Goal: Task Accomplishment & Management: Manage account settings

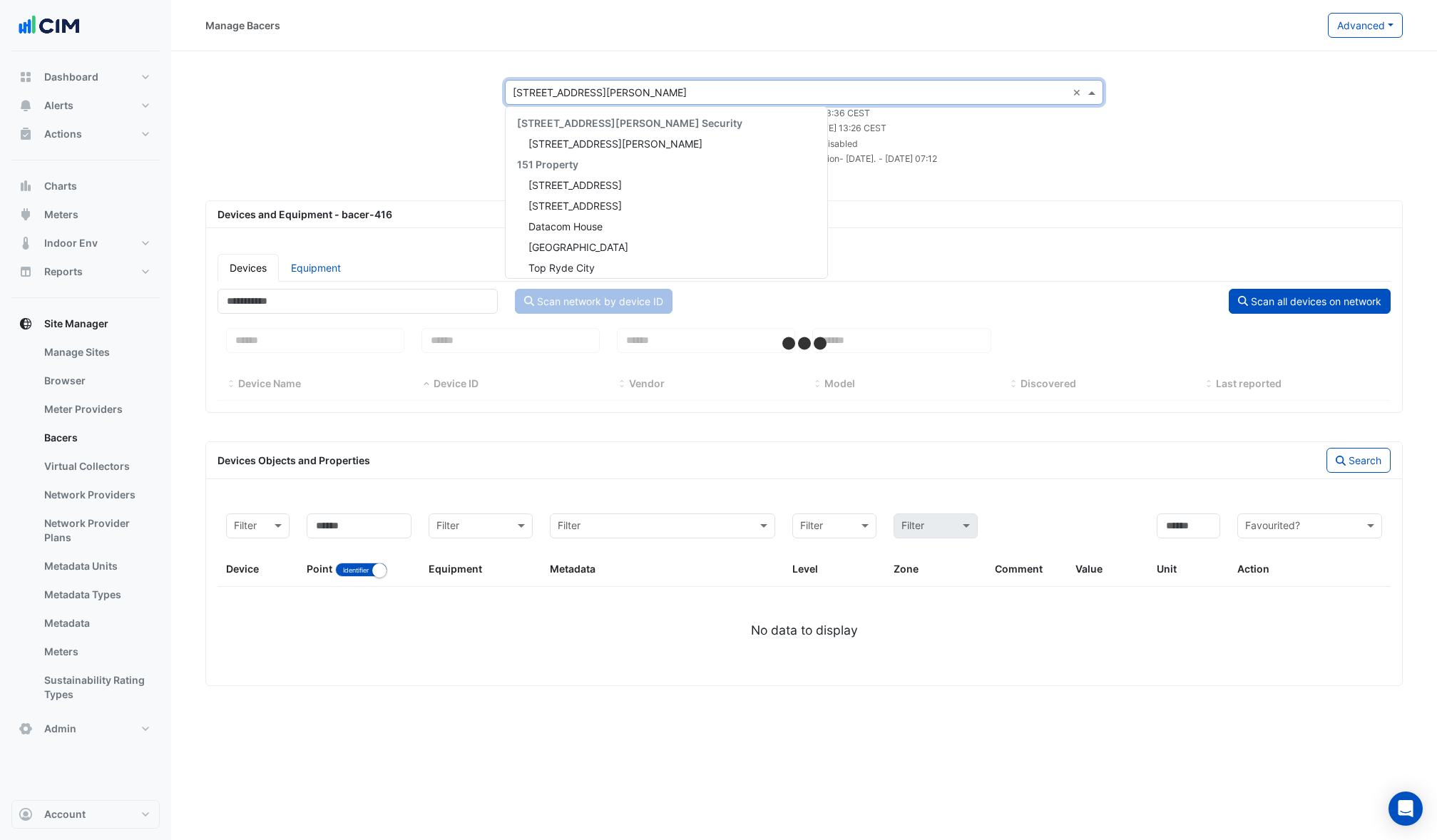
click at [580, 91] on input "text" at bounding box center [790, 93] width 554 height 15
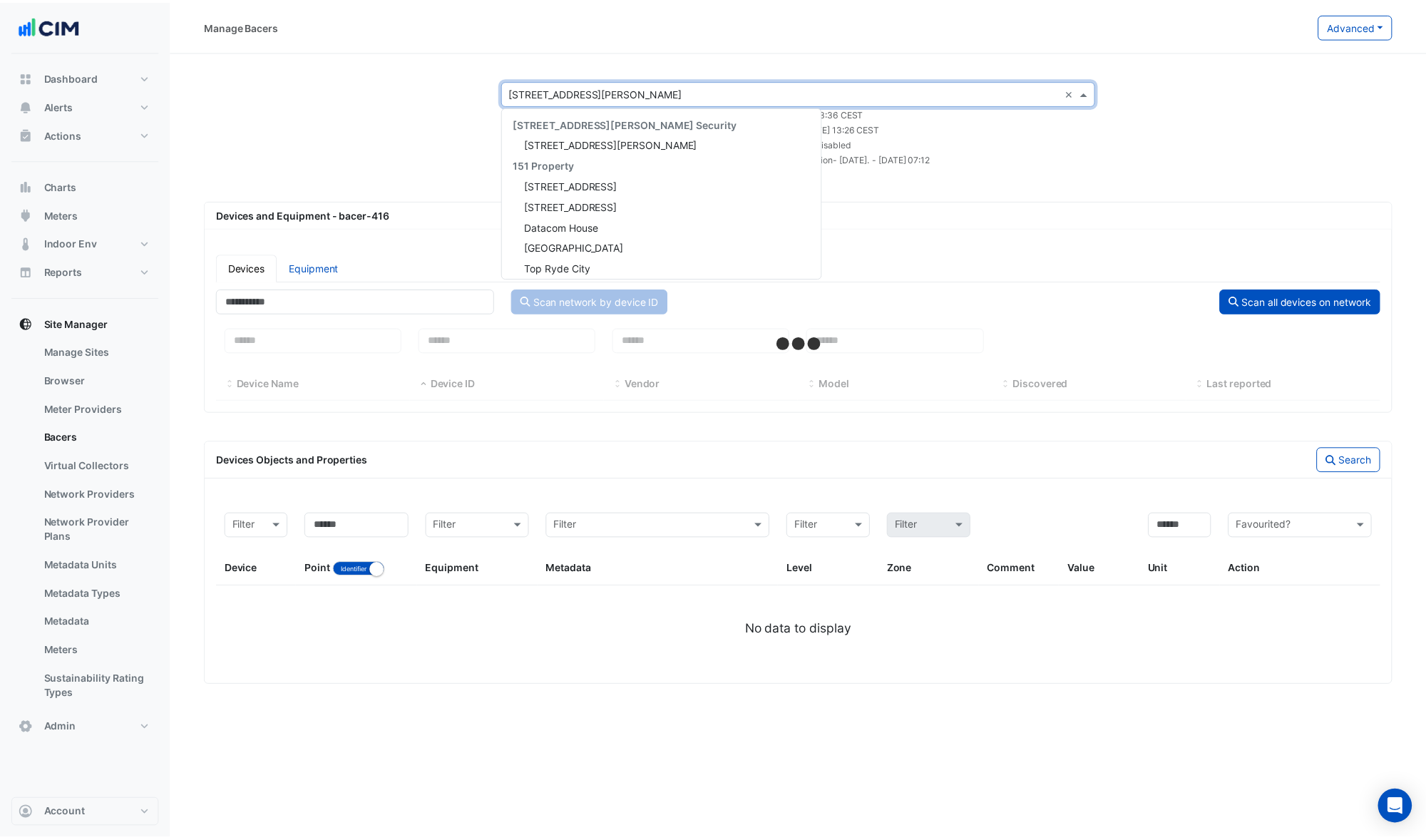
scroll to position [2817, 0]
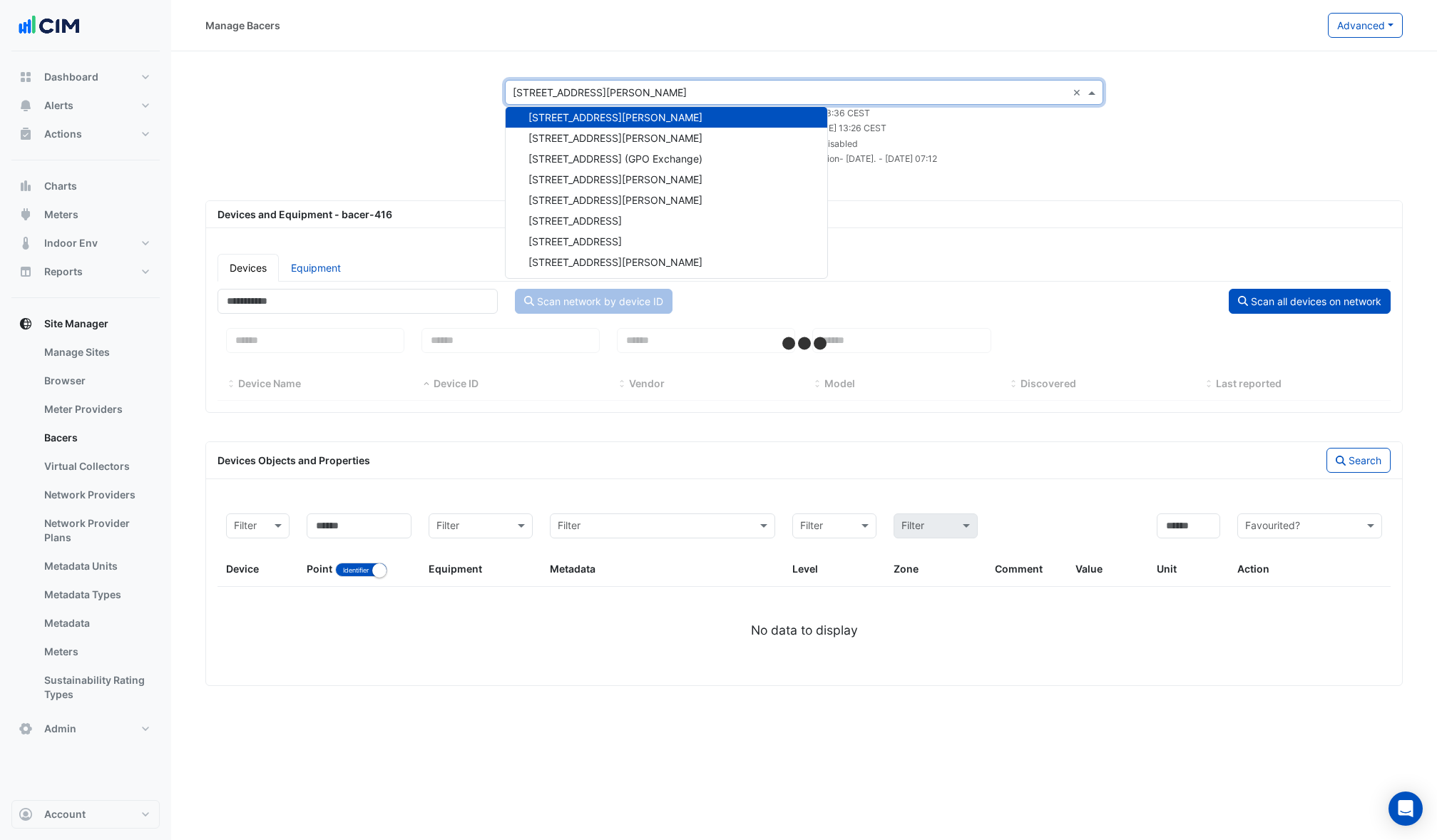
select select "***"
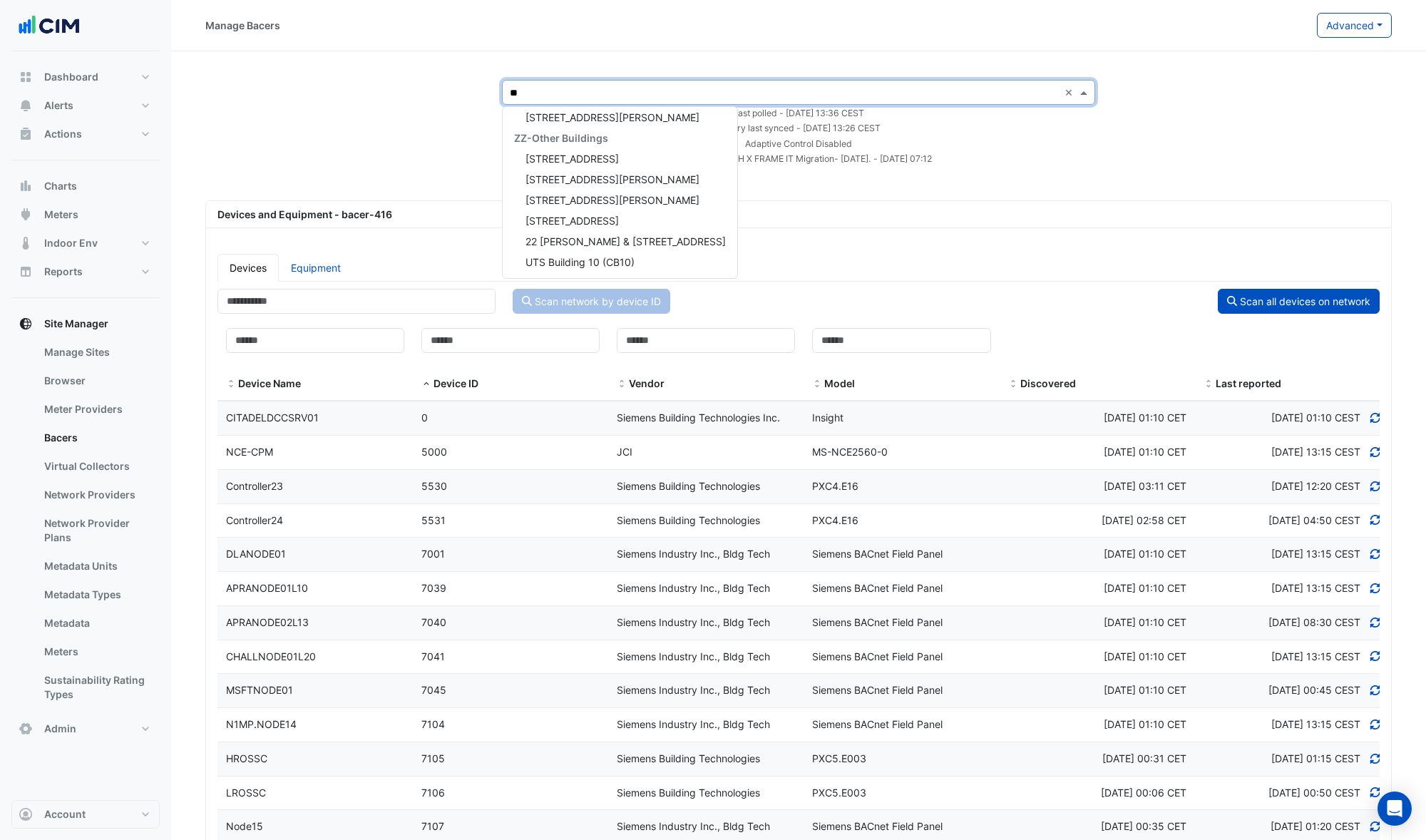
scroll to position [0, 0]
type input "**"
click at [552, 166] on span "[STREET_ADDRESS][PERSON_NAME]" at bounding box center [612, 164] width 174 height 12
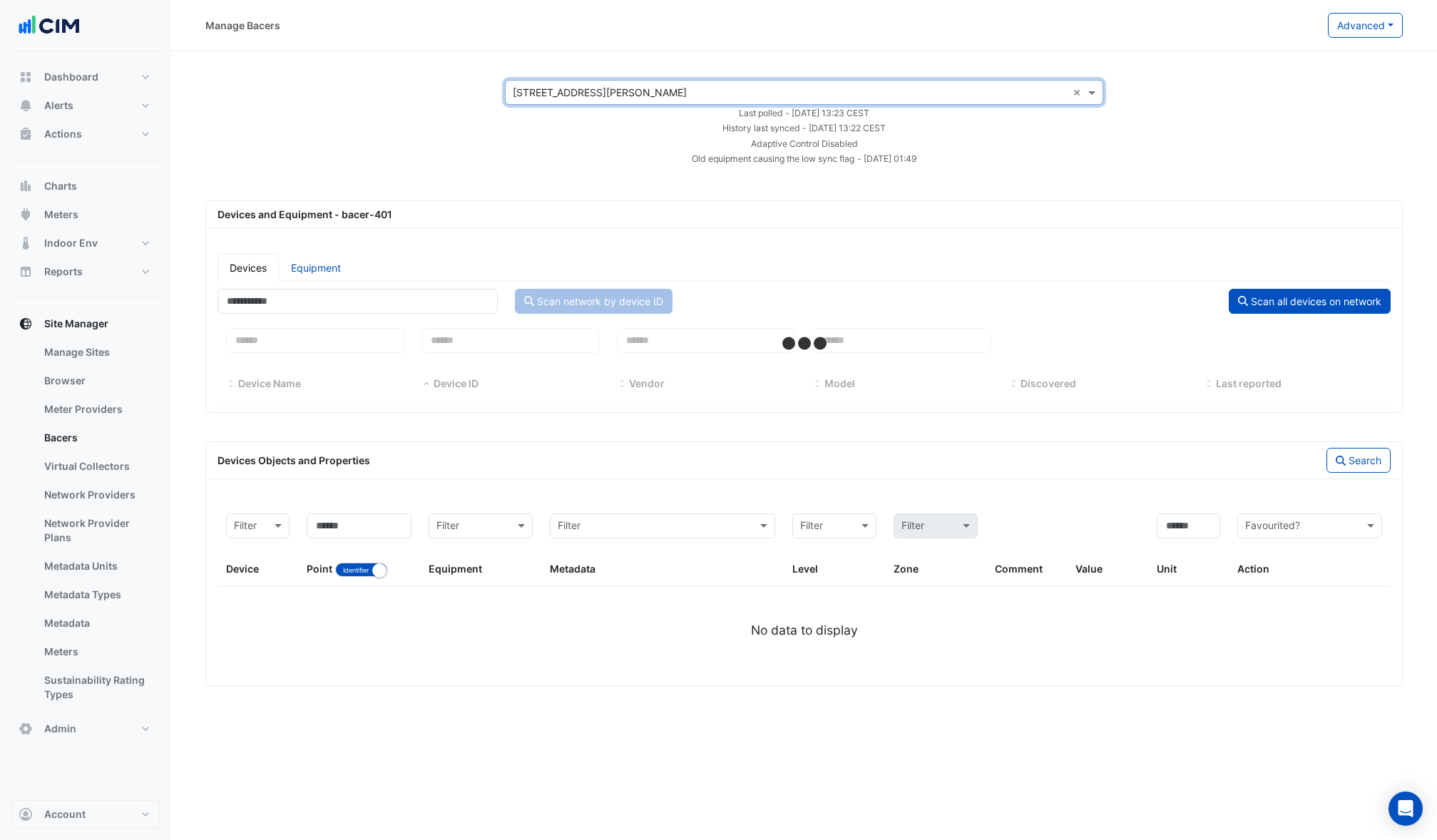
select select "***"
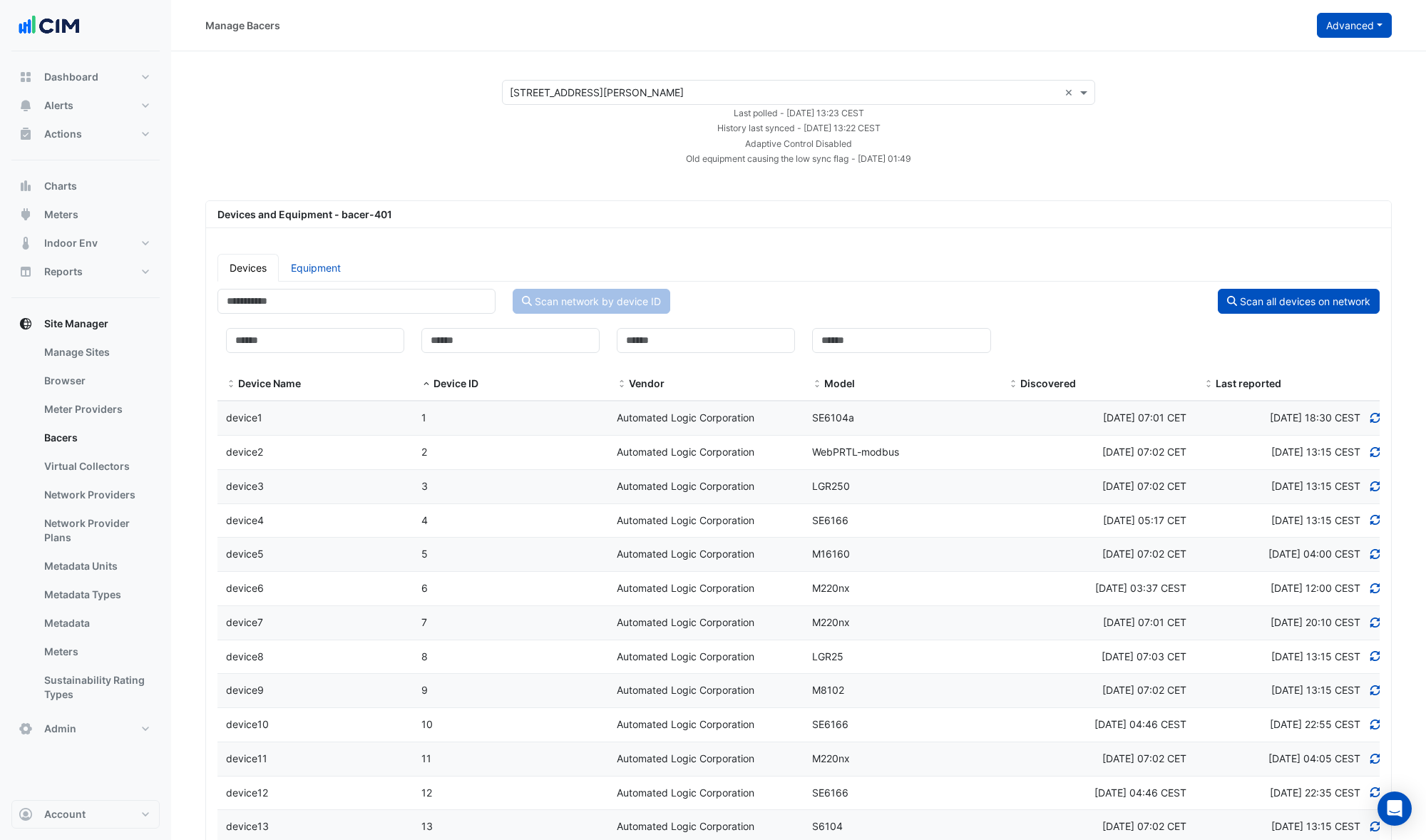
click at [1352, 32] on button "Advanced" at bounding box center [1355, 25] width 75 height 25
click at [1290, 116] on span "Configure bacer-401" at bounding box center [1282, 118] width 97 height 12
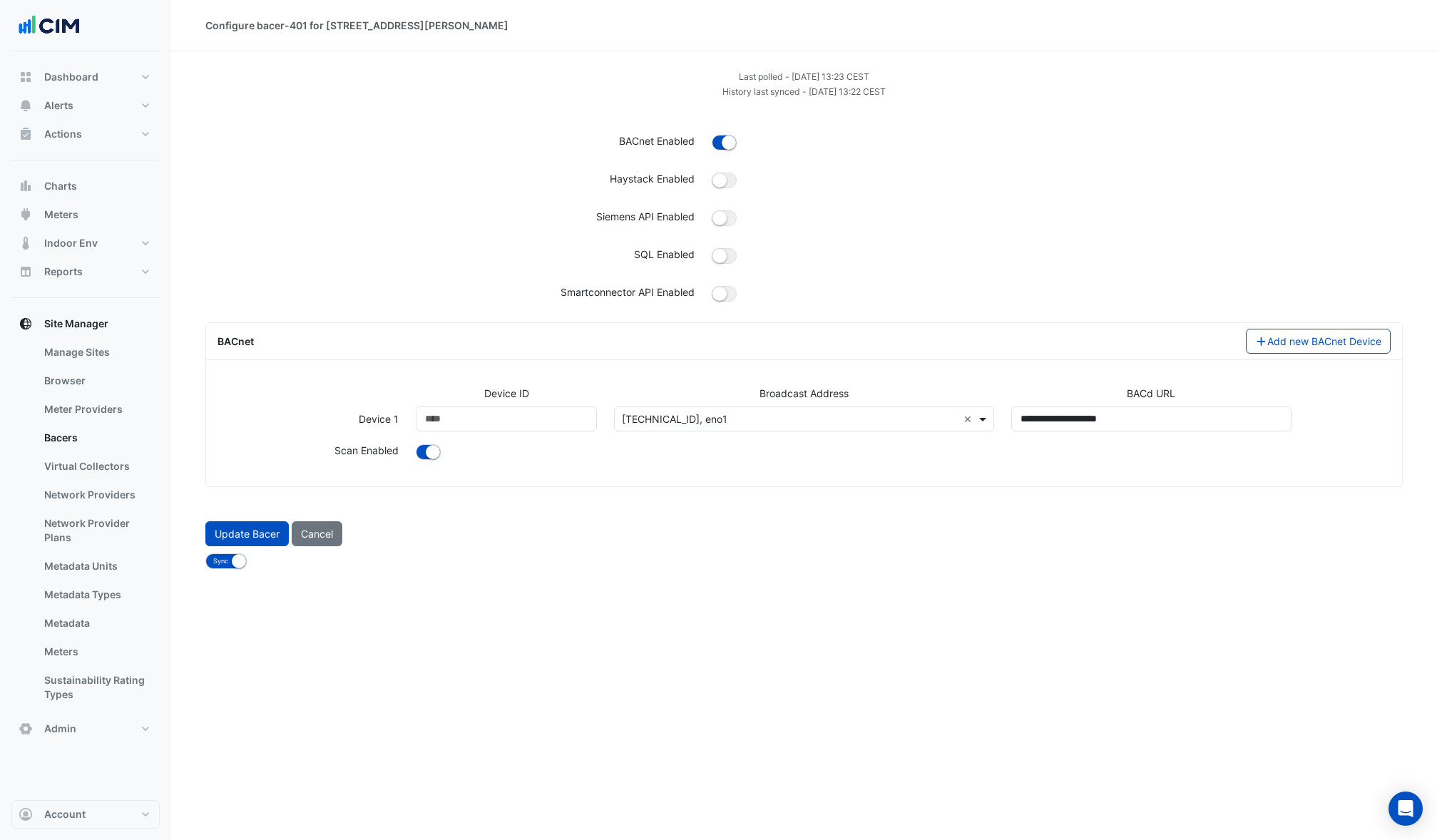
click at [982, 420] on span at bounding box center [984, 419] width 17 height 15
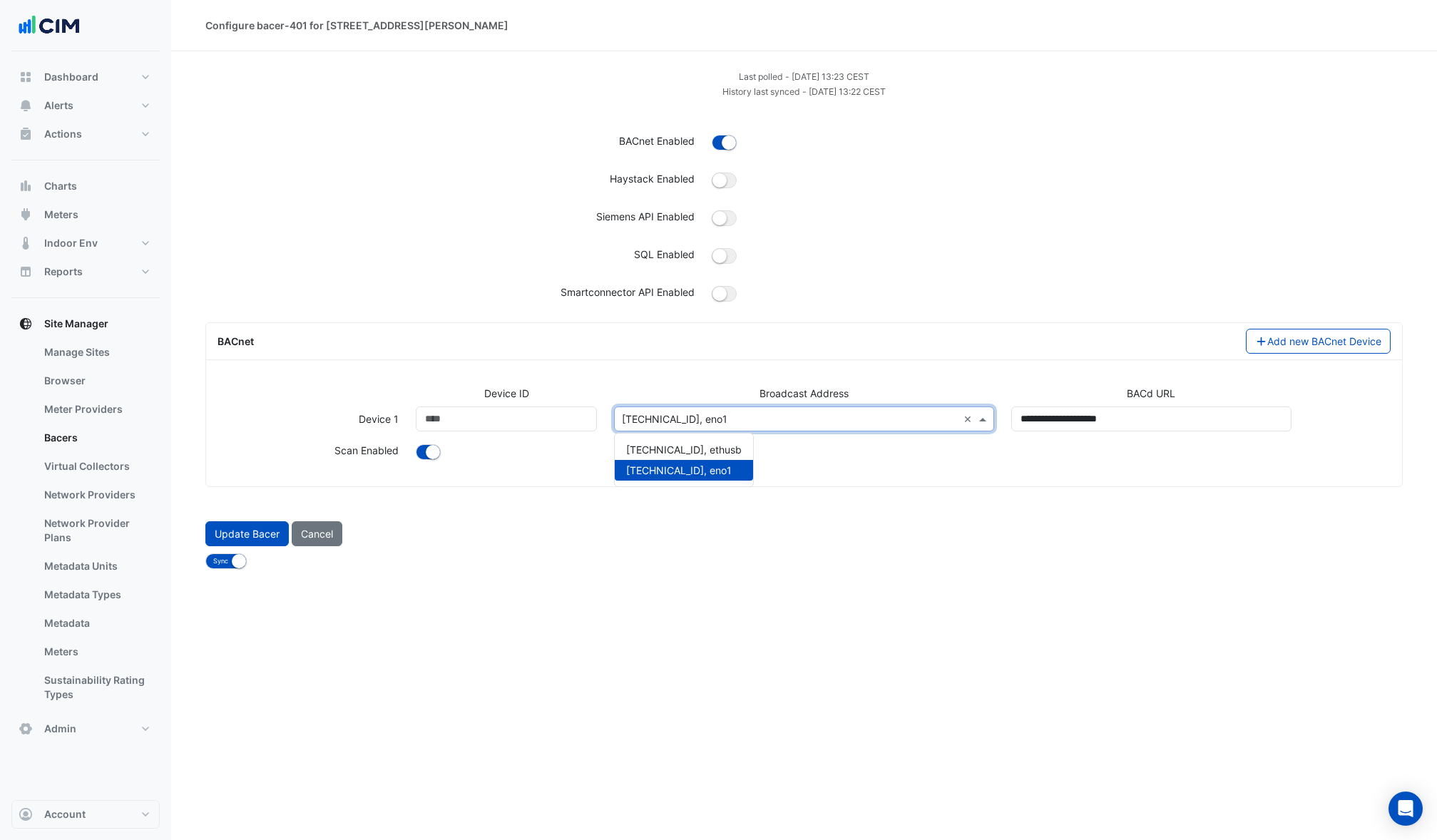
click at [893, 623] on div "Configure bacer-401 for 10 Shelley Street Last polled - Wed 24-Sep-2025 13:23 C…" at bounding box center [804, 420] width 1266 height 840
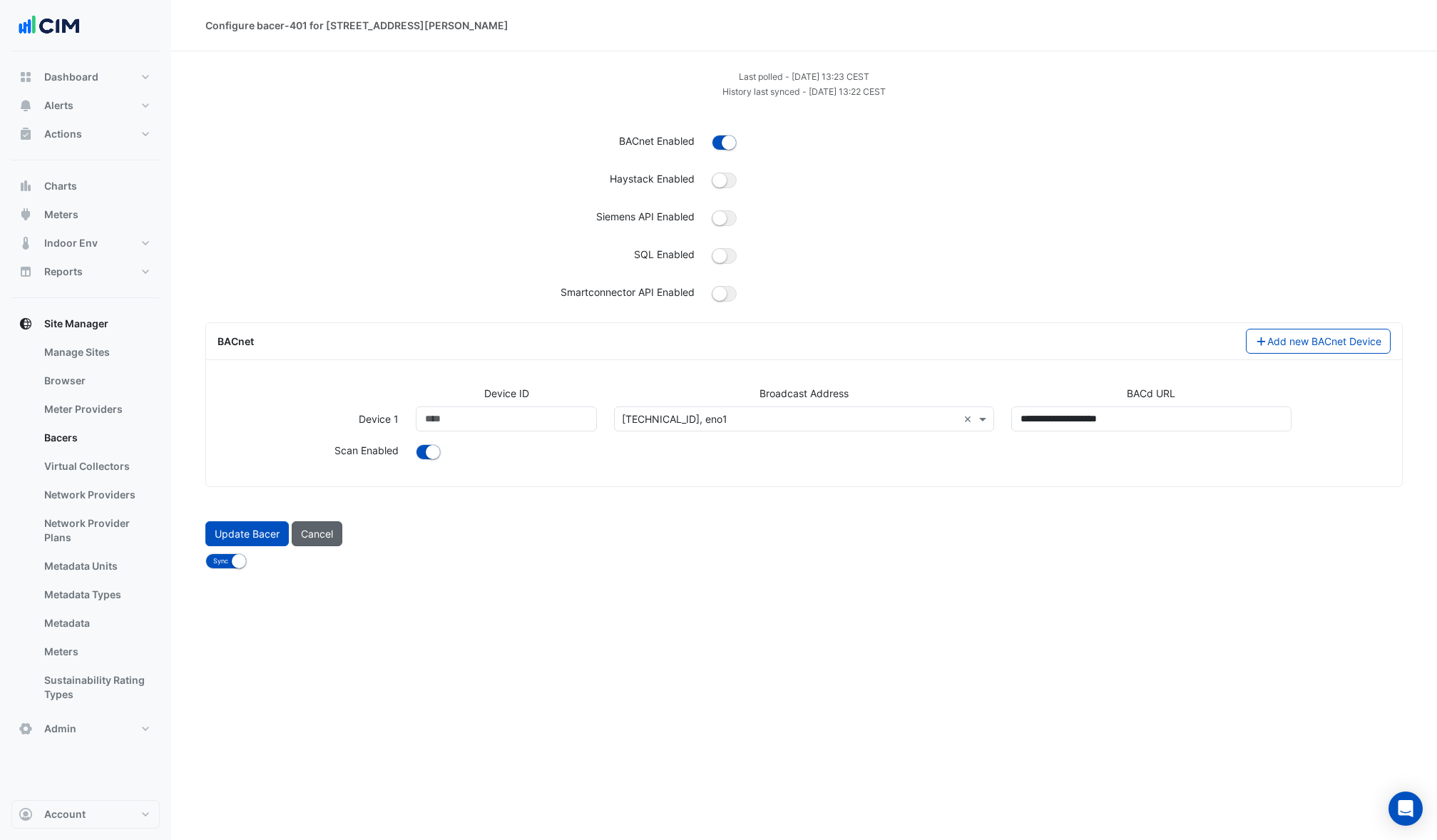
click at [323, 539] on button "Cancel" at bounding box center [317, 533] width 51 height 25
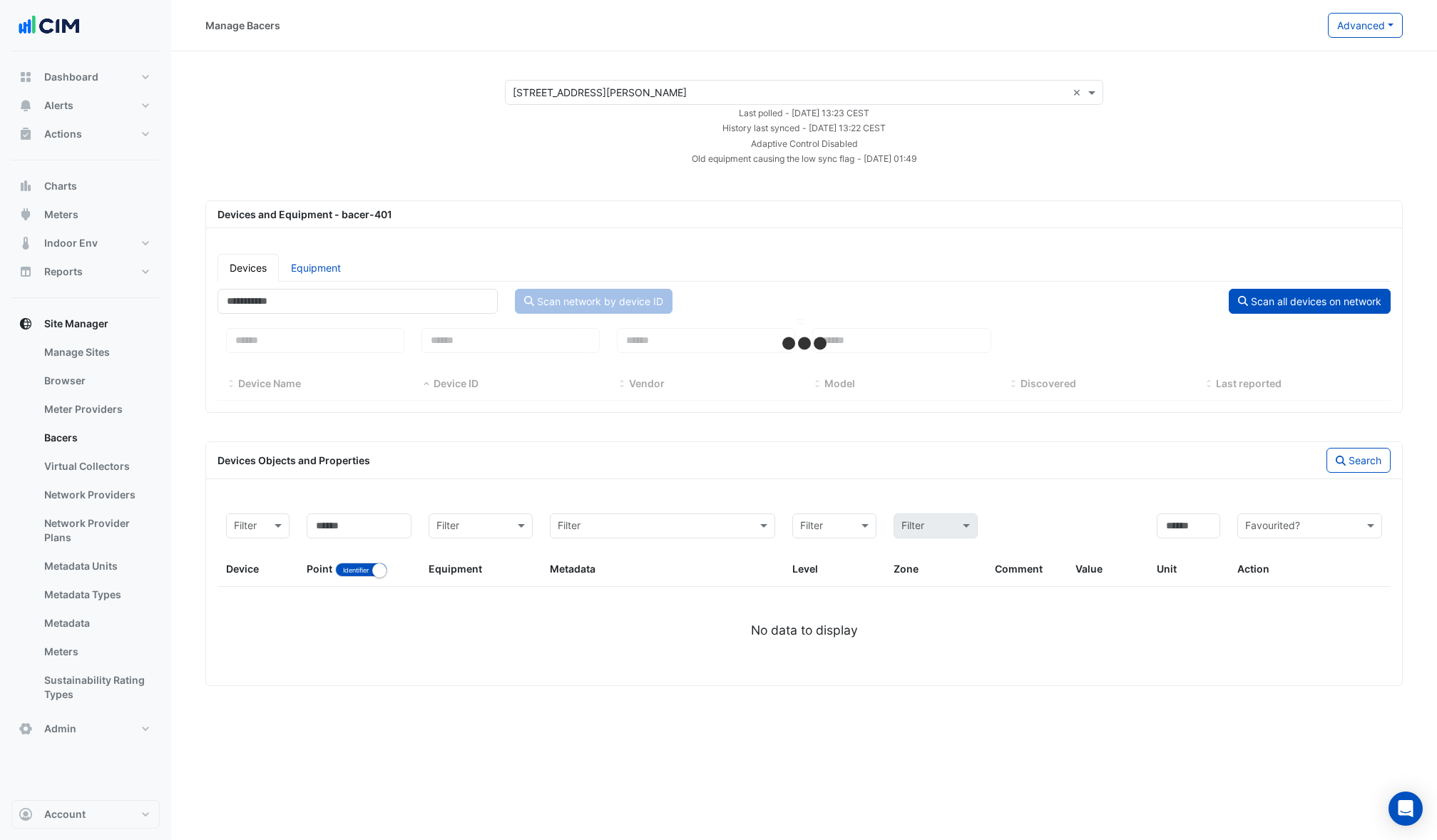
select select "***"
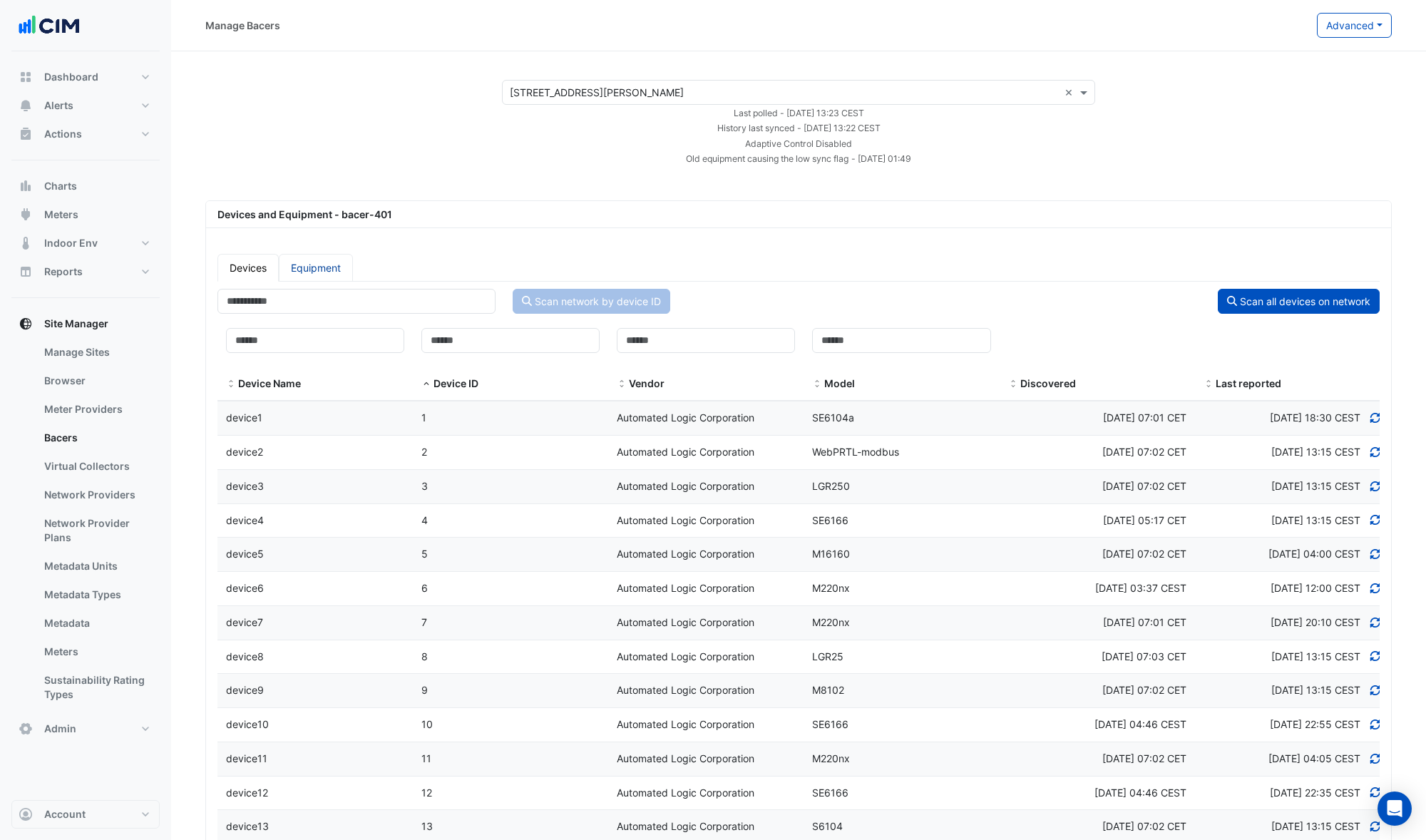
click at [327, 275] on link "Equipment" at bounding box center [315, 267] width 74 height 27
select select "***"
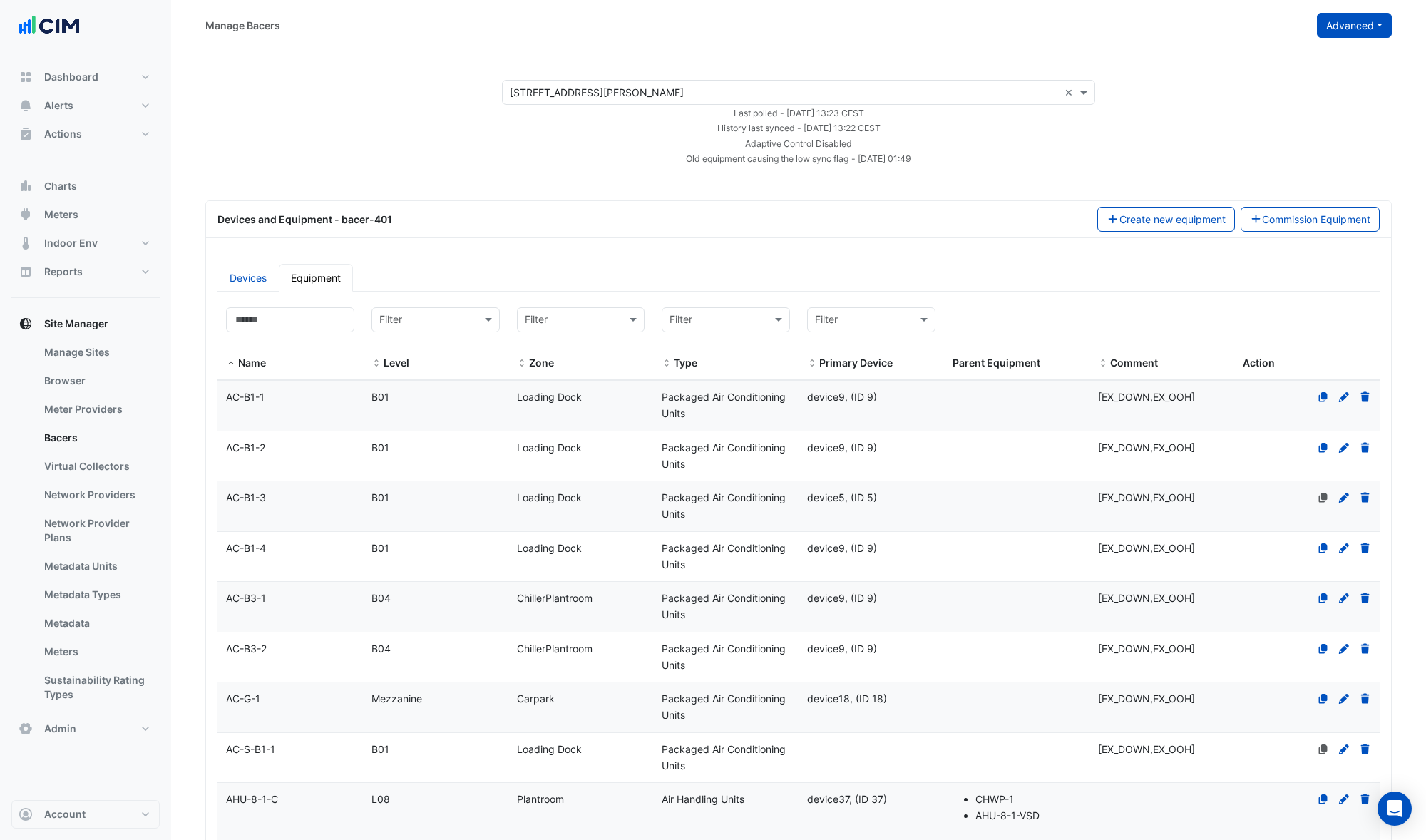
click at [1348, 27] on button "Advanced" at bounding box center [1355, 25] width 75 height 25
click at [1273, 116] on span "Configure bacer-401" at bounding box center [1282, 118] width 97 height 12
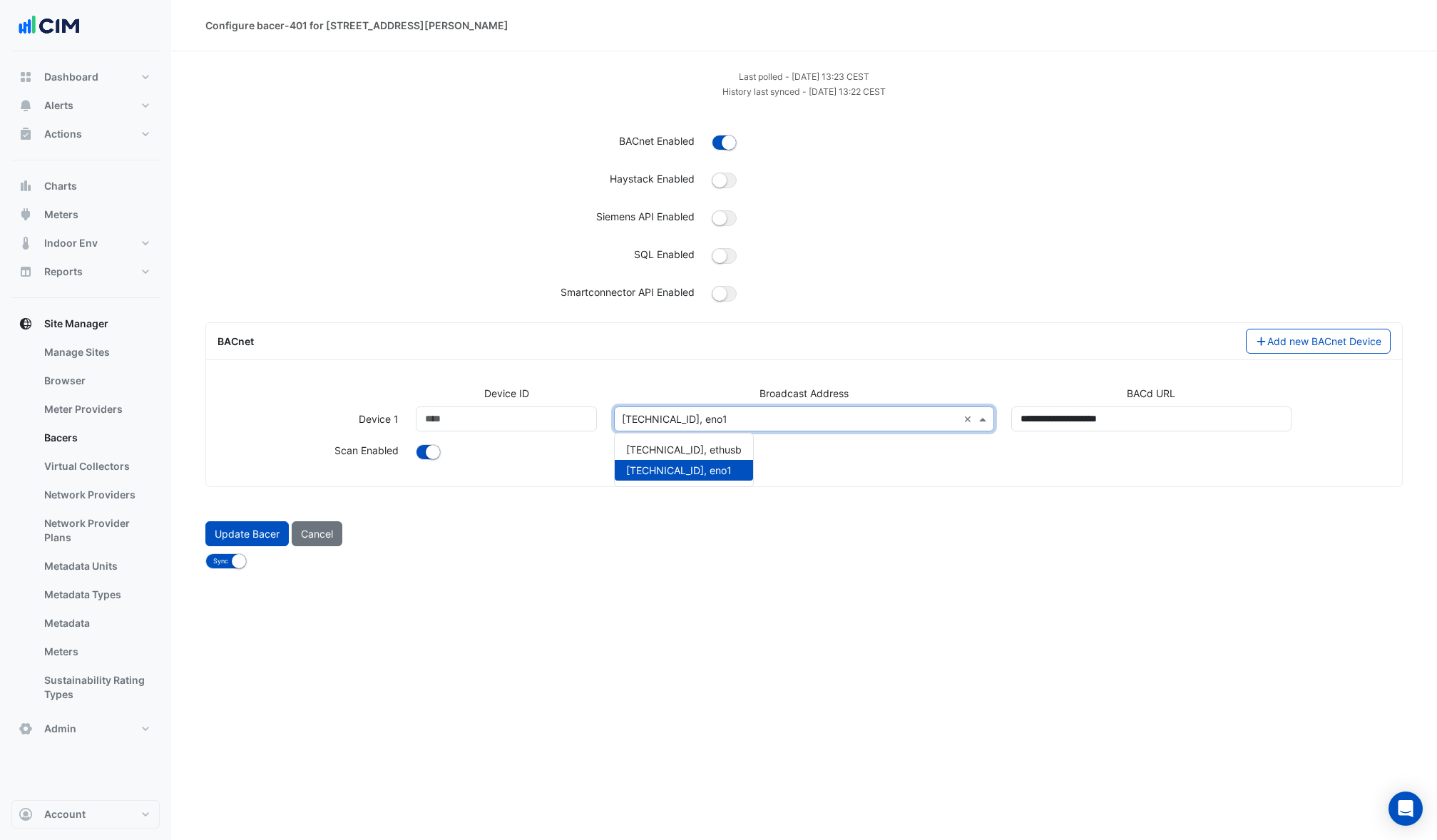
click at [821, 418] on input "text" at bounding box center [789, 420] width 335 height 15
click at [310, 537] on button "Cancel" at bounding box center [317, 533] width 51 height 25
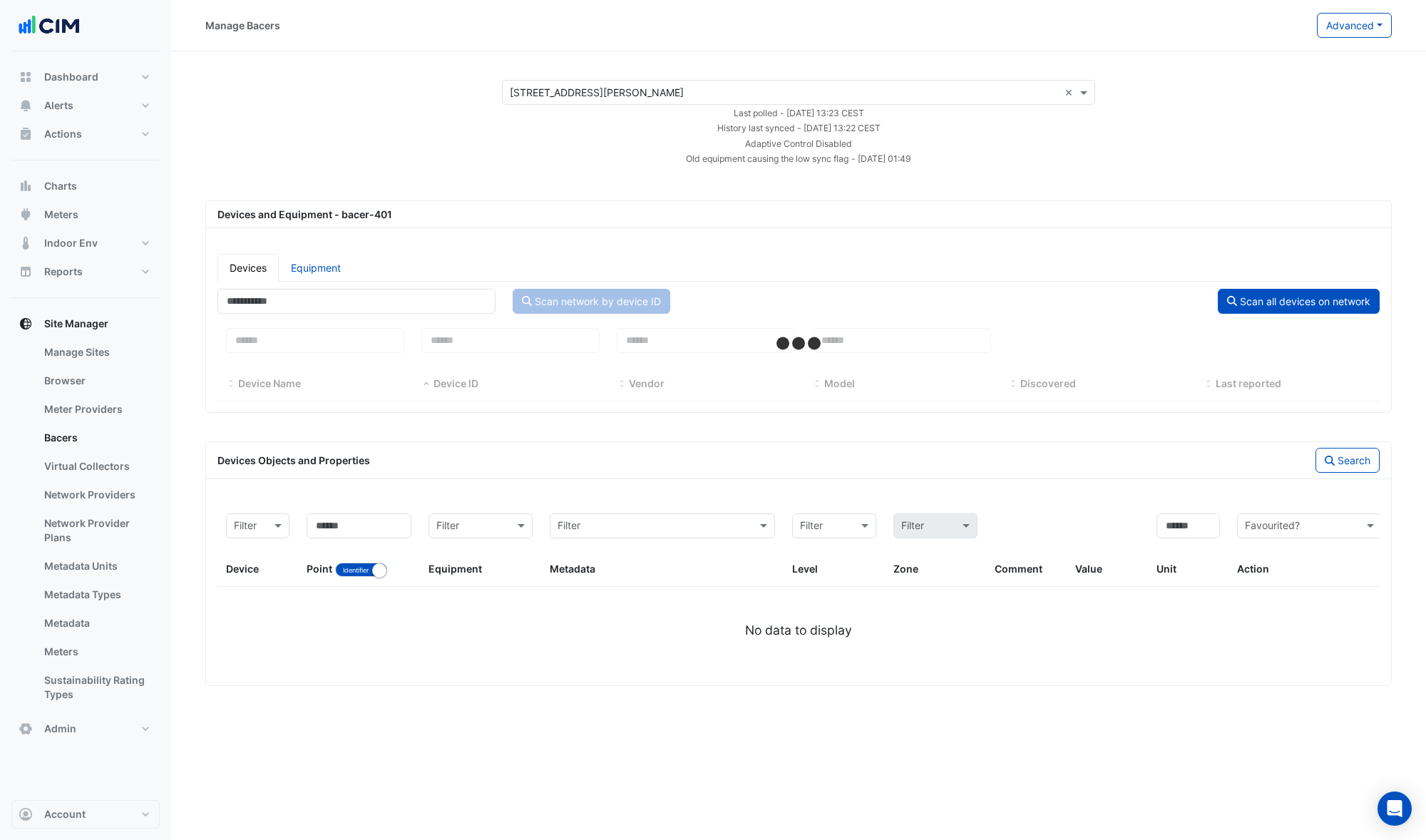
select select "***"
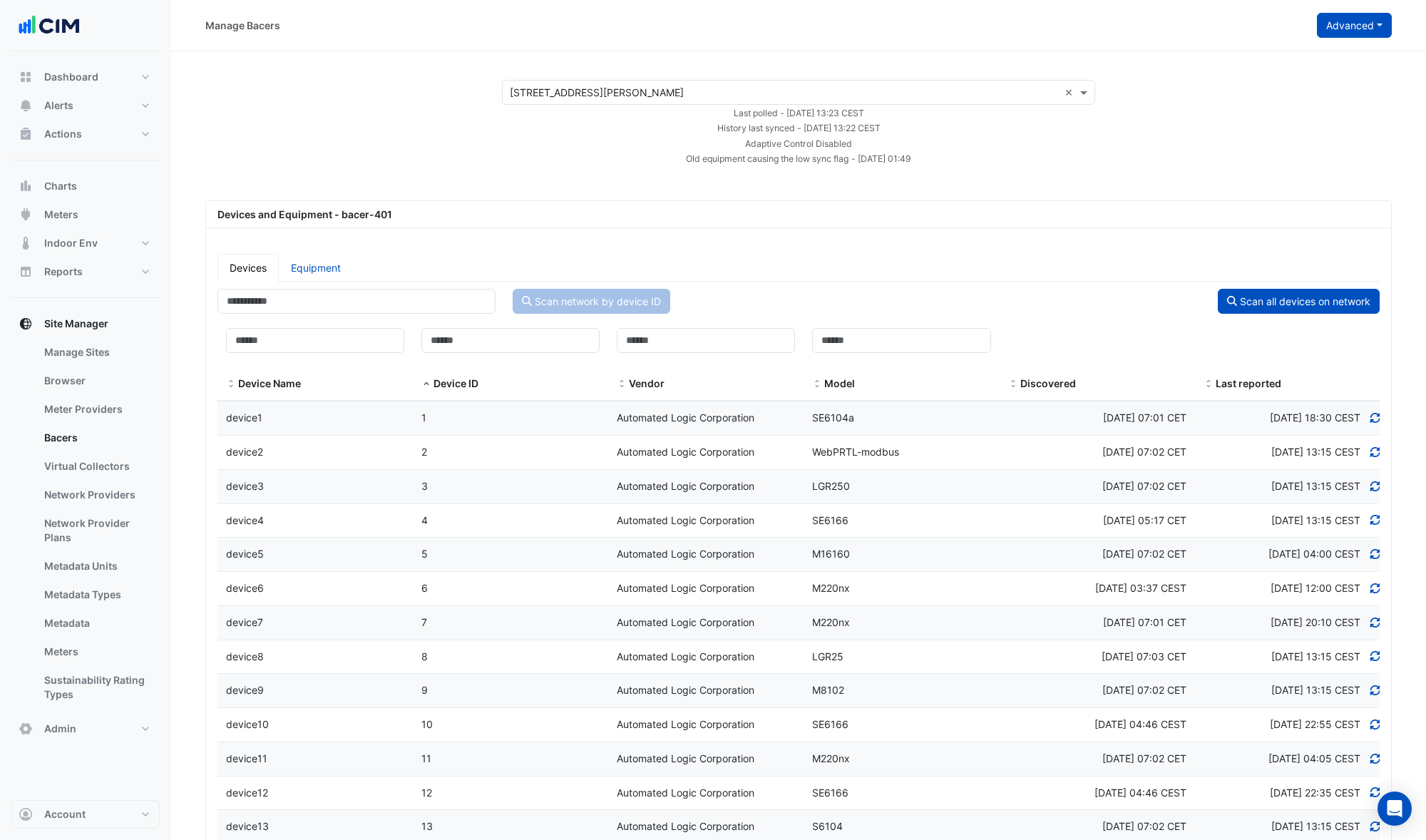
click at [1342, 24] on button "Advanced" at bounding box center [1355, 25] width 75 height 25
click at [1276, 120] on span "Configure bacer-401" at bounding box center [1282, 118] width 97 height 12
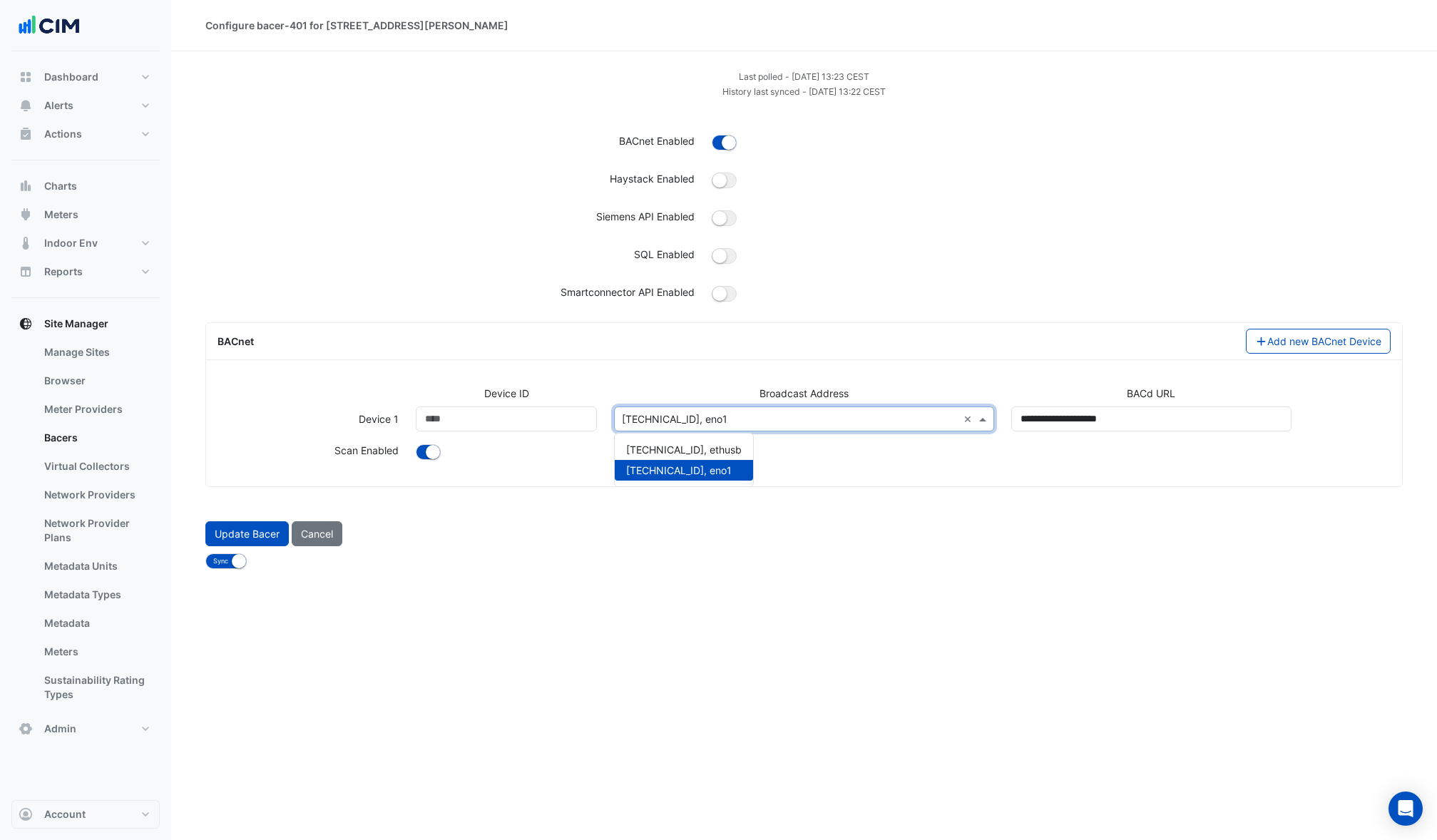
click at [790, 422] on input "text" at bounding box center [789, 420] width 335 height 15
click at [650, 454] on span "192.168.170.255, ethusb" at bounding box center [683, 449] width 116 height 12
click at [239, 534] on button "Update Bacer" at bounding box center [247, 533] width 83 height 25
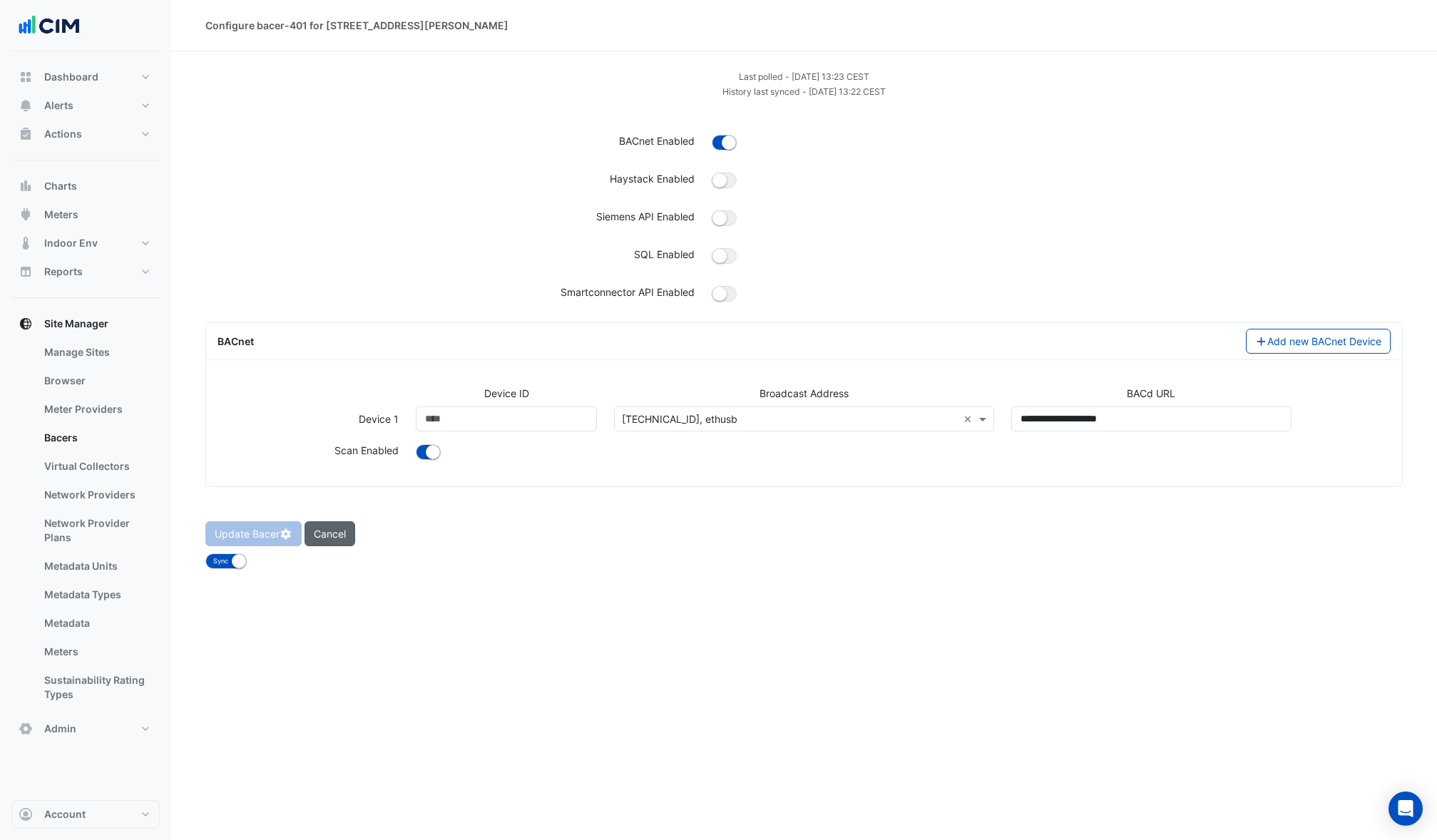
click at [327, 537] on button "Cancel" at bounding box center [329, 533] width 51 height 25
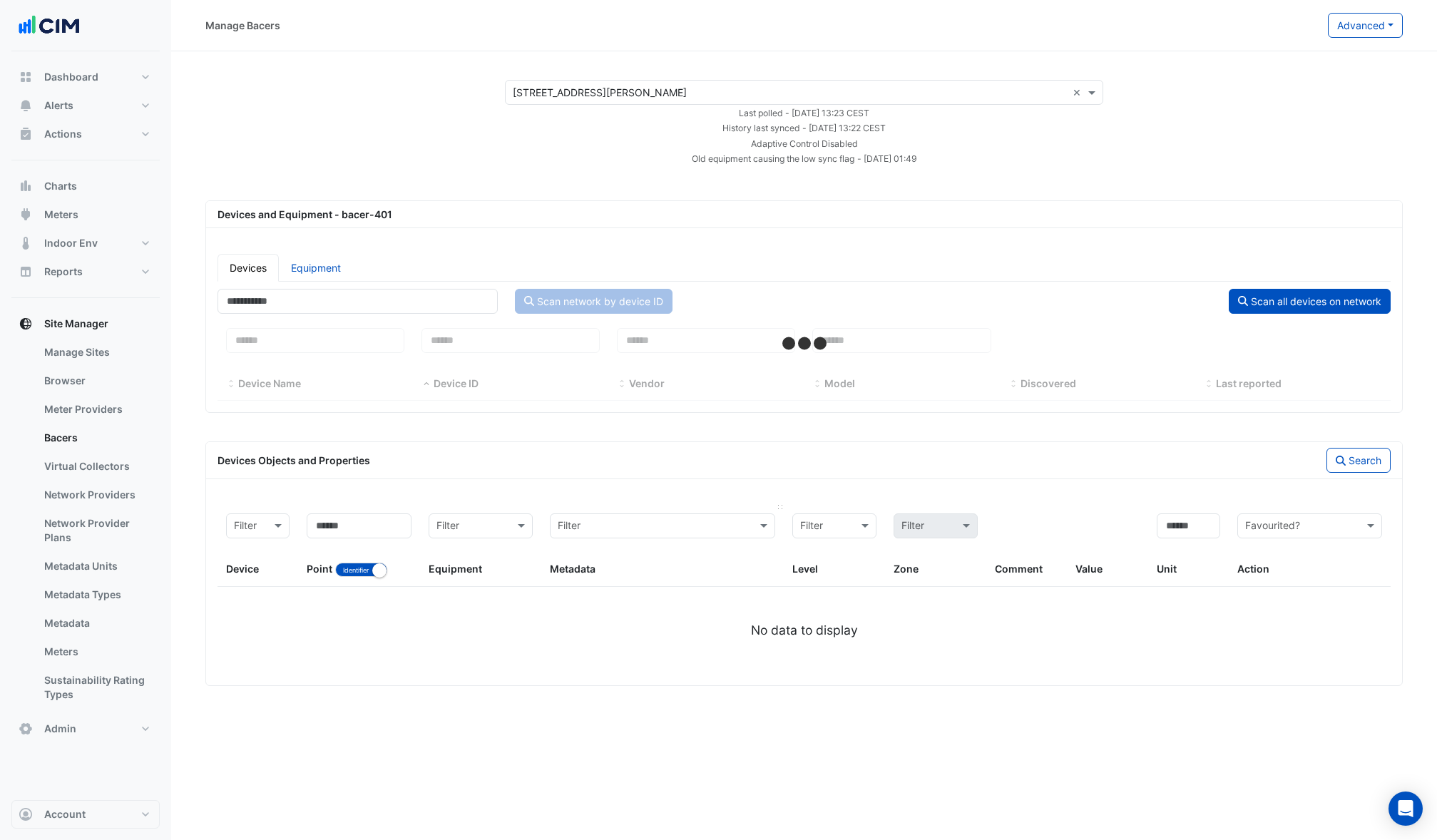
select select "***"
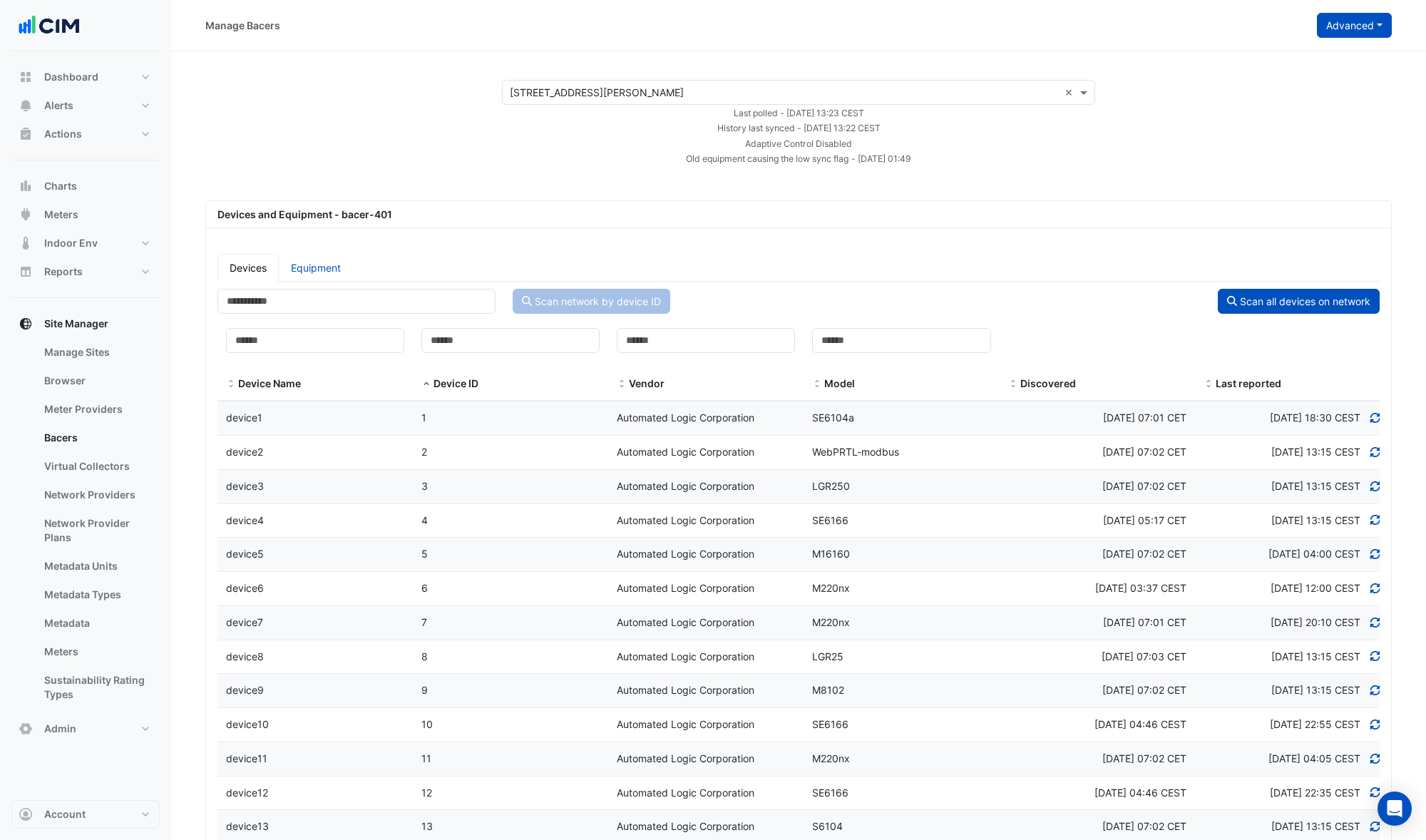
click at [1347, 27] on button "Advanced" at bounding box center [1355, 25] width 75 height 25
click at [1272, 118] on span "Configure bacer-401" at bounding box center [1282, 118] width 97 height 12
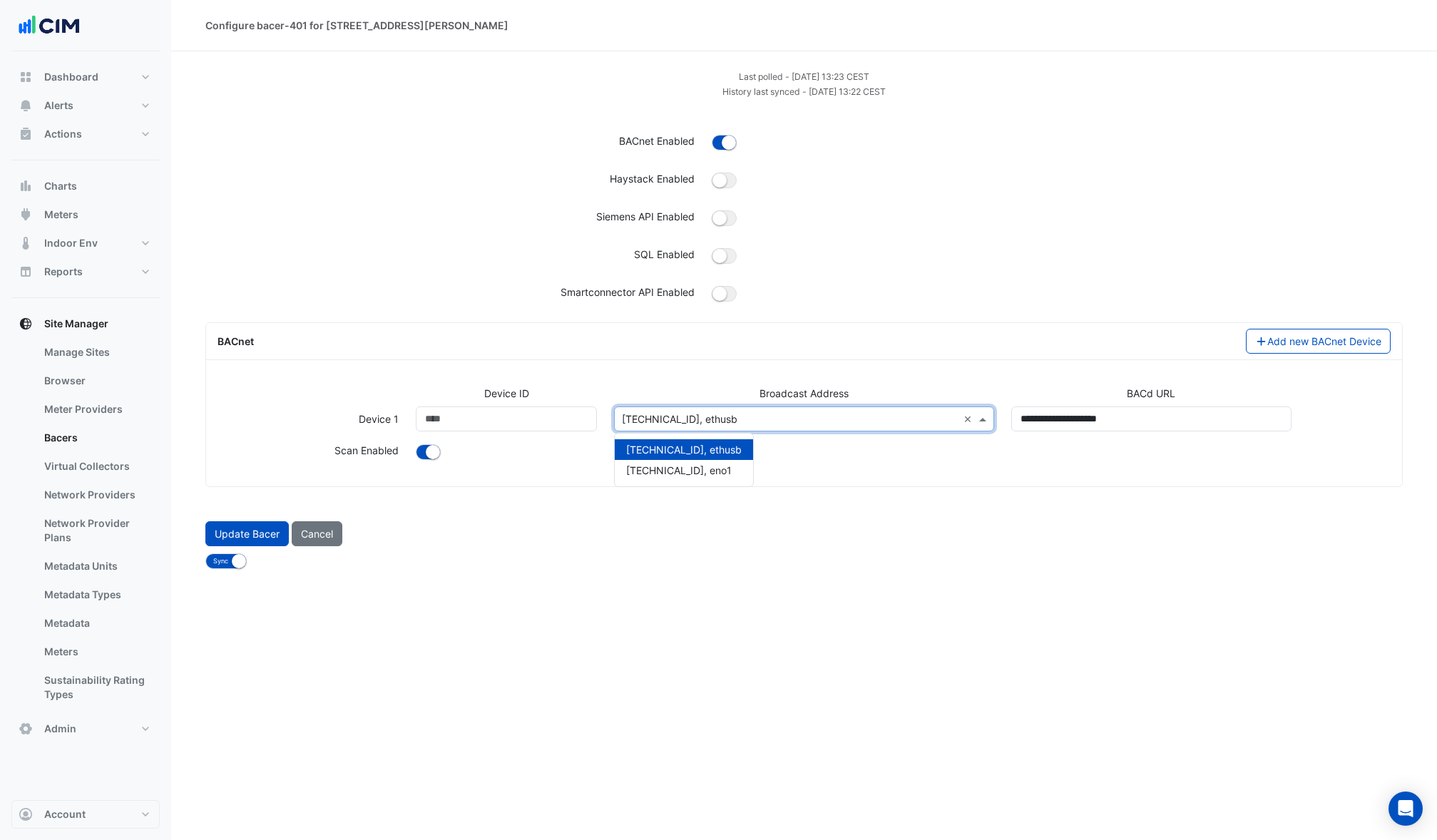
click at [866, 420] on input "text" at bounding box center [789, 420] width 335 height 15
click at [660, 470] on span "192.168.168.255, eno1" at bounding box center [678, 470] width 106 height 12
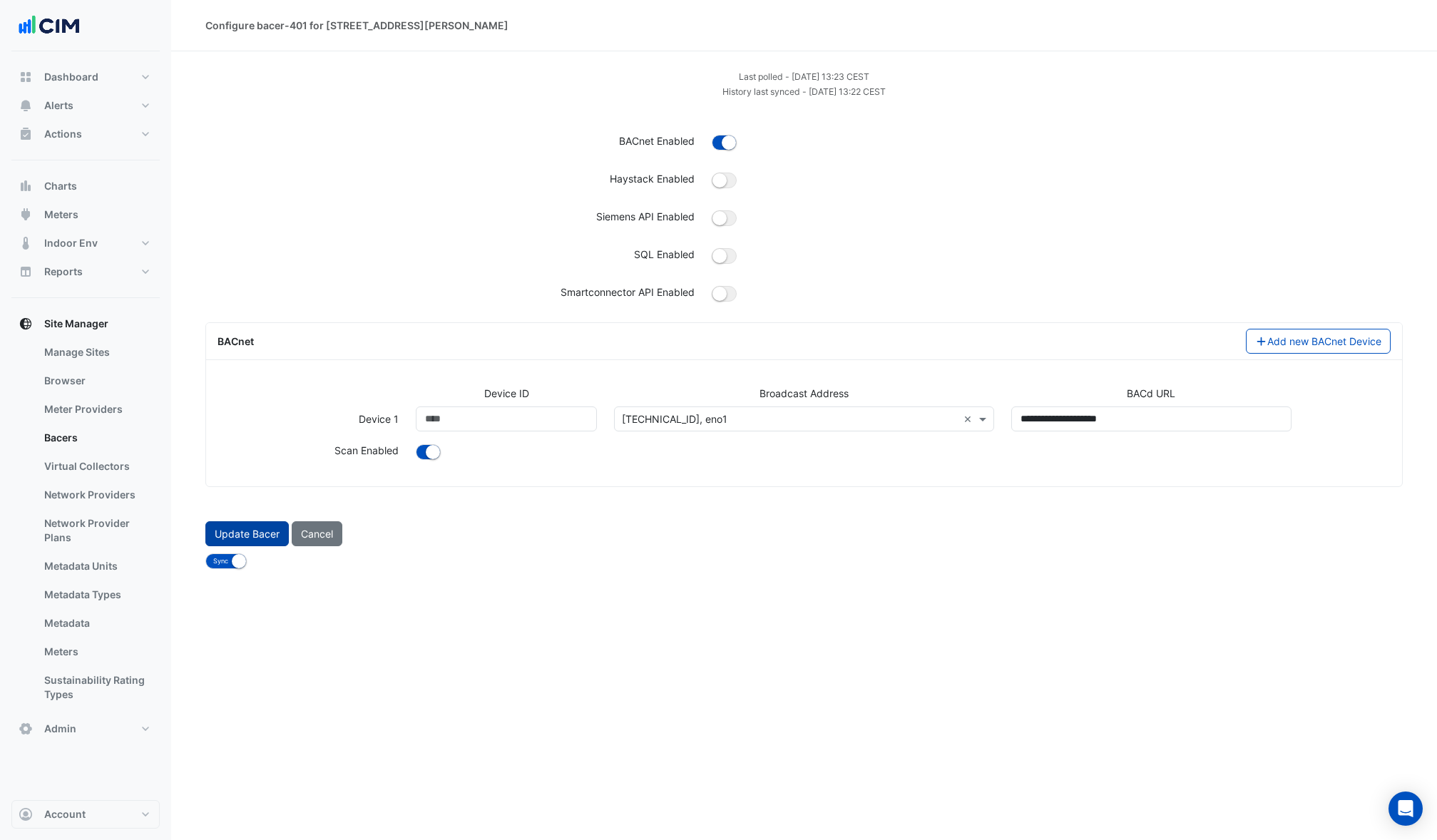
click at [244, 531] on button "Update Bacer" at bounding box center [247, 533] width 83 height 25
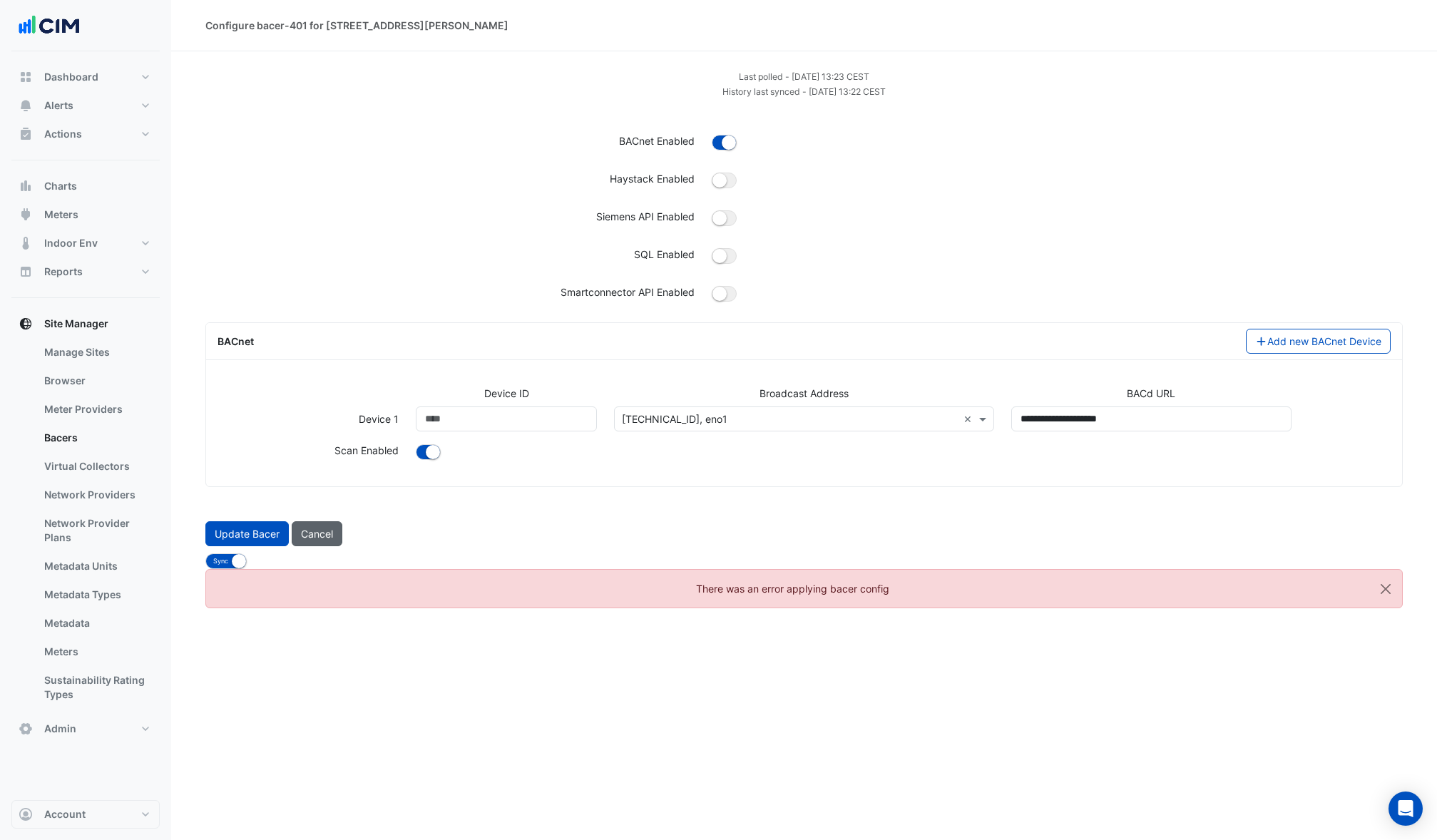
click at [317, 534] on button "Cancel" at bounding box center [317, 533] width 51 height 25
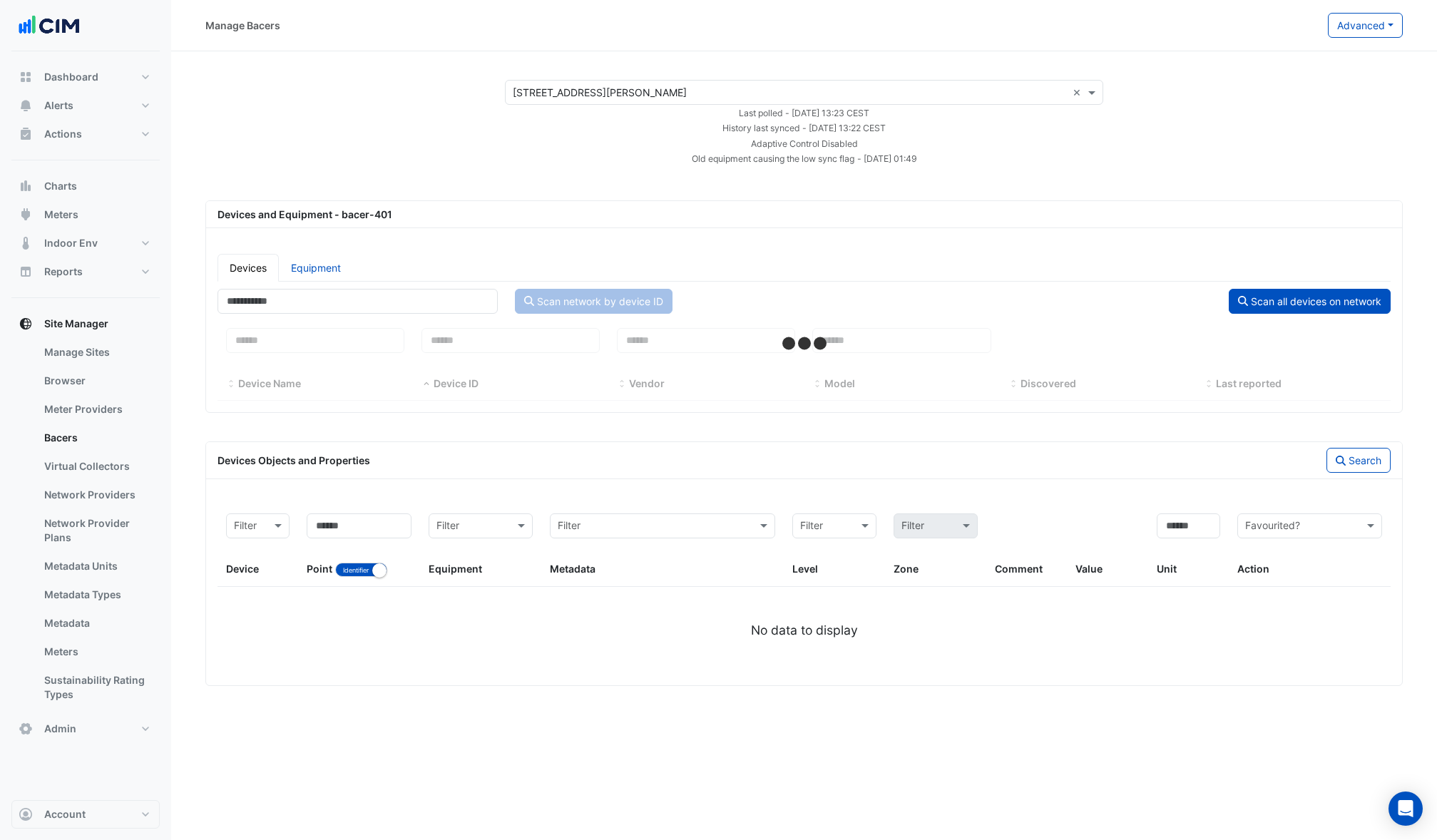
select select "***"
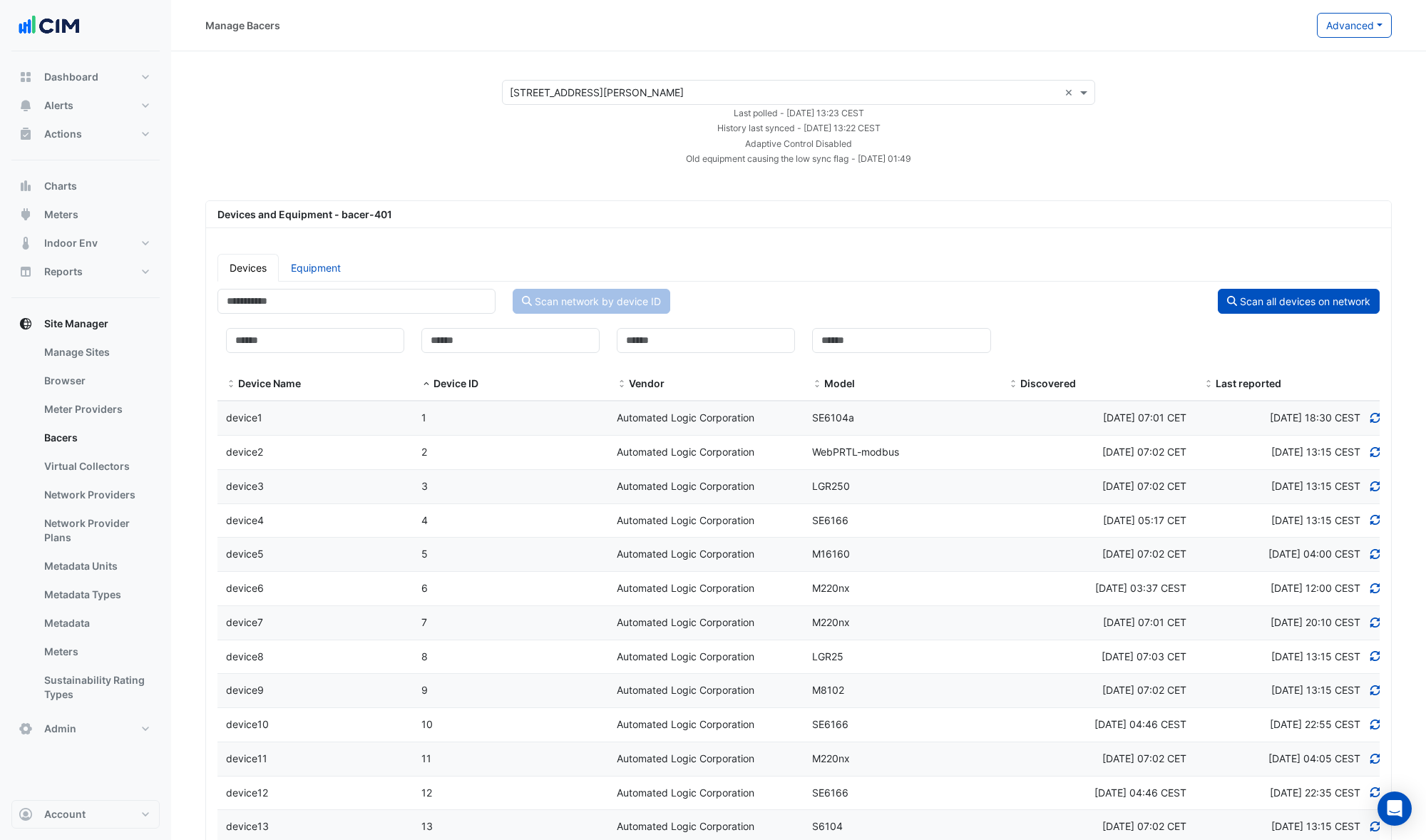
click at [573, 92] on input "text" at bounding box center [784, 93] width 549 height 15
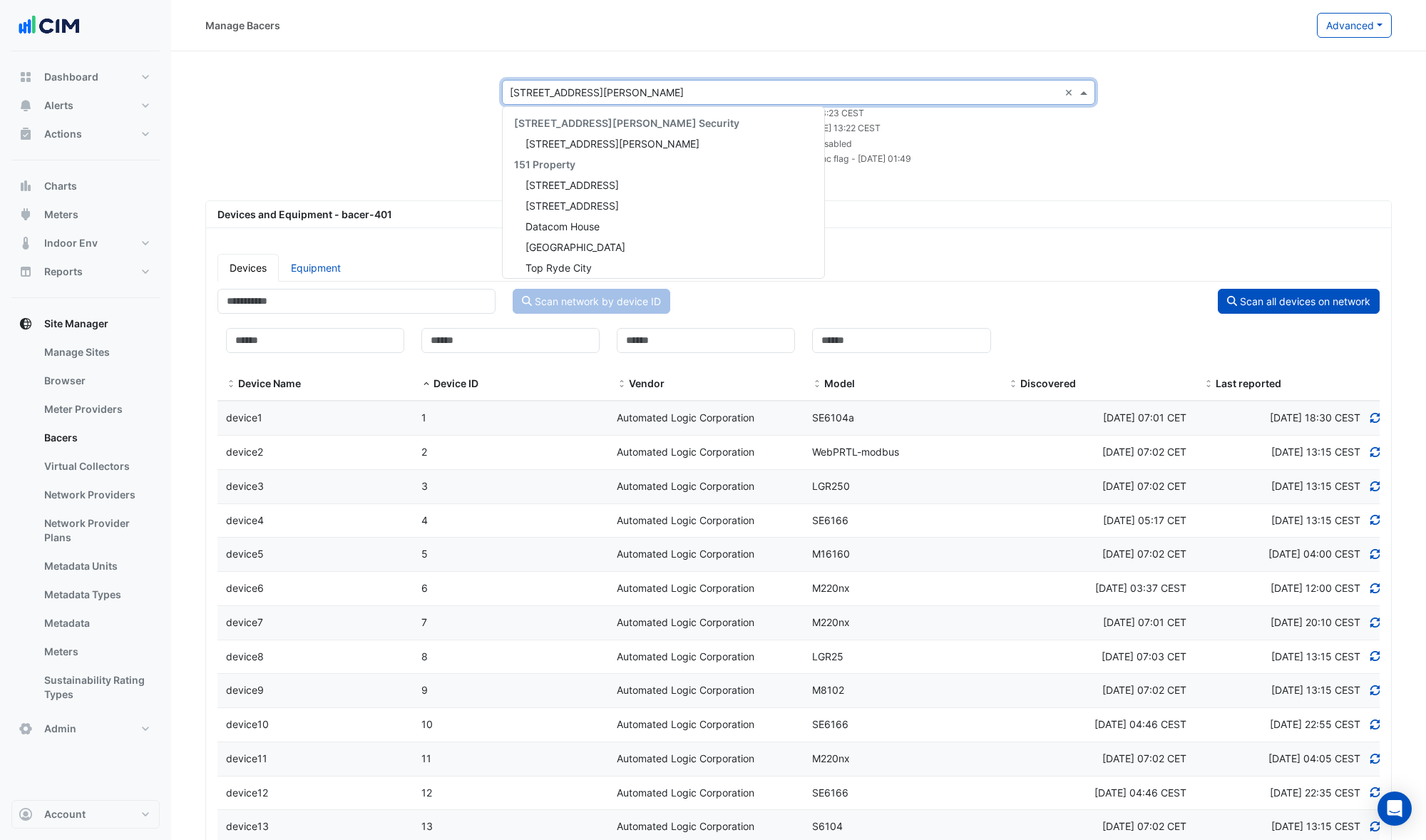
scroll to position [2879, 0]
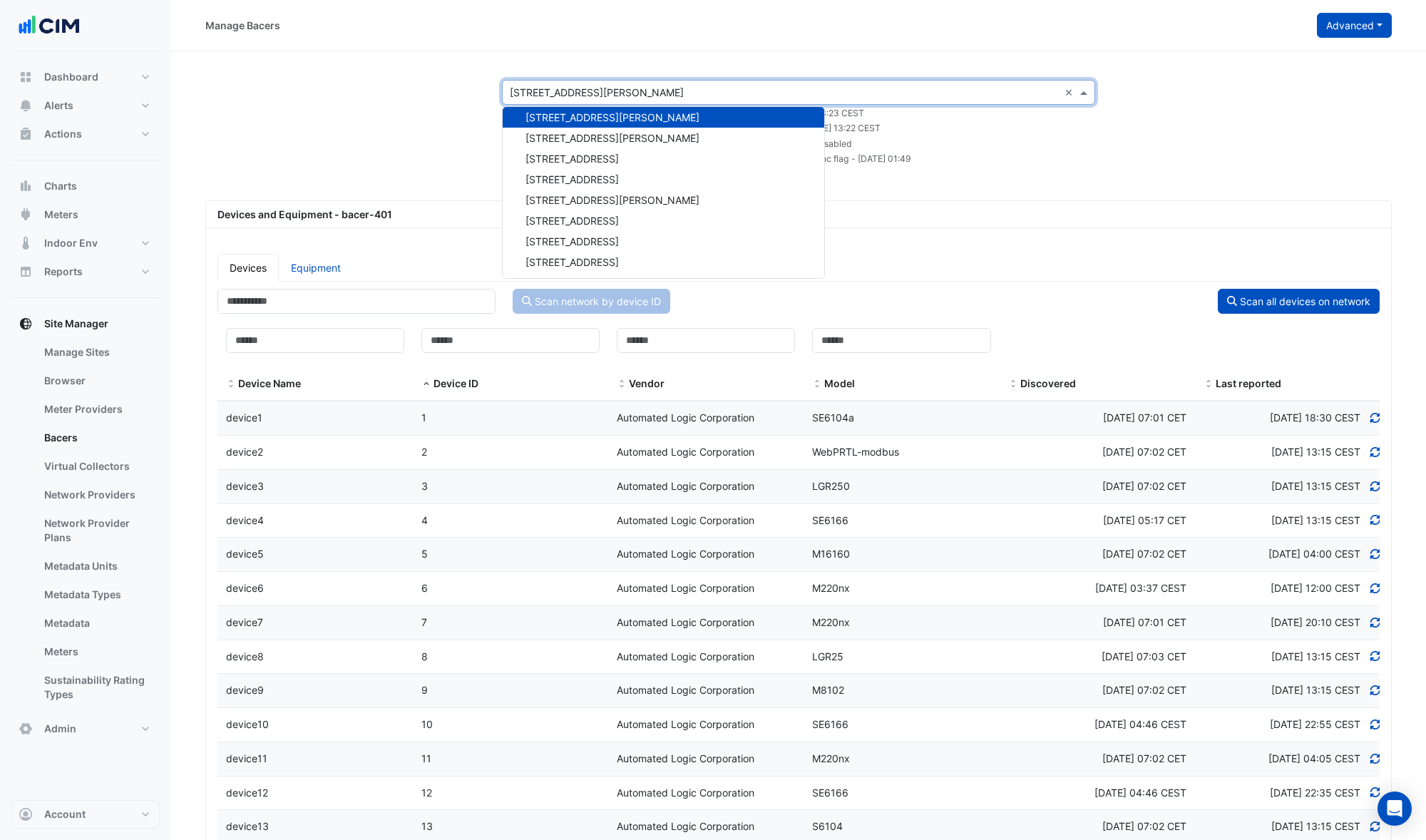
click at [1340, 30] on button "Advanced" at bounding box center [1355, 25] width 75 height 25
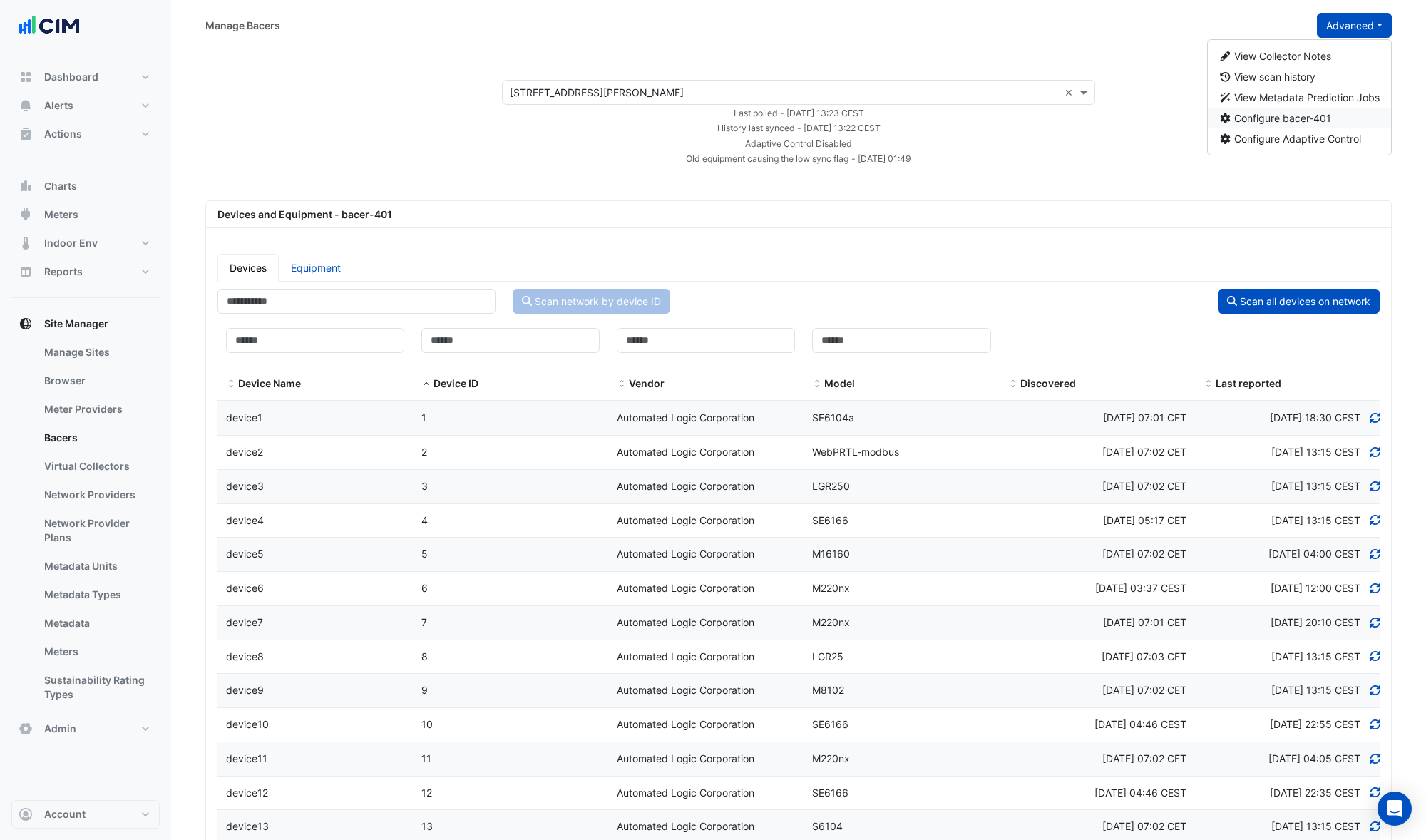
click at [1289, 118] on span "Configure bacer-401" at bounding box center [1282, 118] width 97 height 12
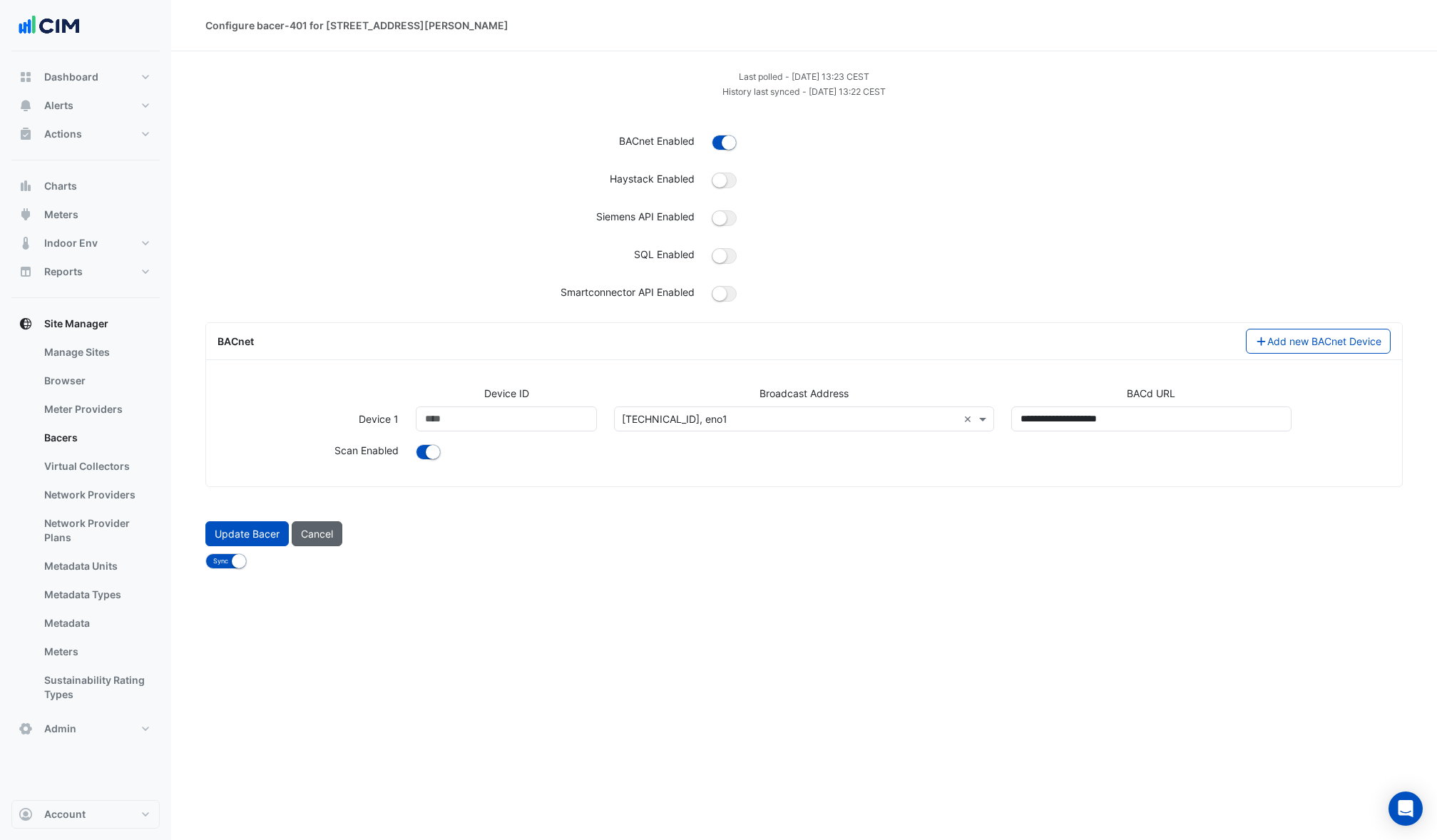
click at [327, 538] on button "Cancel" at bounding box center [317, 533] width 51 height 25
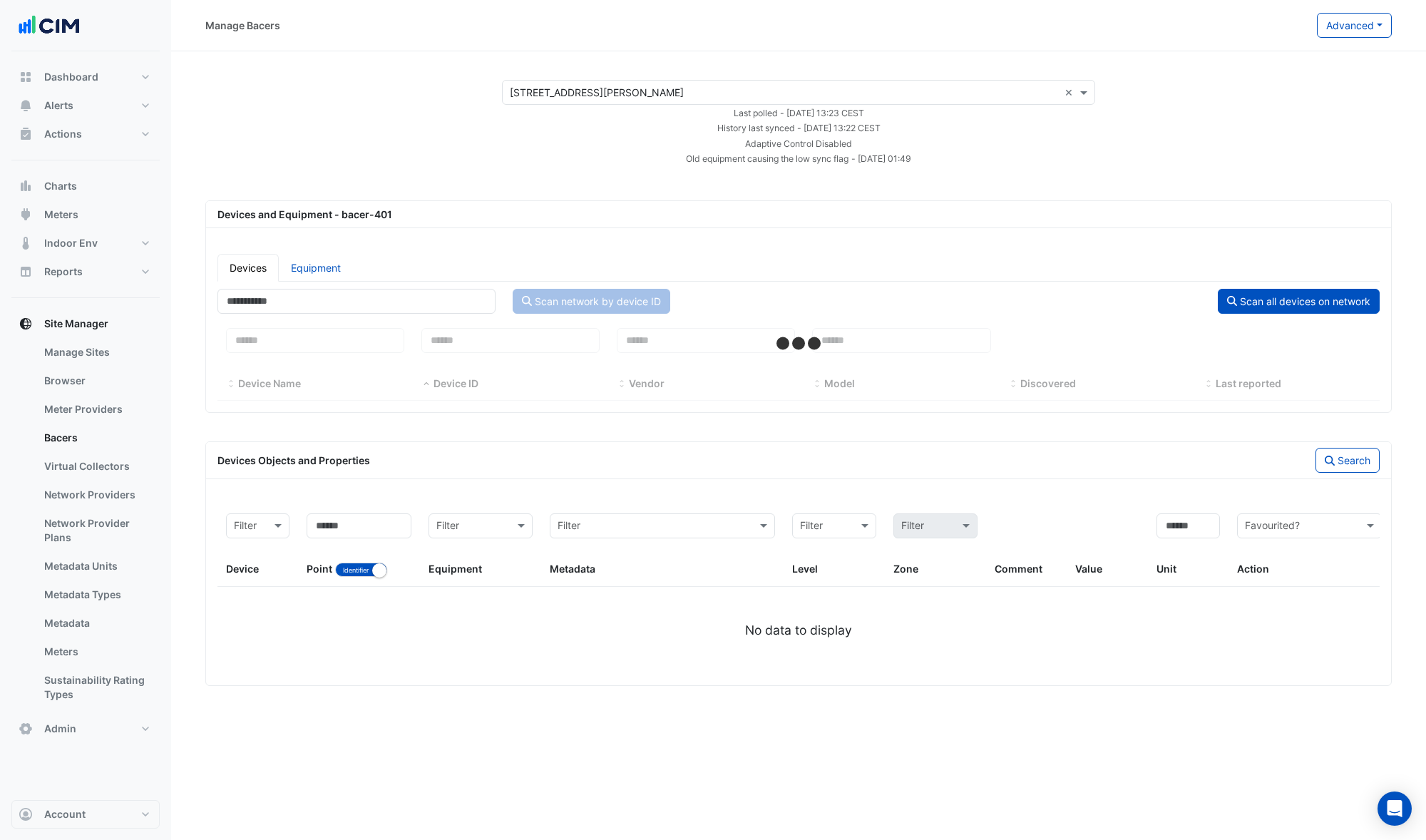
select select "***"
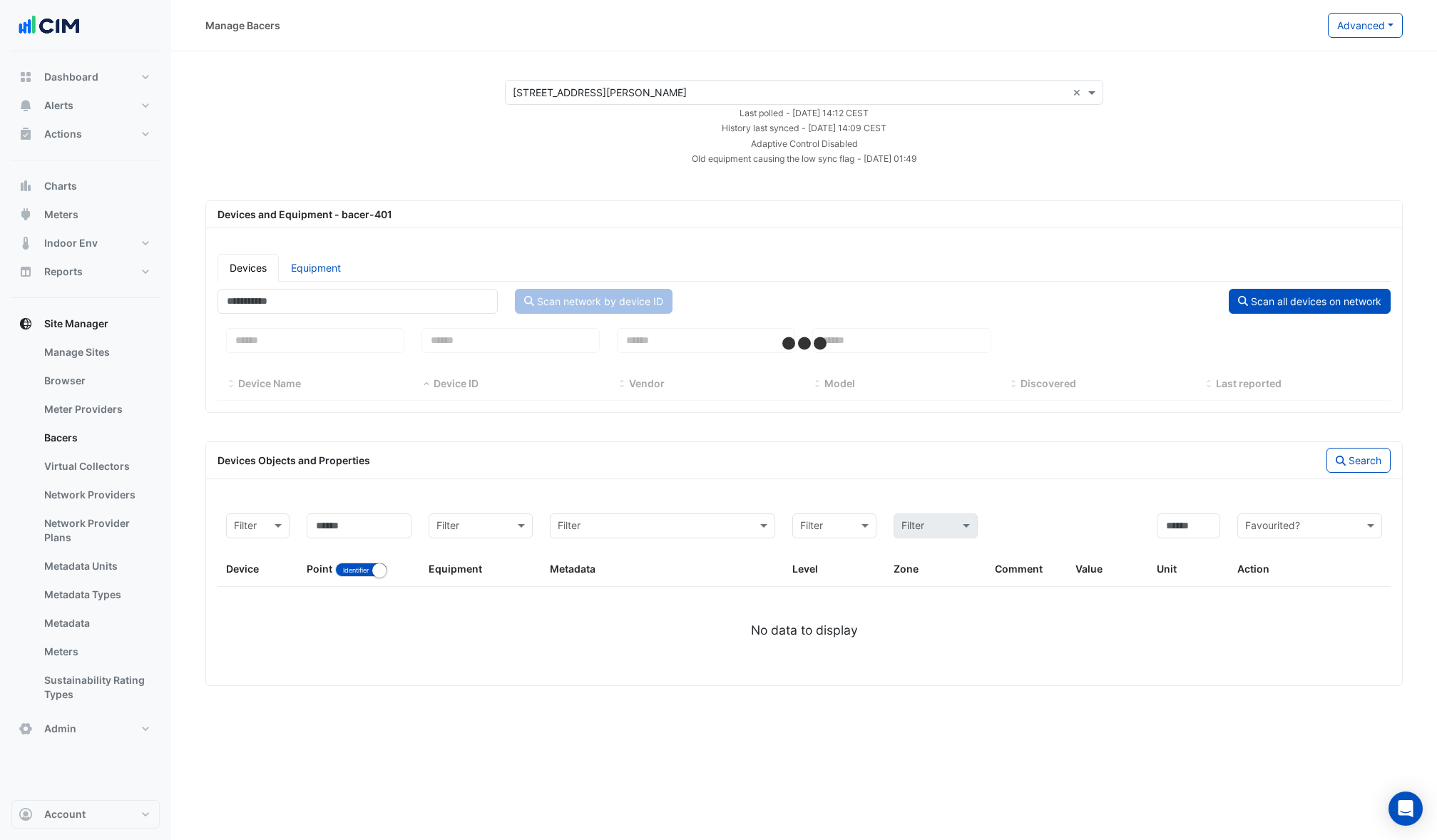
select select "***"
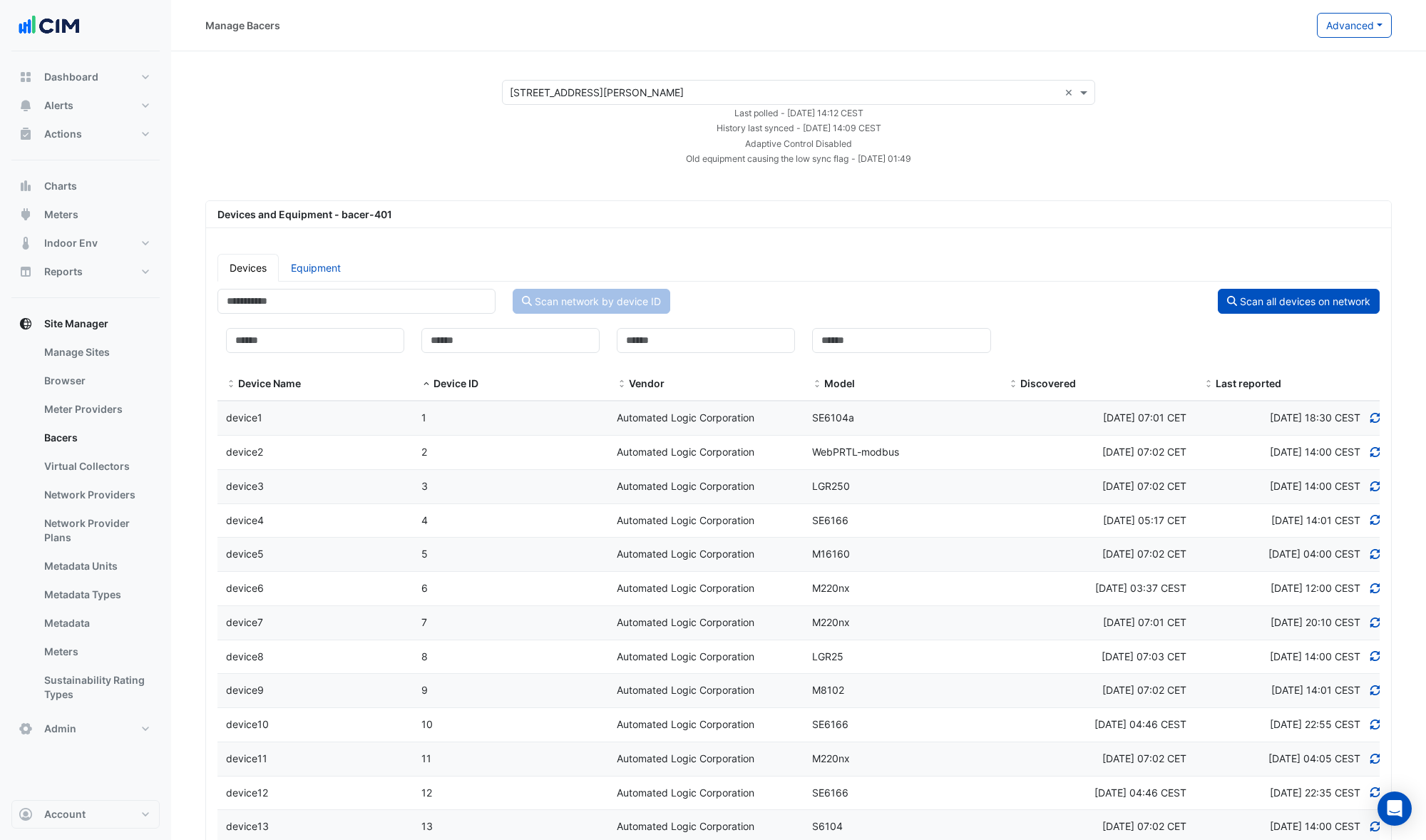
click at [529, 95] on input "text" at bounding box center [784, 93] width 549 height 15
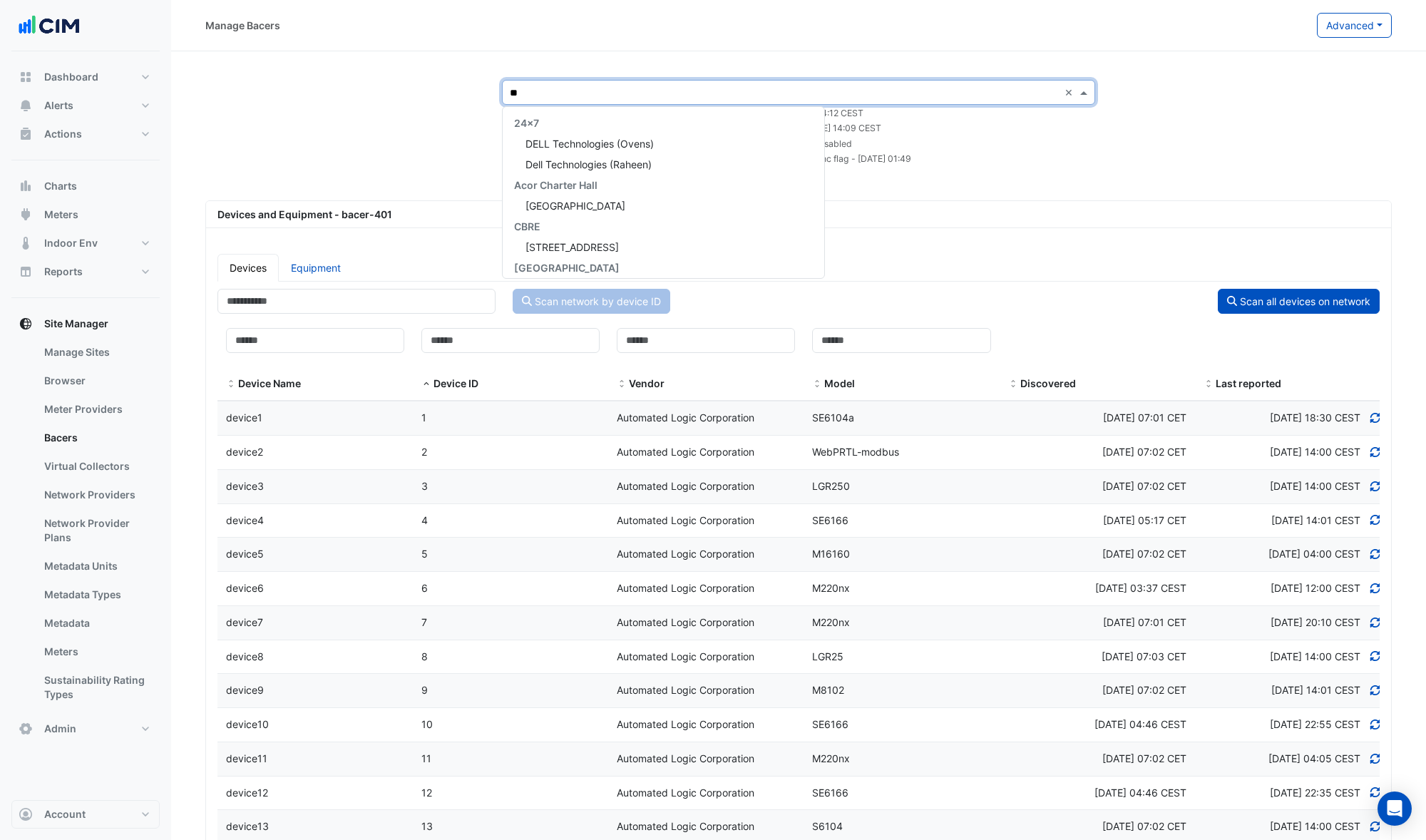
type input "*"
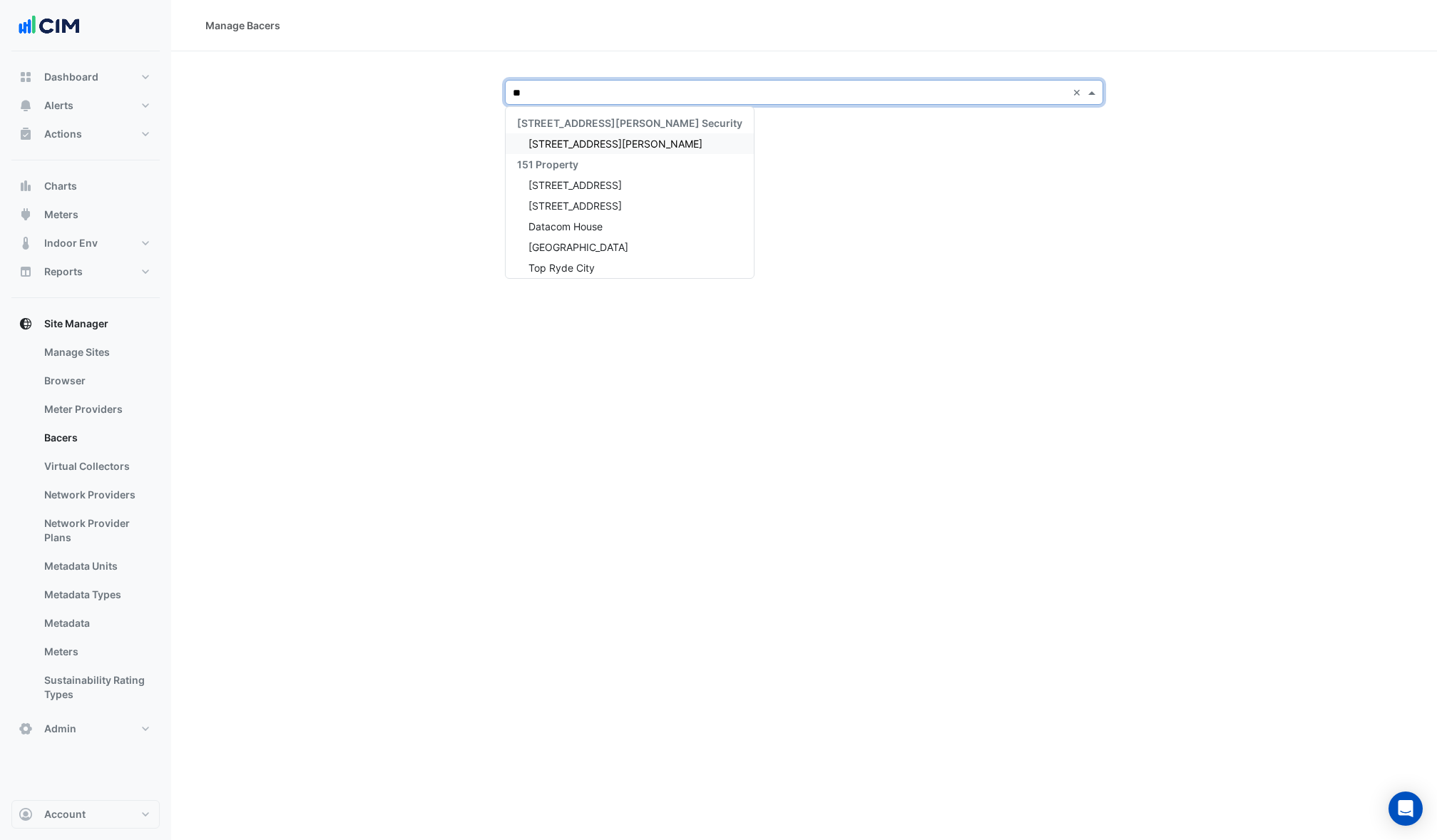
type input "***"
click at [579, 228] on span "[STREET_ADDRESS][PERSON_NAME]" at bounding box center [615, 226] width 174 height 12
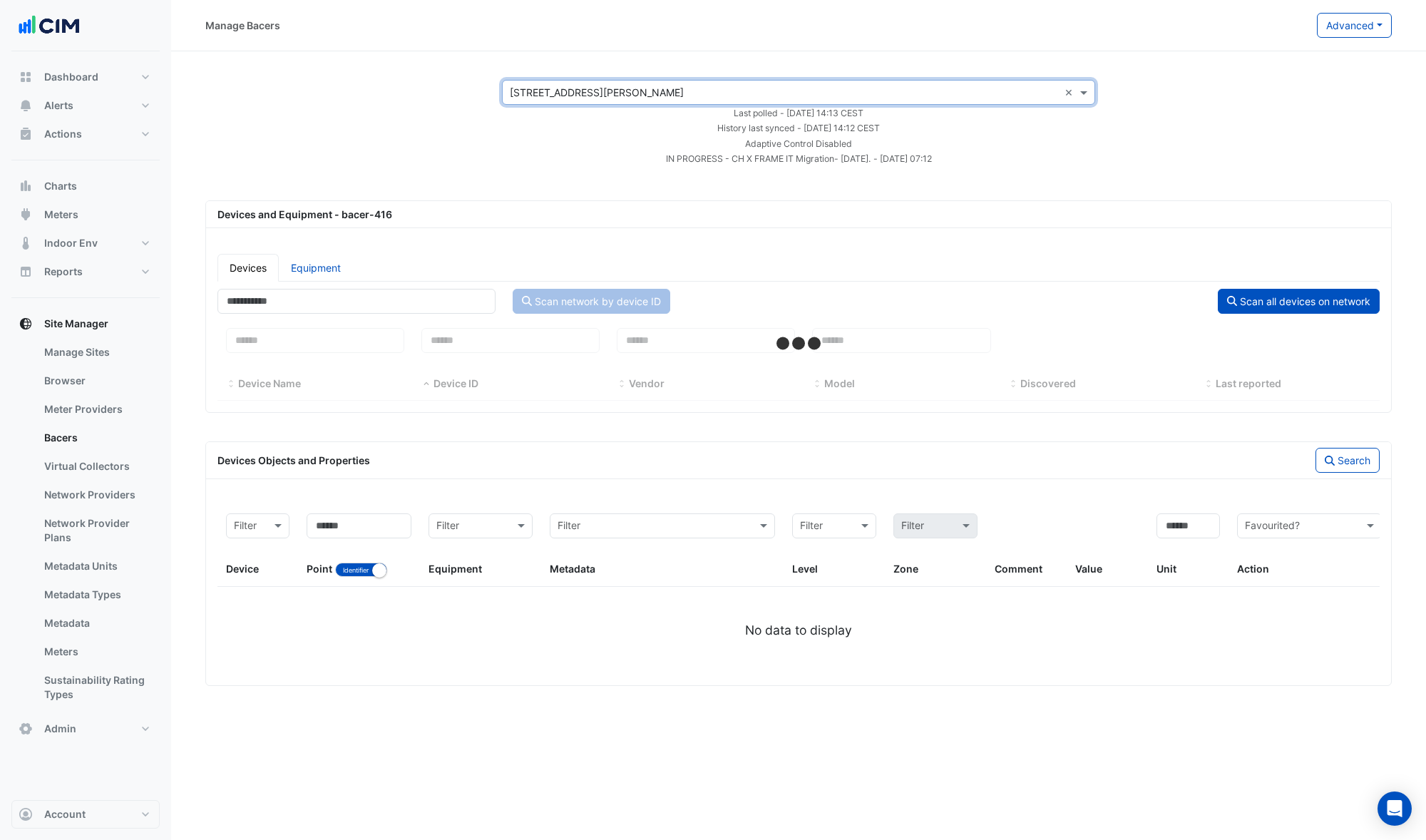
select select "***"
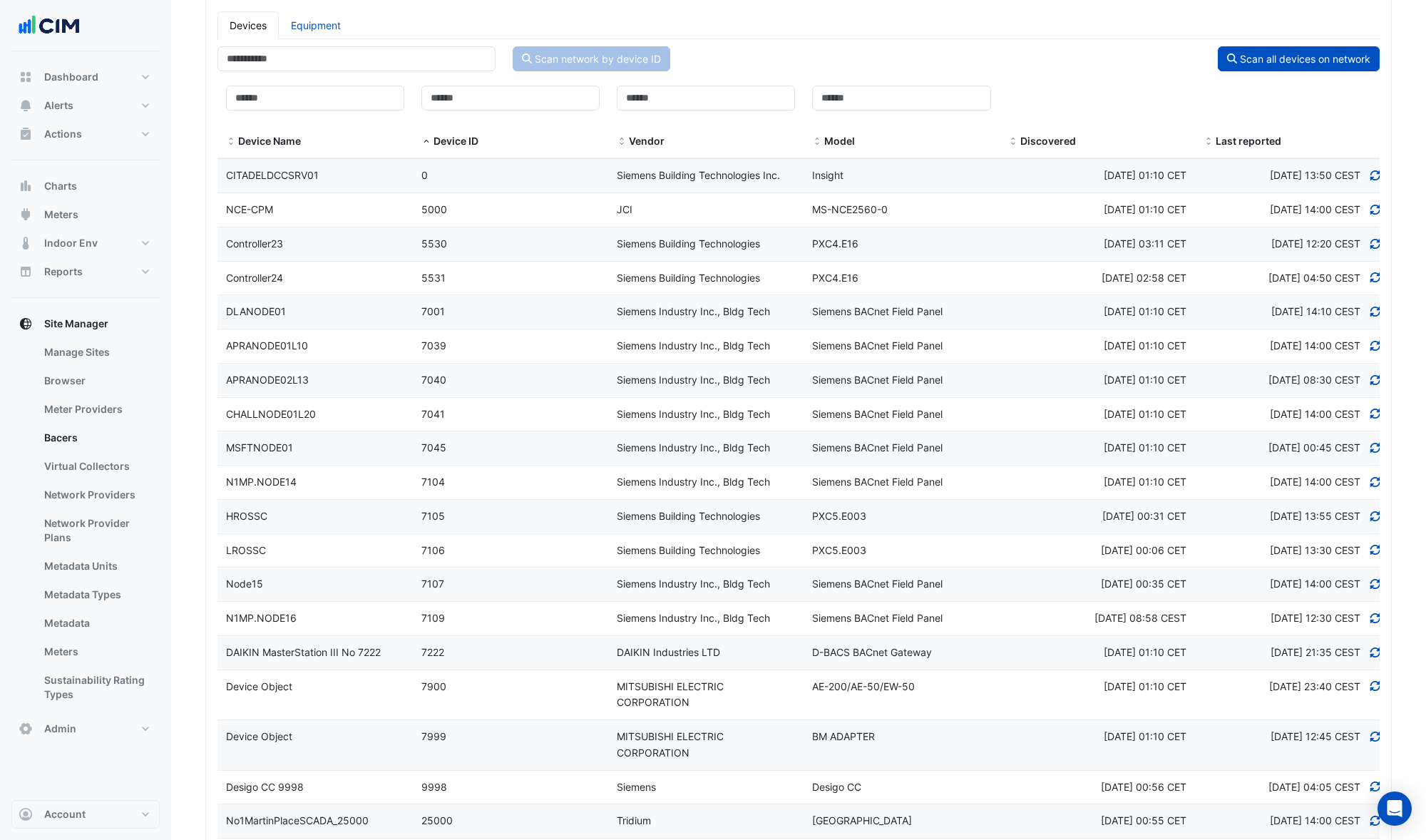
scroll to position [144, 0]
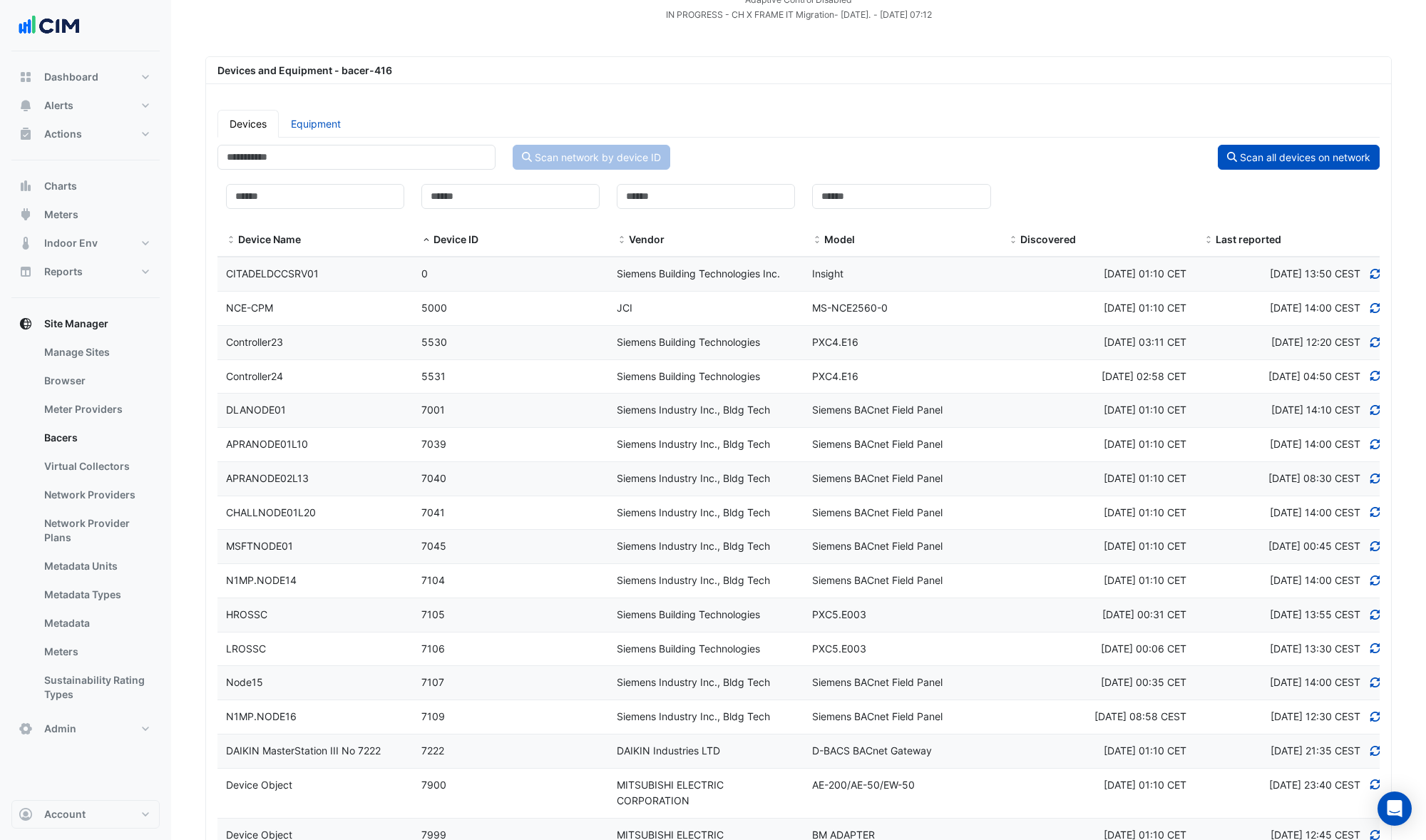
click at [1247, 237] on span "Last reported" at bounding box center [1248, 239] width 66 height 12
click at [1209, 238] on span at bounding box center [1208, 240] width 10 height 12
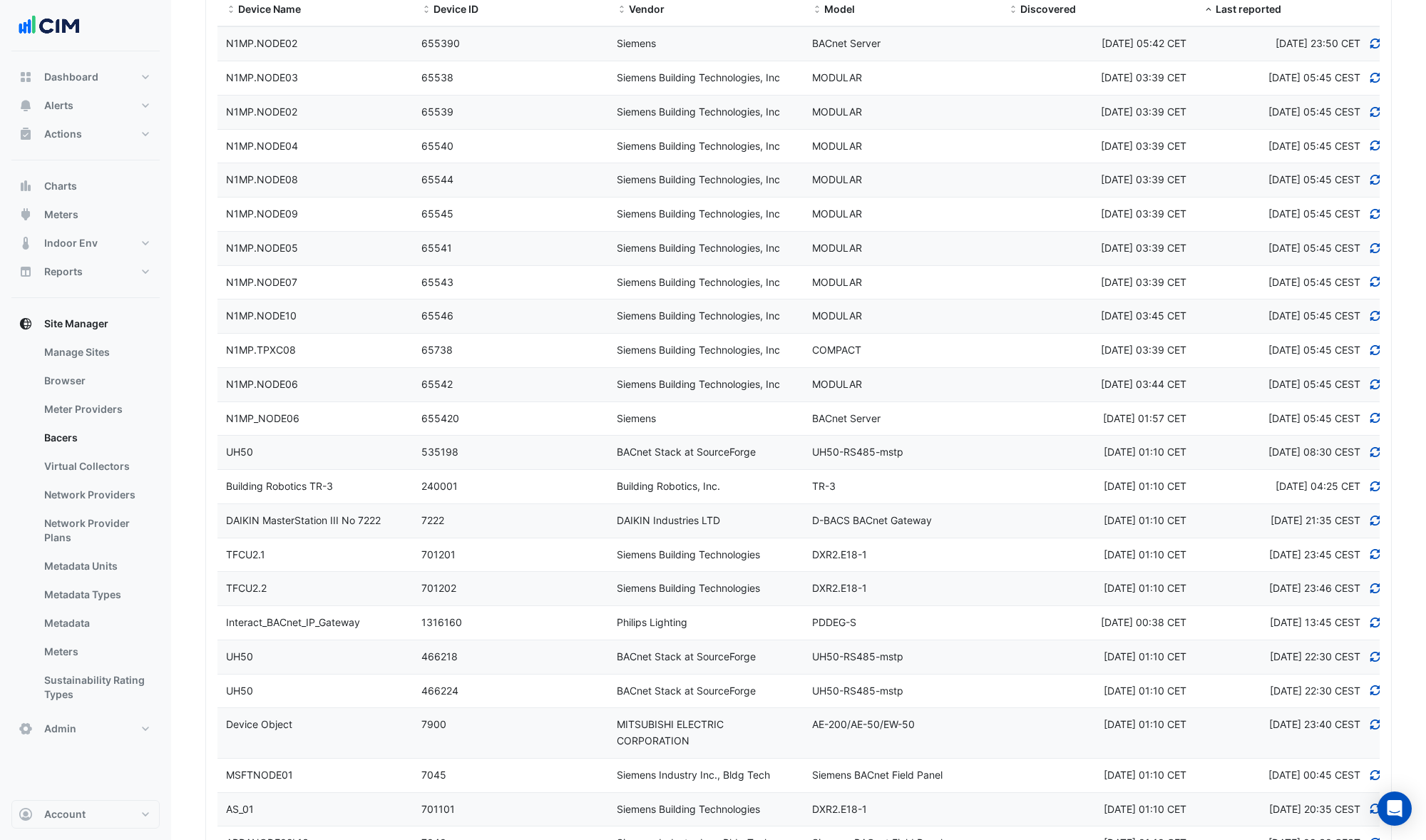
scroll to position [0, 0]
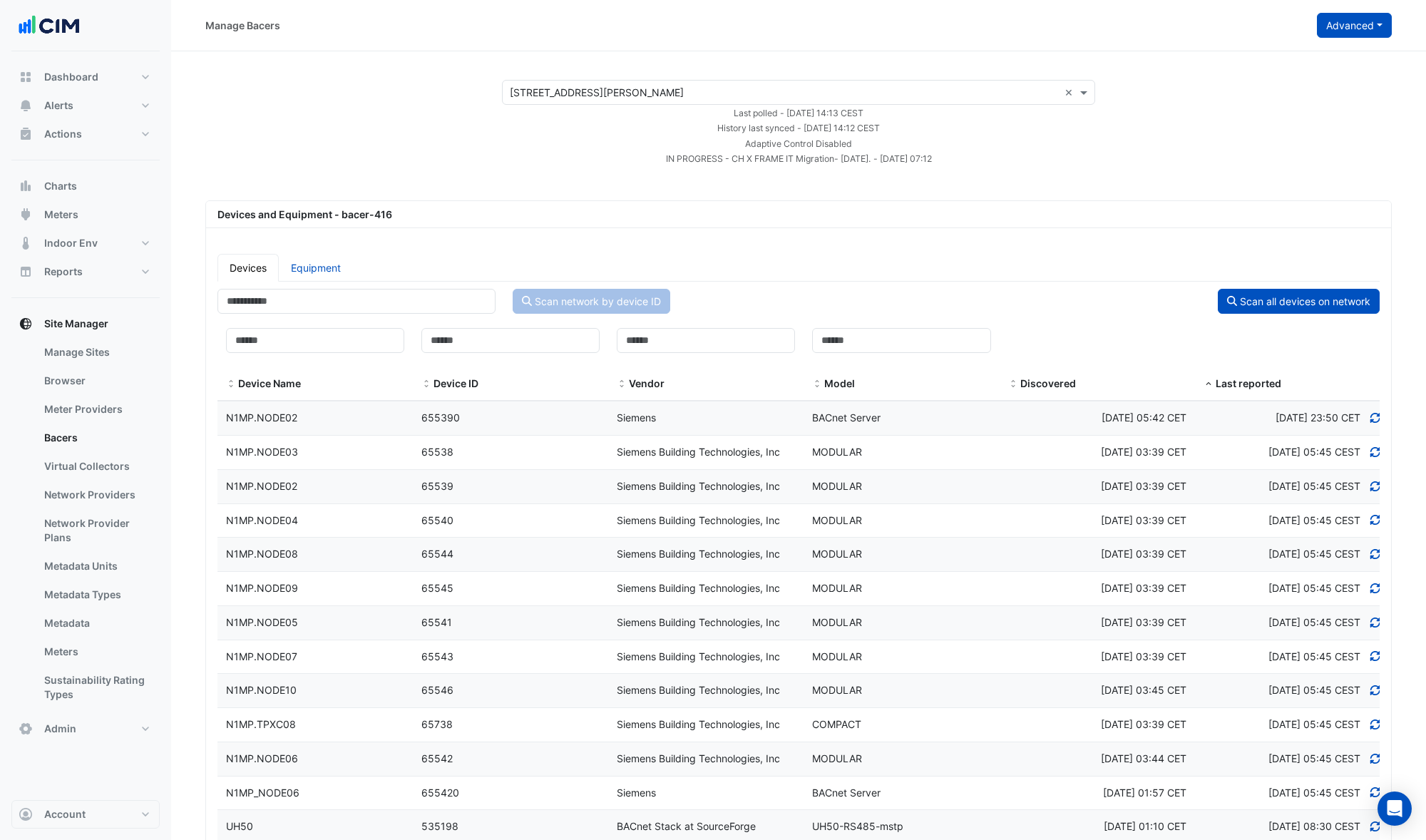
click at [1344, 29] on button "Advanced" at bounding box center [1355, 25] width 75 height 25
click at [1285, 117] on span "Configure bacer-416" at bounding box center [1282, 118] width 97 height 12
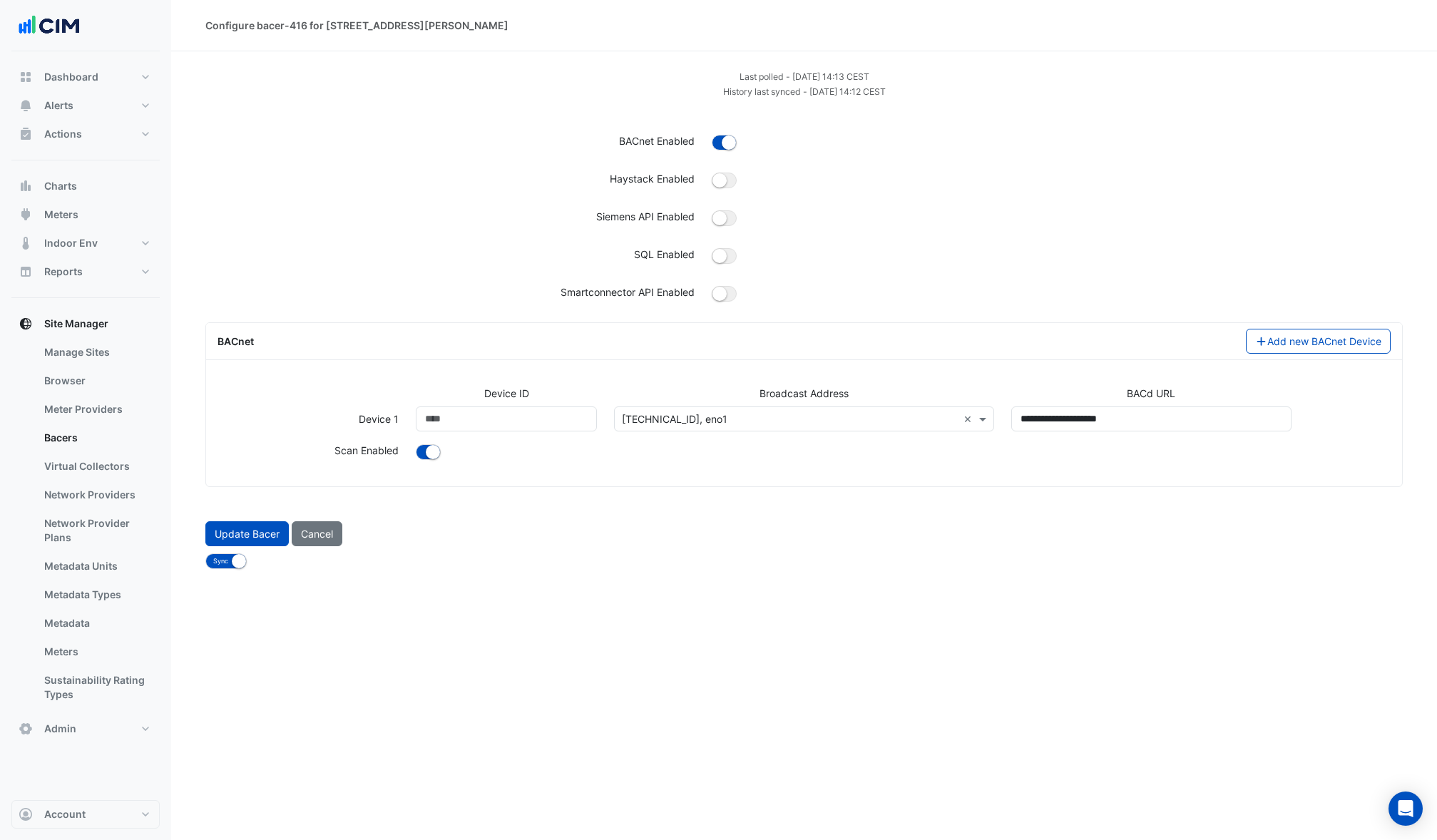
click at [790, 420] on input "text" at bounding box center [789, 420] width 335 height 15
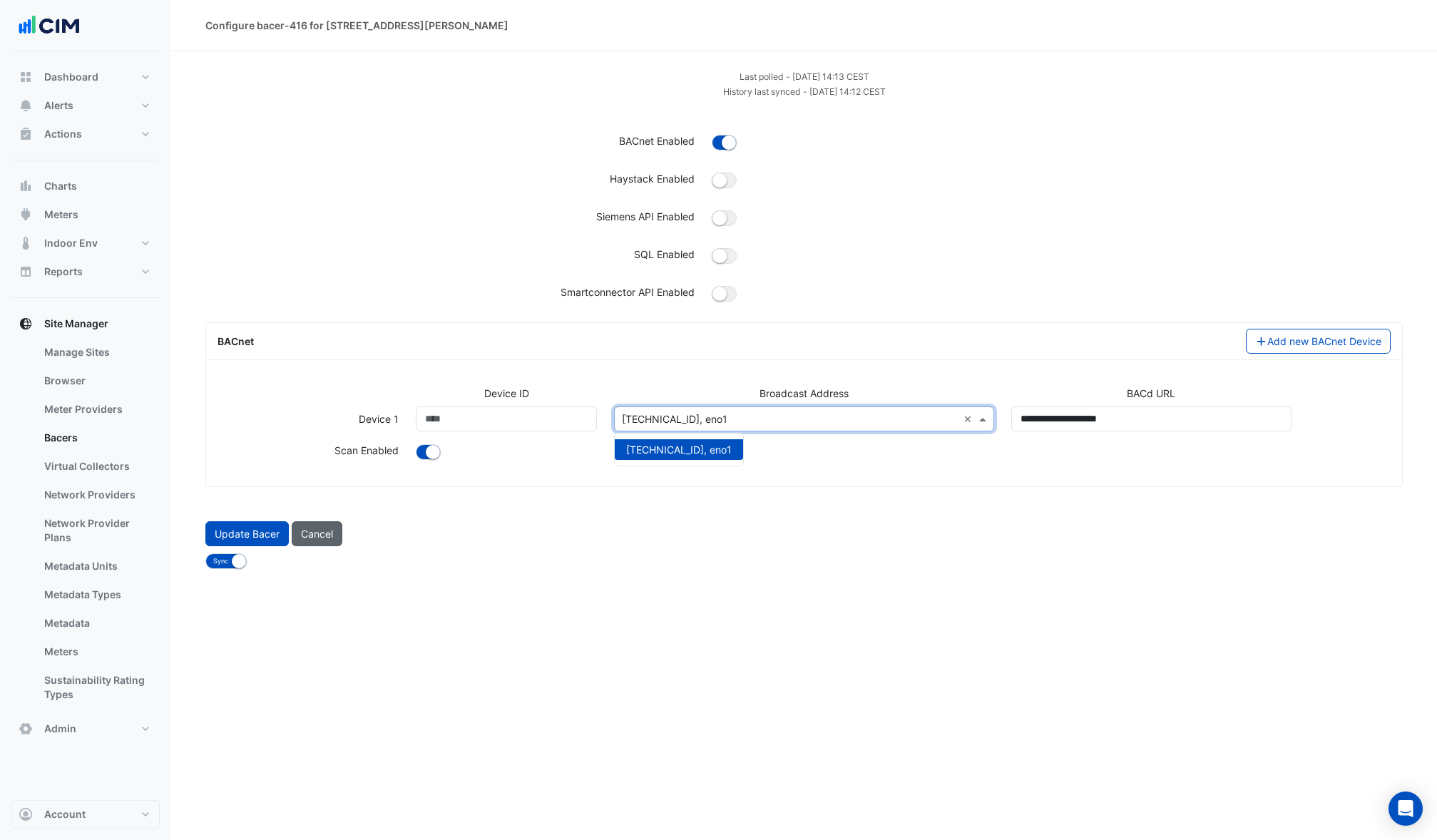
click at [322, 536] on button "Cancel" at bounding box center [317, 533] width 51 height 25
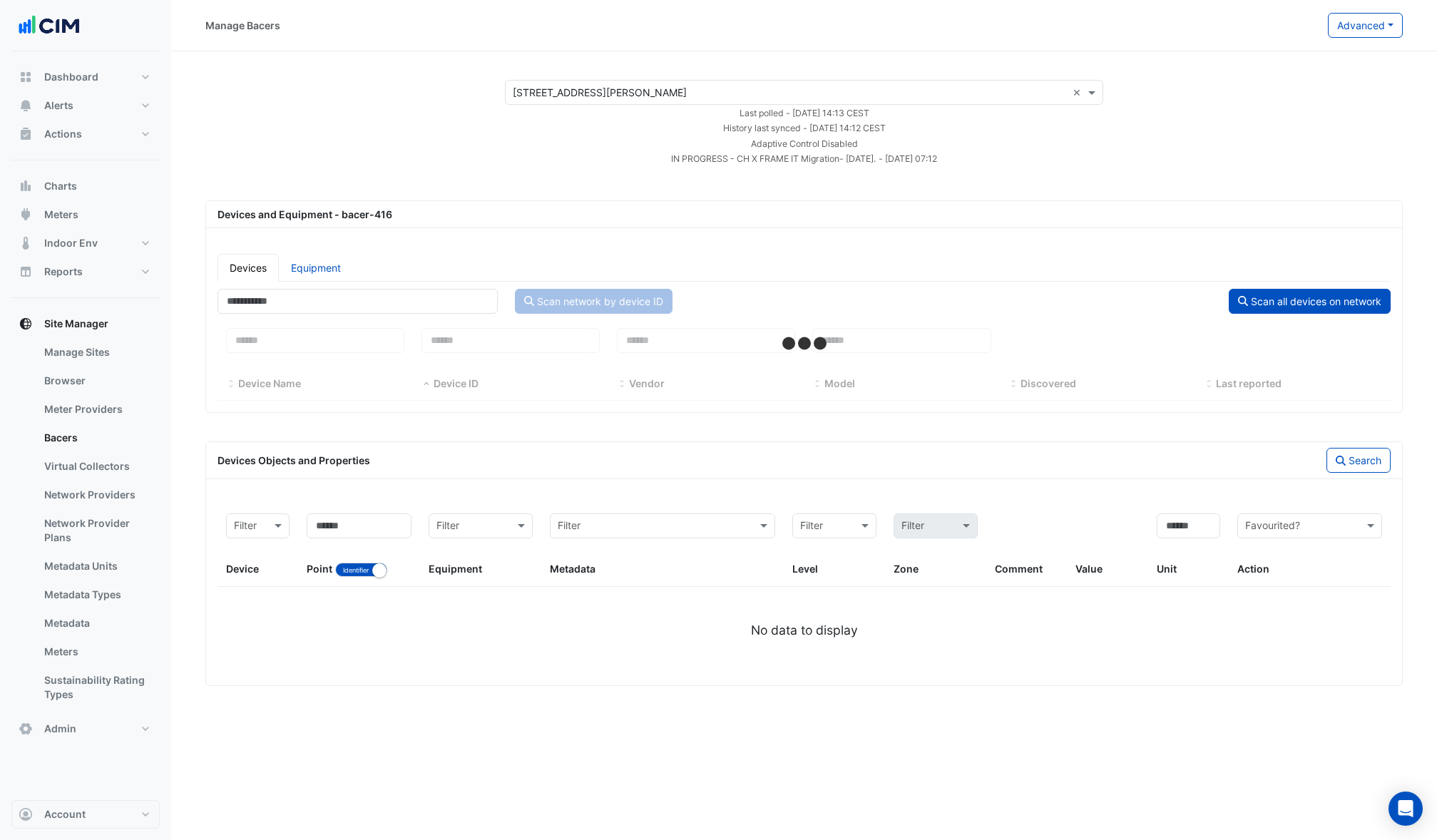
select select "***"
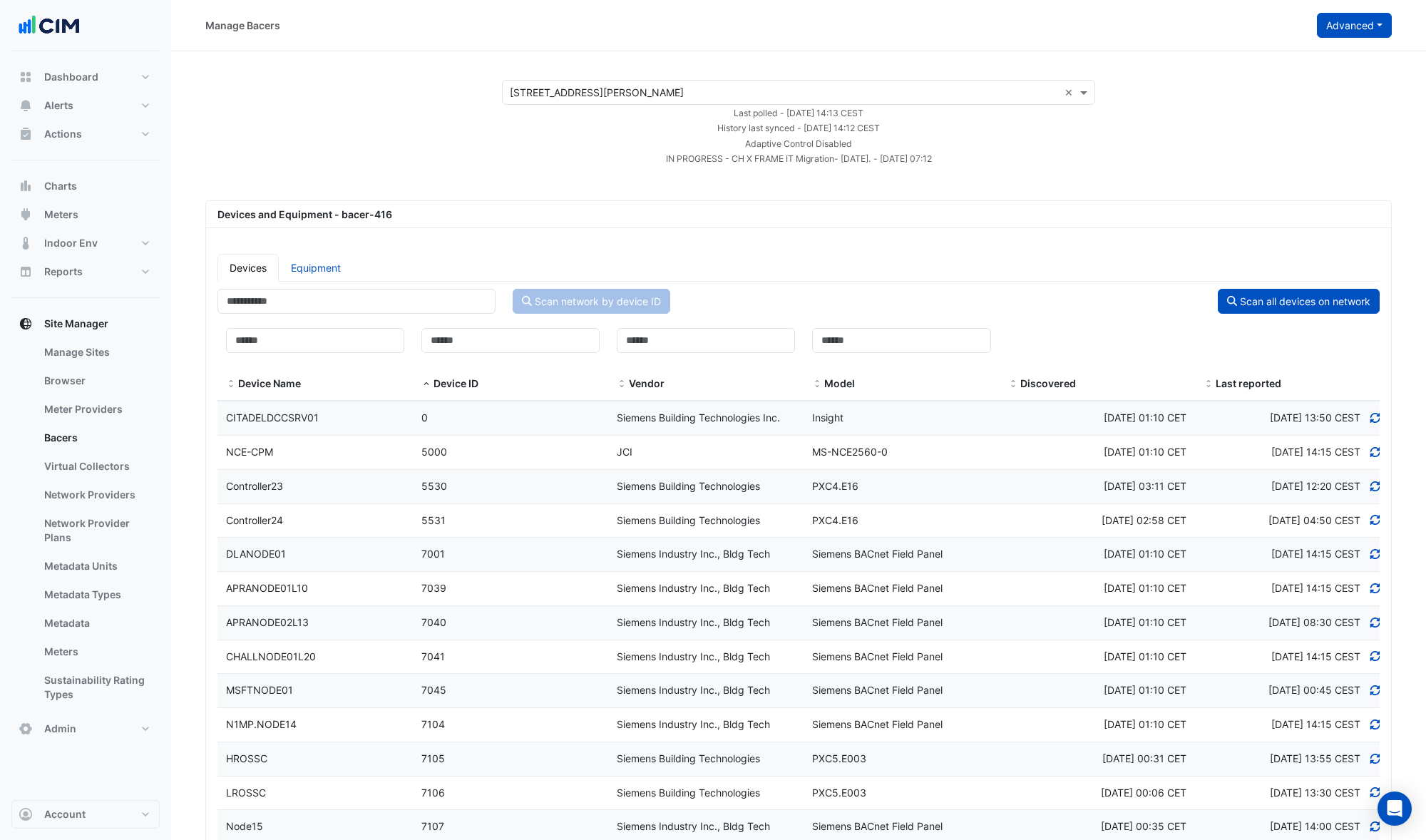
click at [1341, 31] on button "Advanced" at bounding box center [1355, 25] width 75 height 25
click at [1282, 121] on span "Configure bacer-416" at bounding box center [1282, 118] width 97 height 12
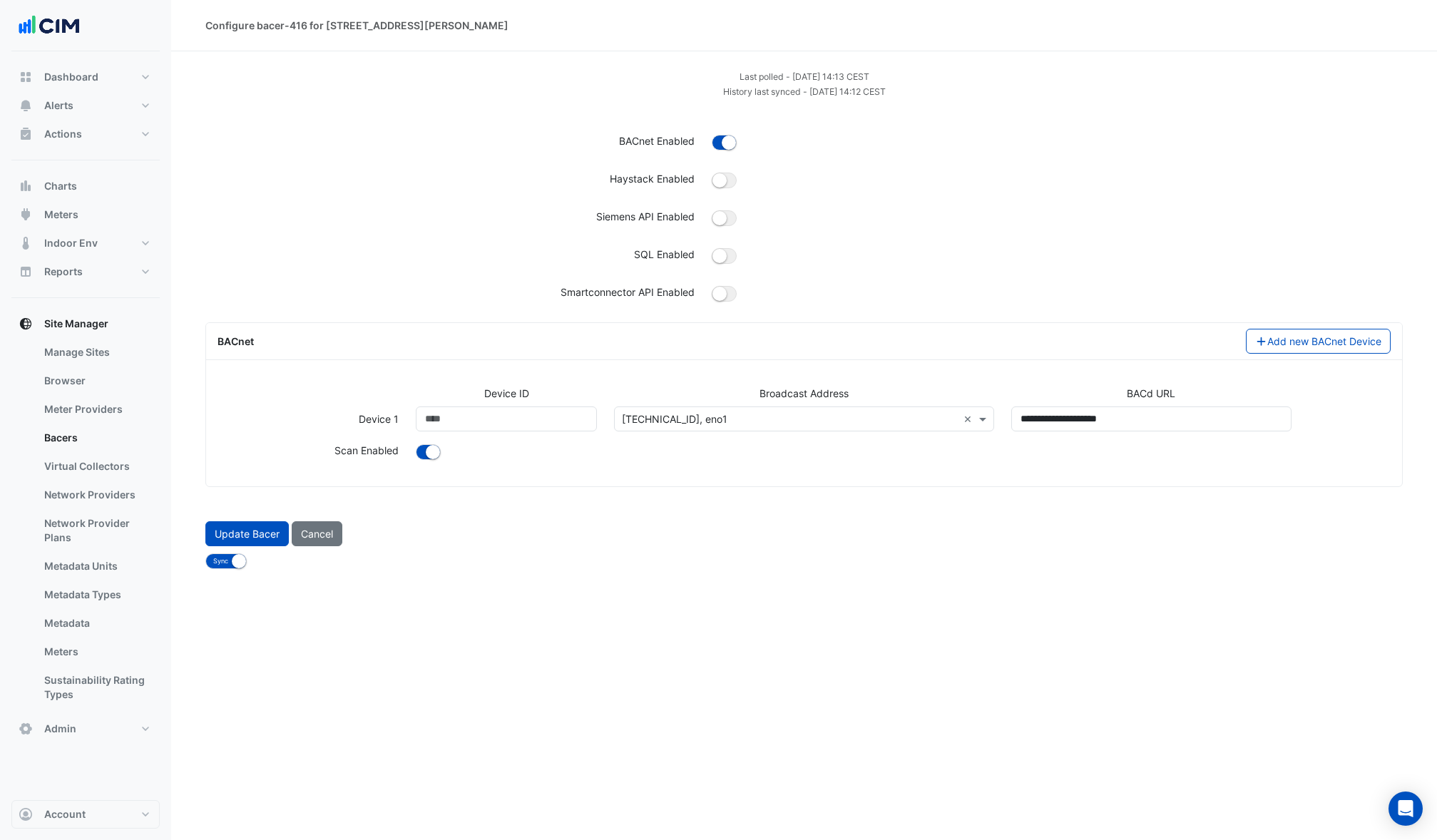
click at [900, 415] on input "text" at bounding box center [789, 420] width 335 height 15
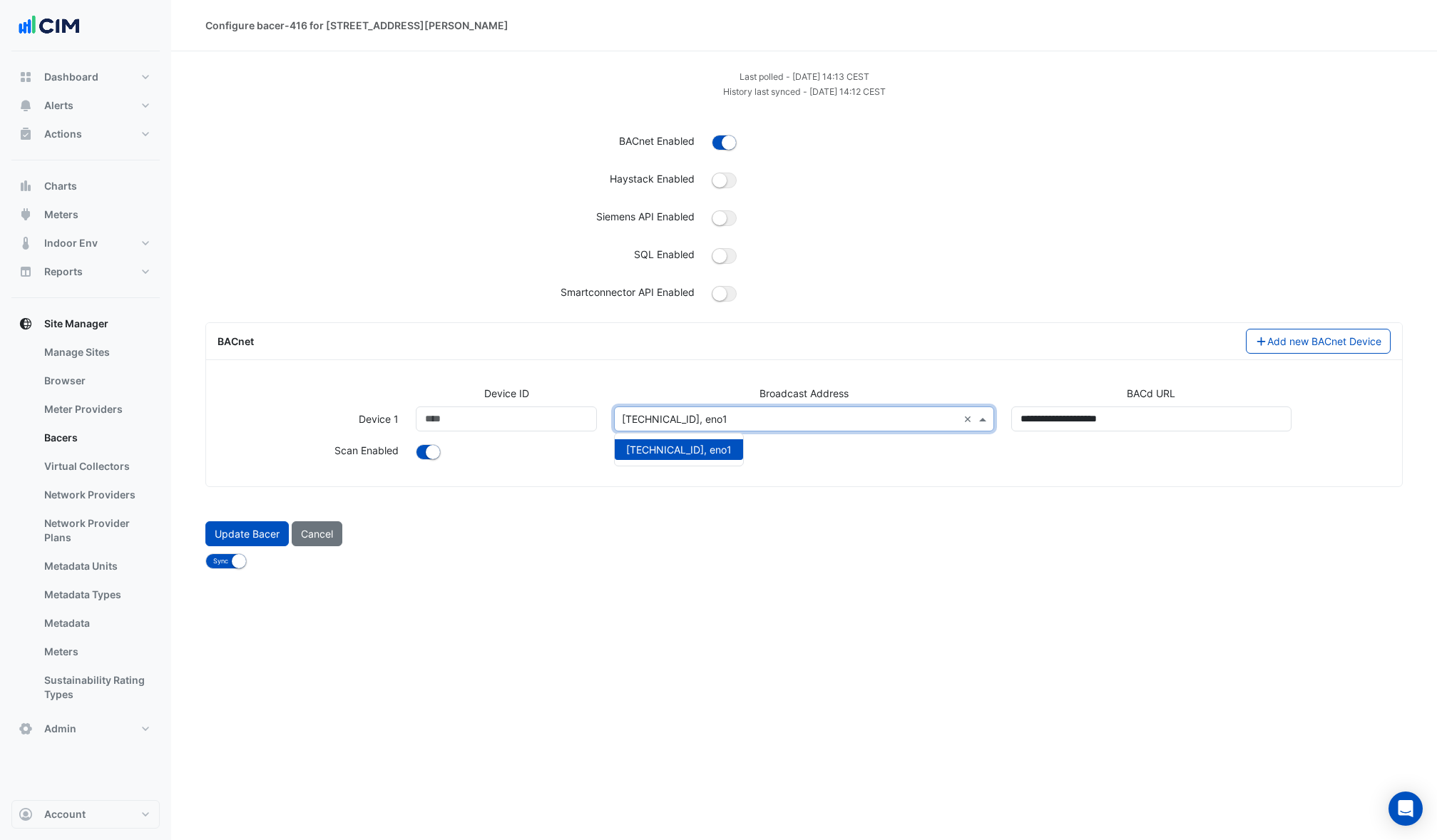
click at [900, 415] on input "text" at bounding box center [789, 420] width 335 height 15
click at [649, 552] on div "Sync No Sync" at bounding box center [804, 560] width 1214 height 17
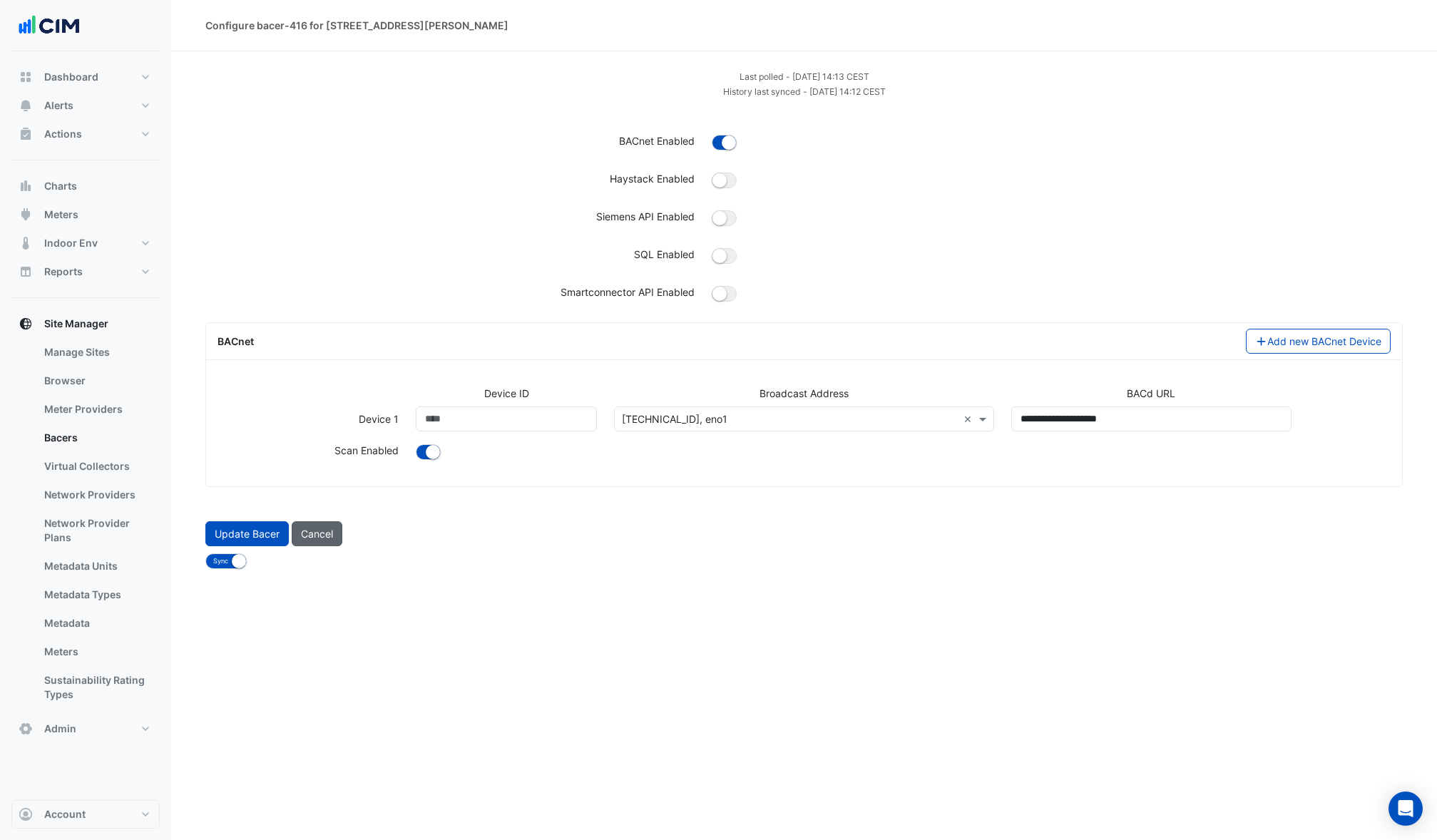
click at [319, 541] on button "Cancel" at bounding box center [317, 533] width 51 height 25
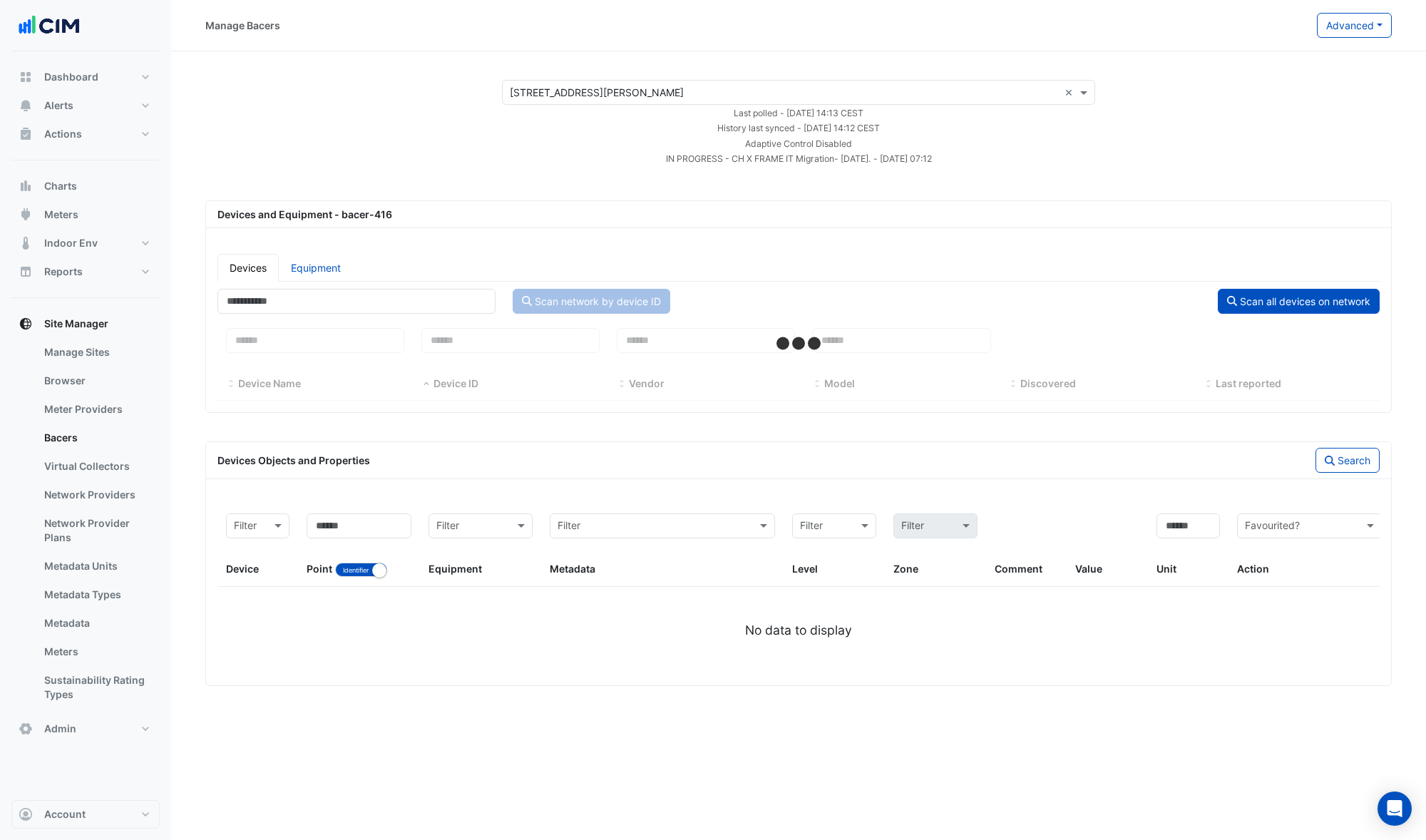
select select "***"
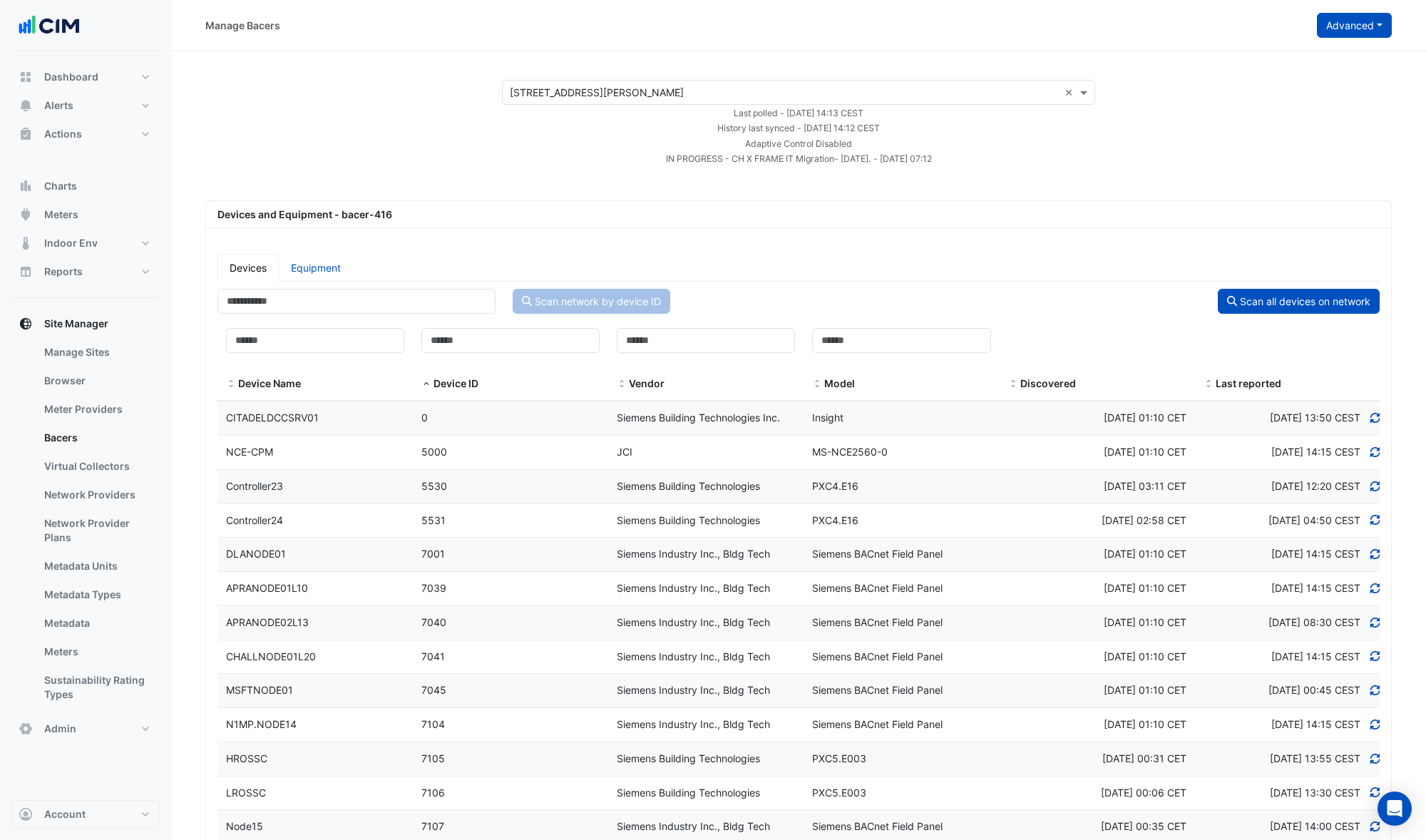
click at [1347, 31] on button "Advanced" at bounding box center [1355, 25] width 75 height 25
click at [1310, 118] on span "Configure bacer-416" at bounding box center [1282, 118] width 97 height 12
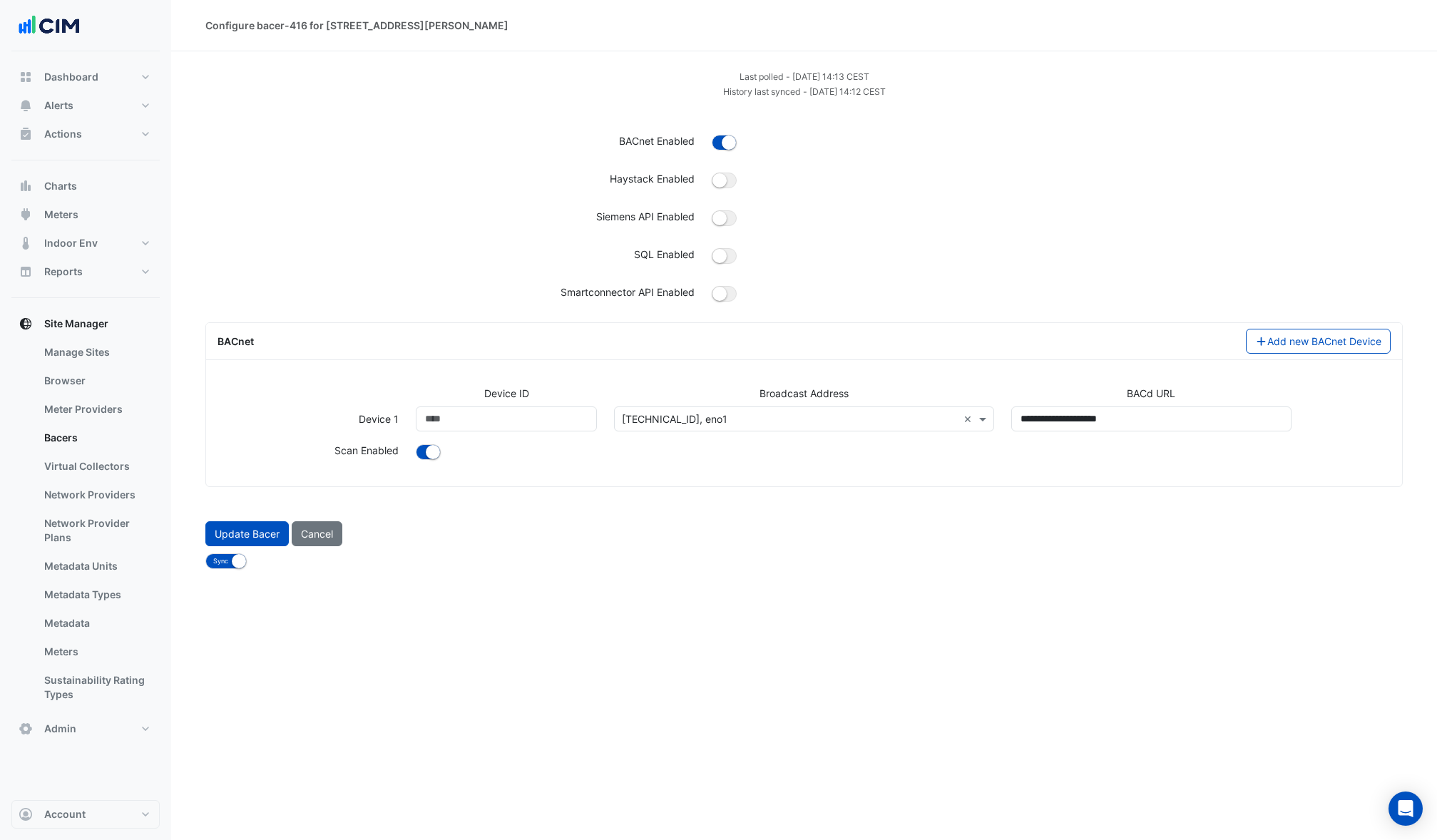
click at [821, 424] on input "text" at bounding box center [789, 420] width 335 height 15
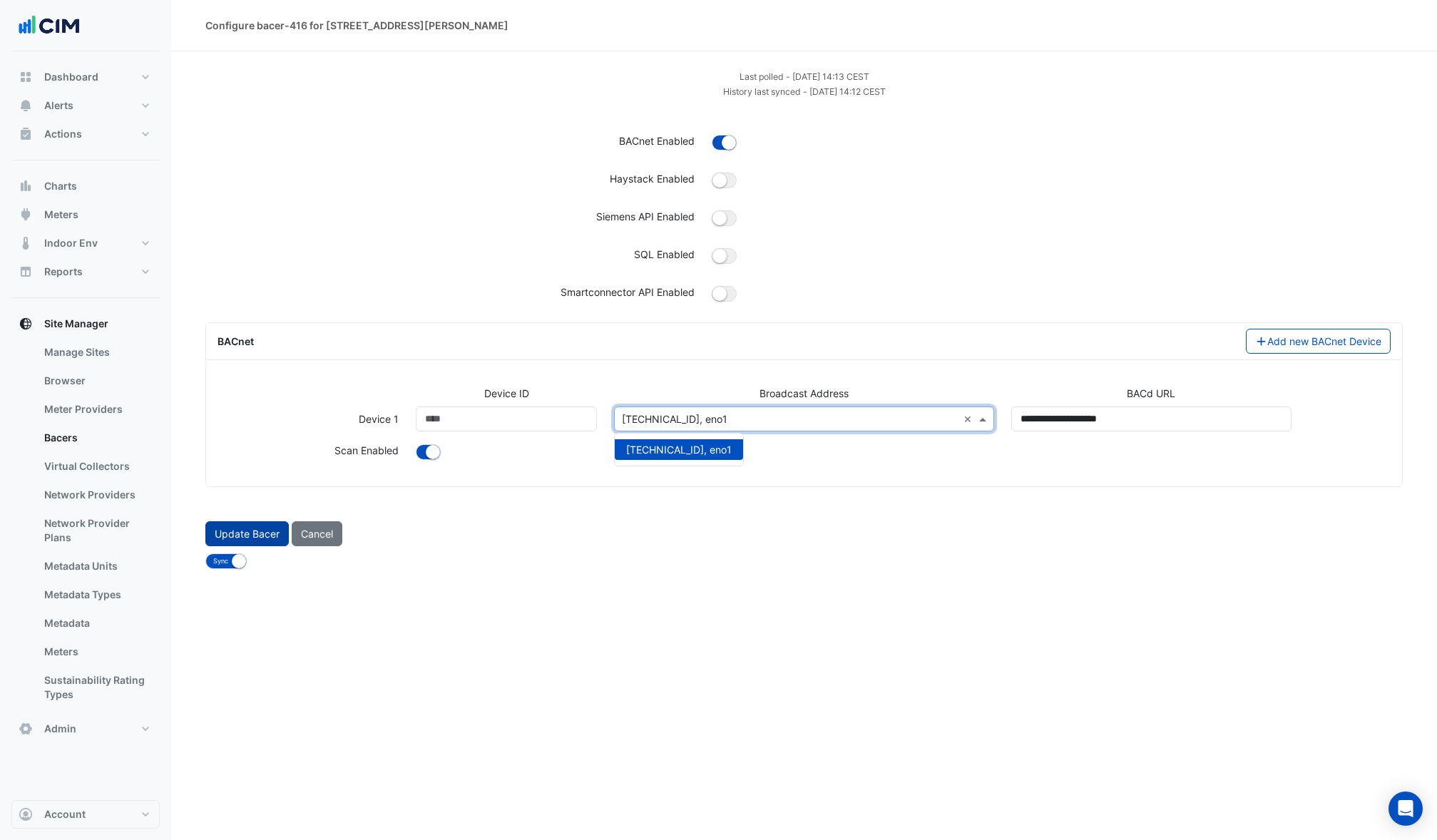
click at [234, 536] on button "Update Bacer" at bounding box center [247, 533] width 83 height 25
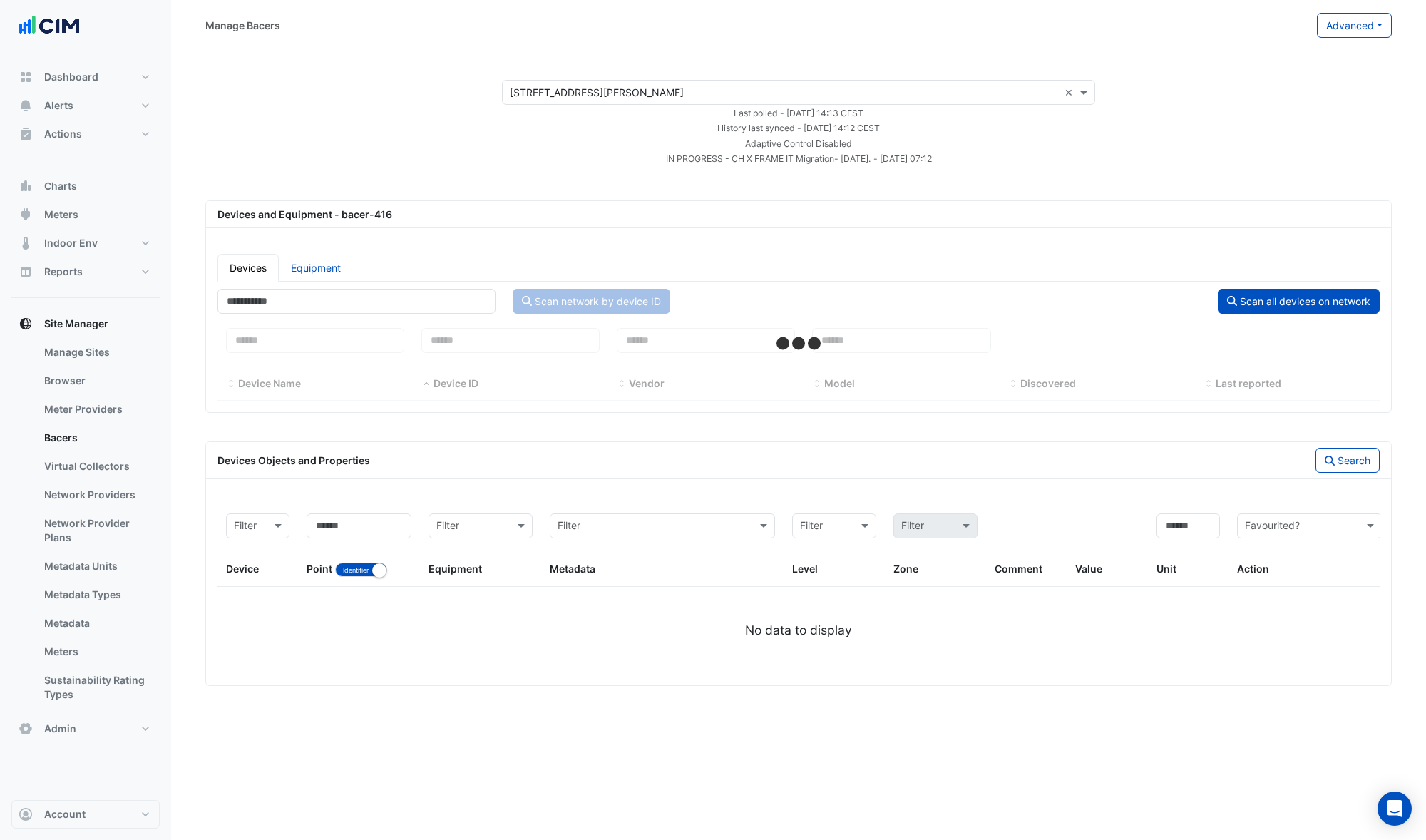
select select "***"
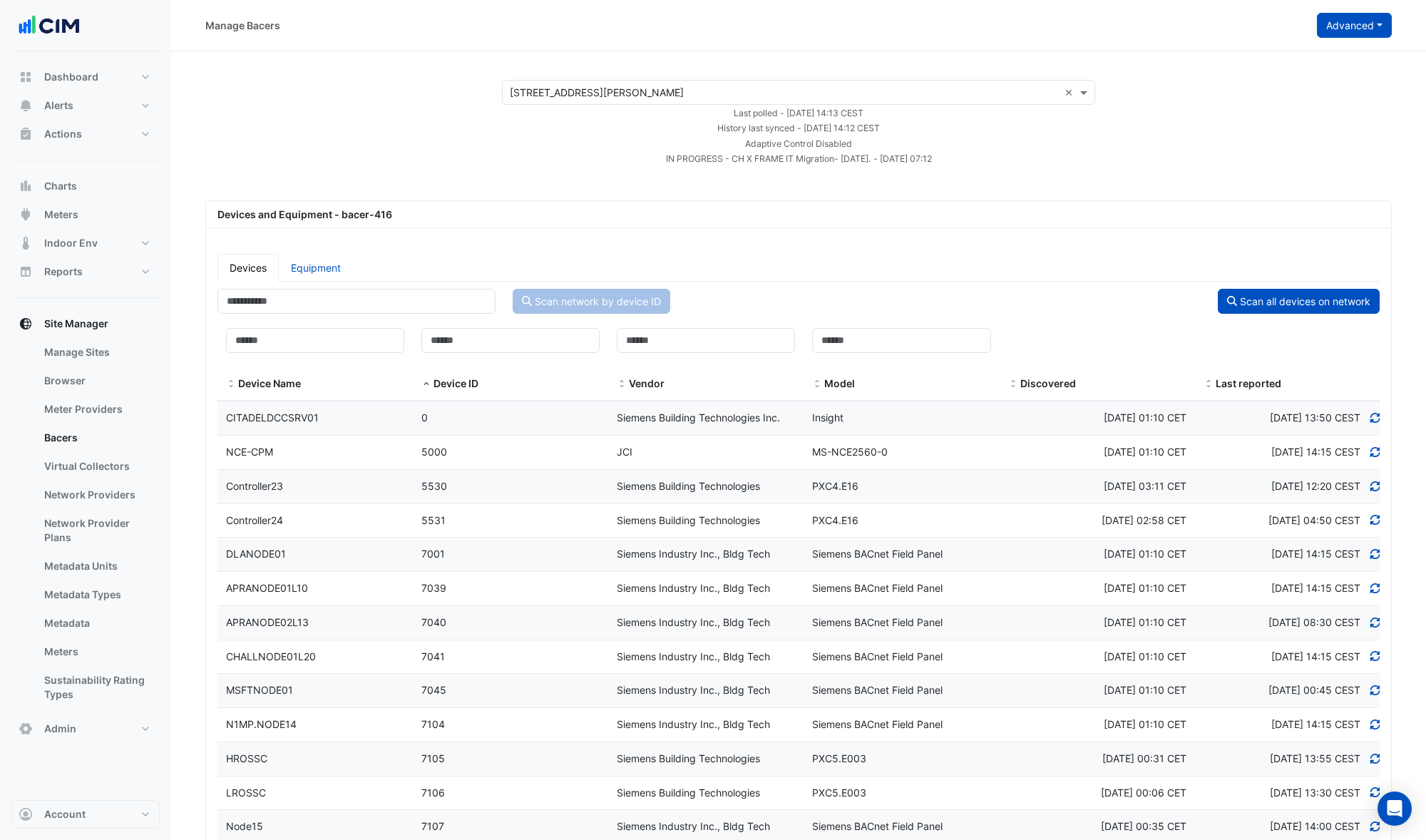
click at [1337, 24] on button "Advanced" at bounding box center [1355, 25] width 75 height 25
click at [1308, 119] on span "Configure bacer-416" at bounding box center [1282, 118] width 97 height 12
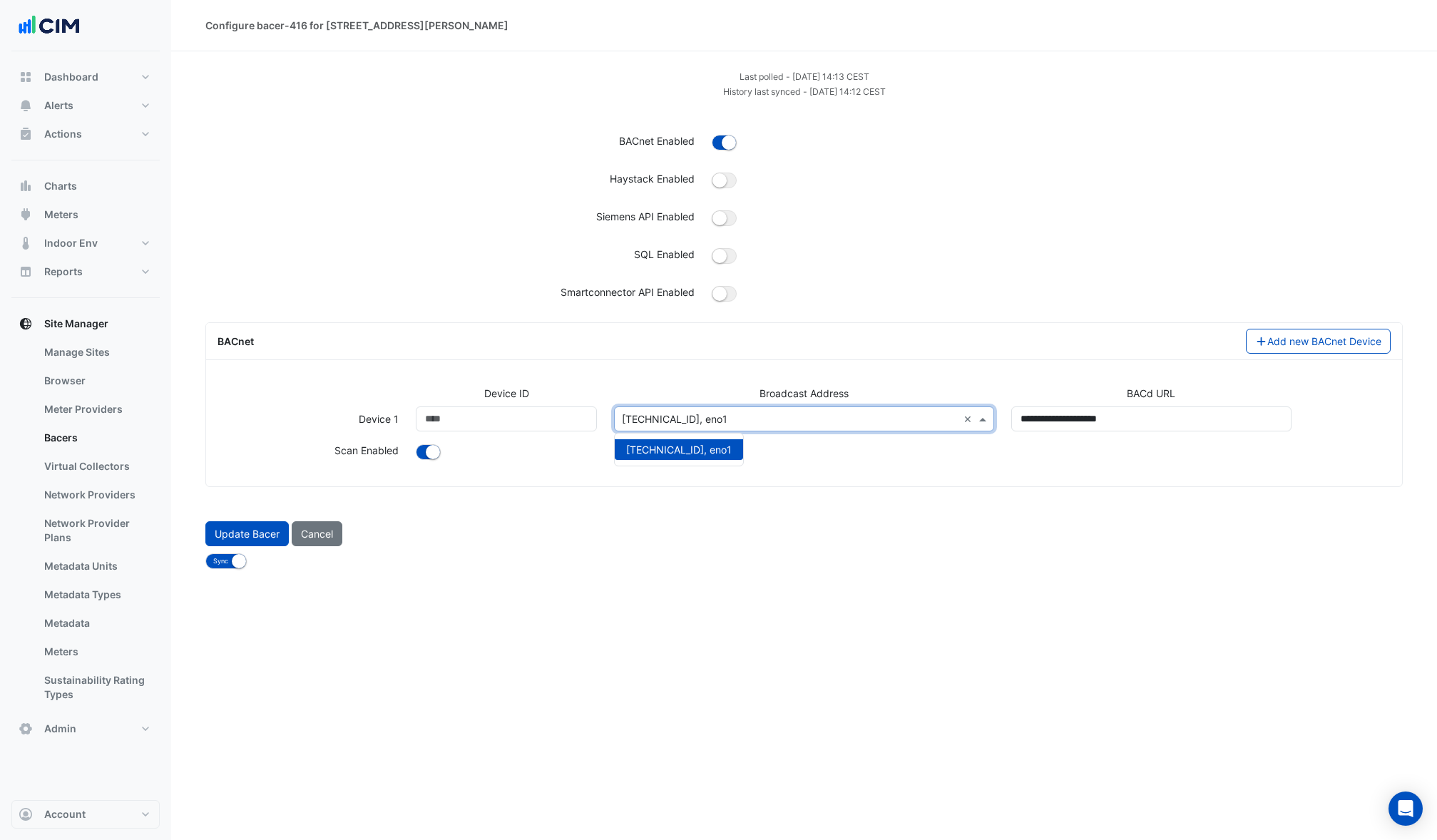
click at [903, 420] on input "text" at bounding box center [789, 420] width 335 height 15
click at [647, 592] on div "Configure bacer-416 for 1 Martin Place Last polled - Wed 24-Sep-2025 14:13 CEST…" at bounding box center [804, 420] width 1266 height 840
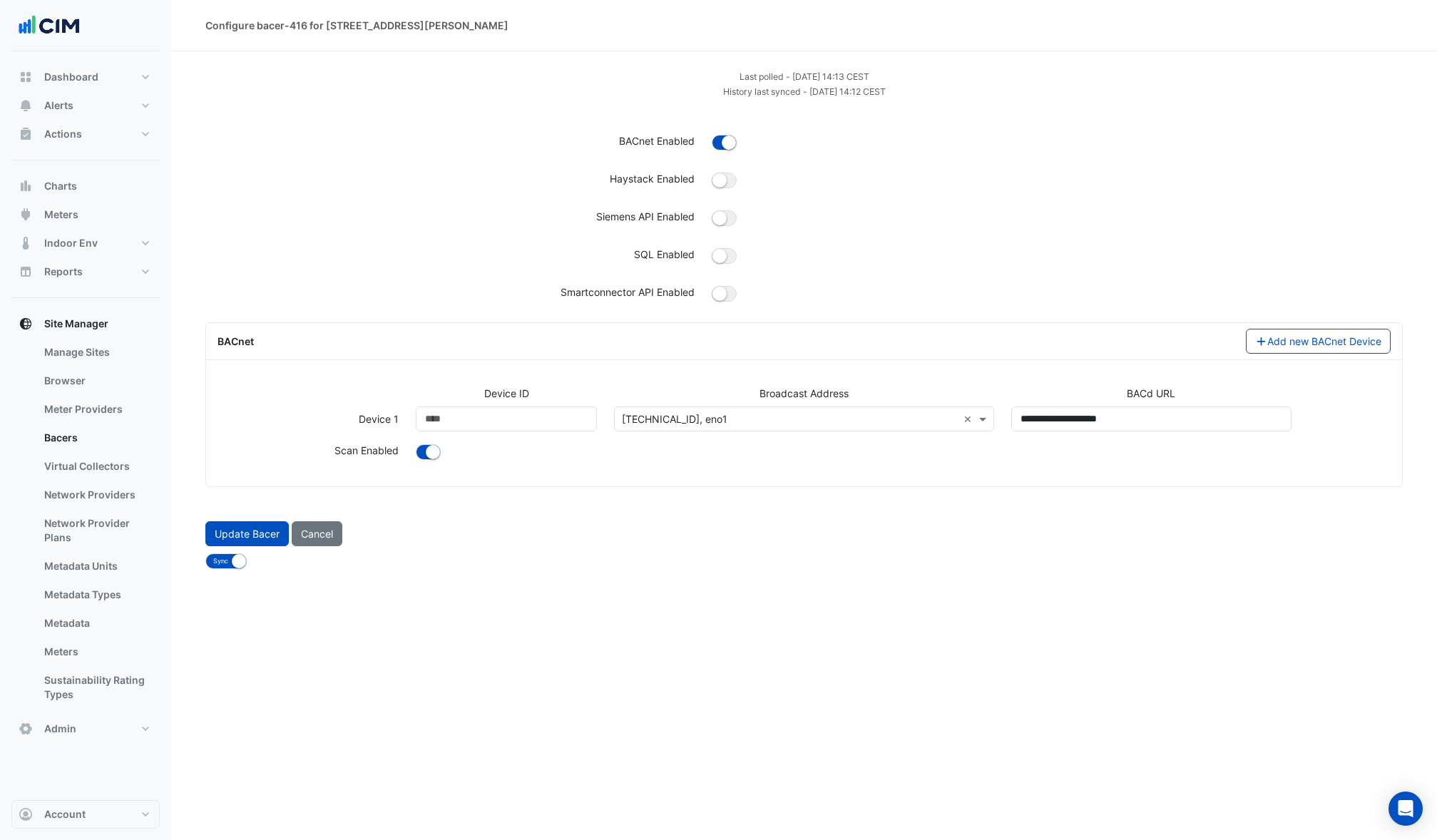
click at [325, 539] on button "Cancel" at bounding box center [317, 533] width 51 height 25
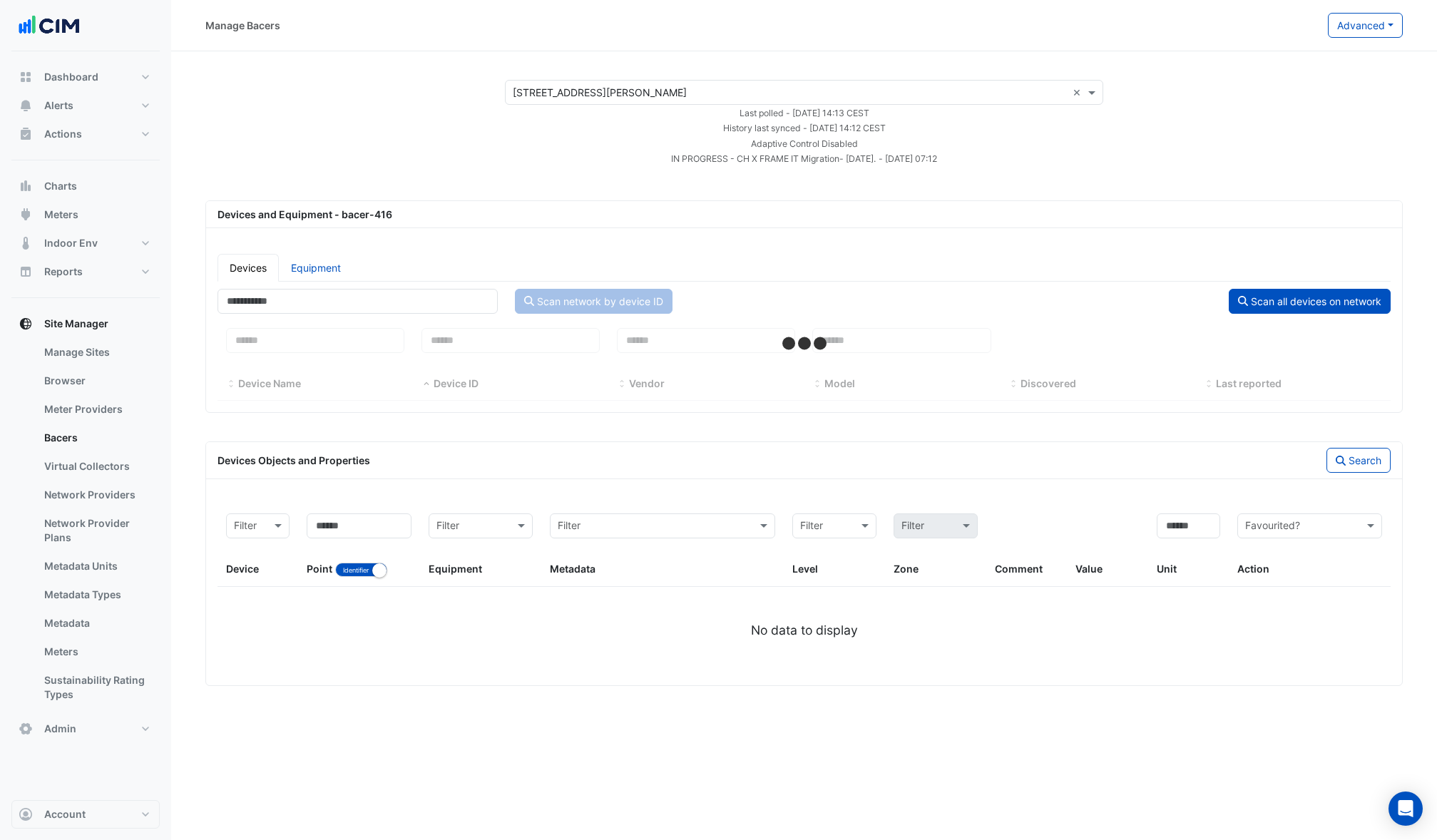
select select "***"
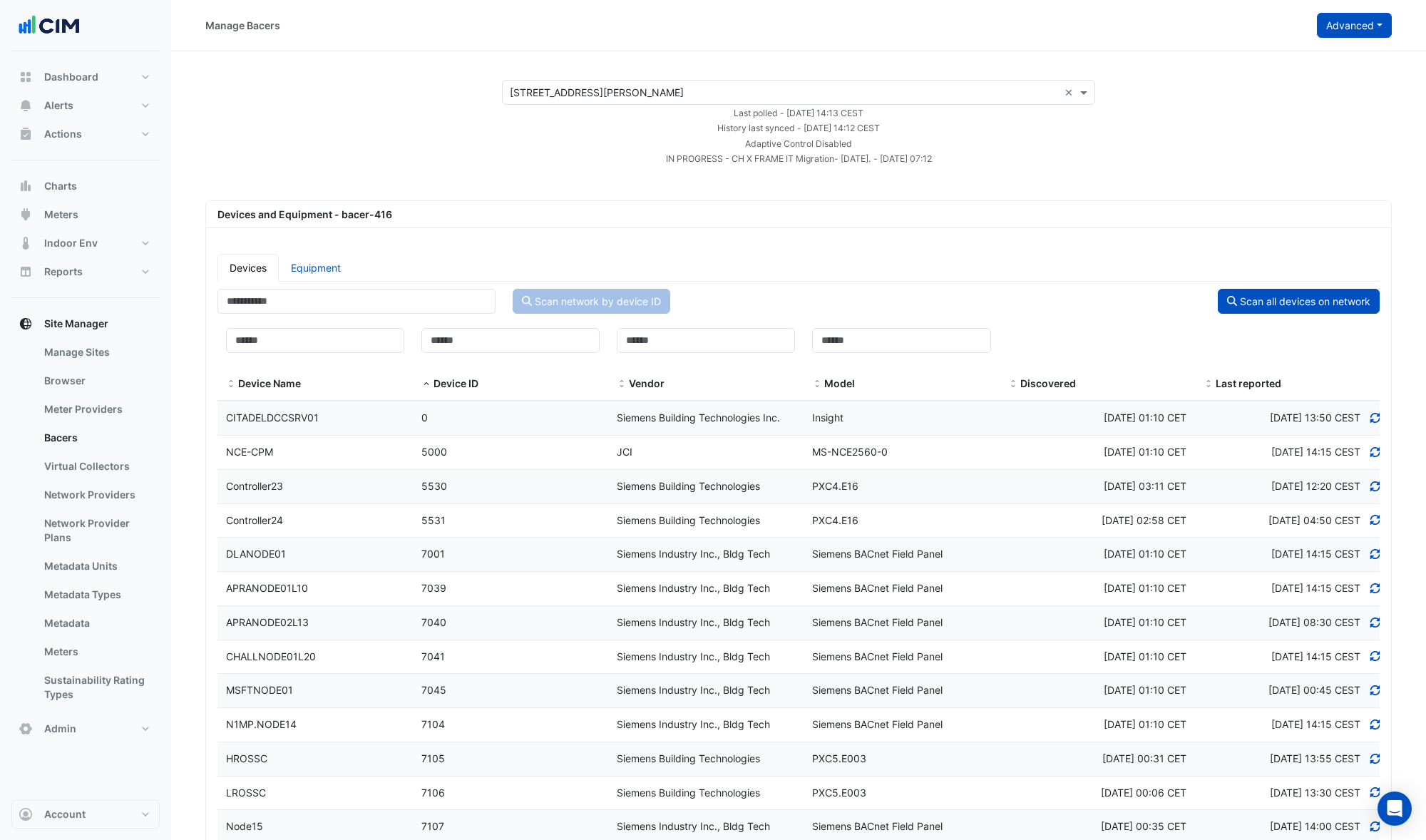
click at [1343, 29] on button "Advanced" at bounding box center [1355, 25] width 75 height 25
click at [1282, 117] on span "Configure bacer-416" at bounding box center [1282, 118] width 97 height 12
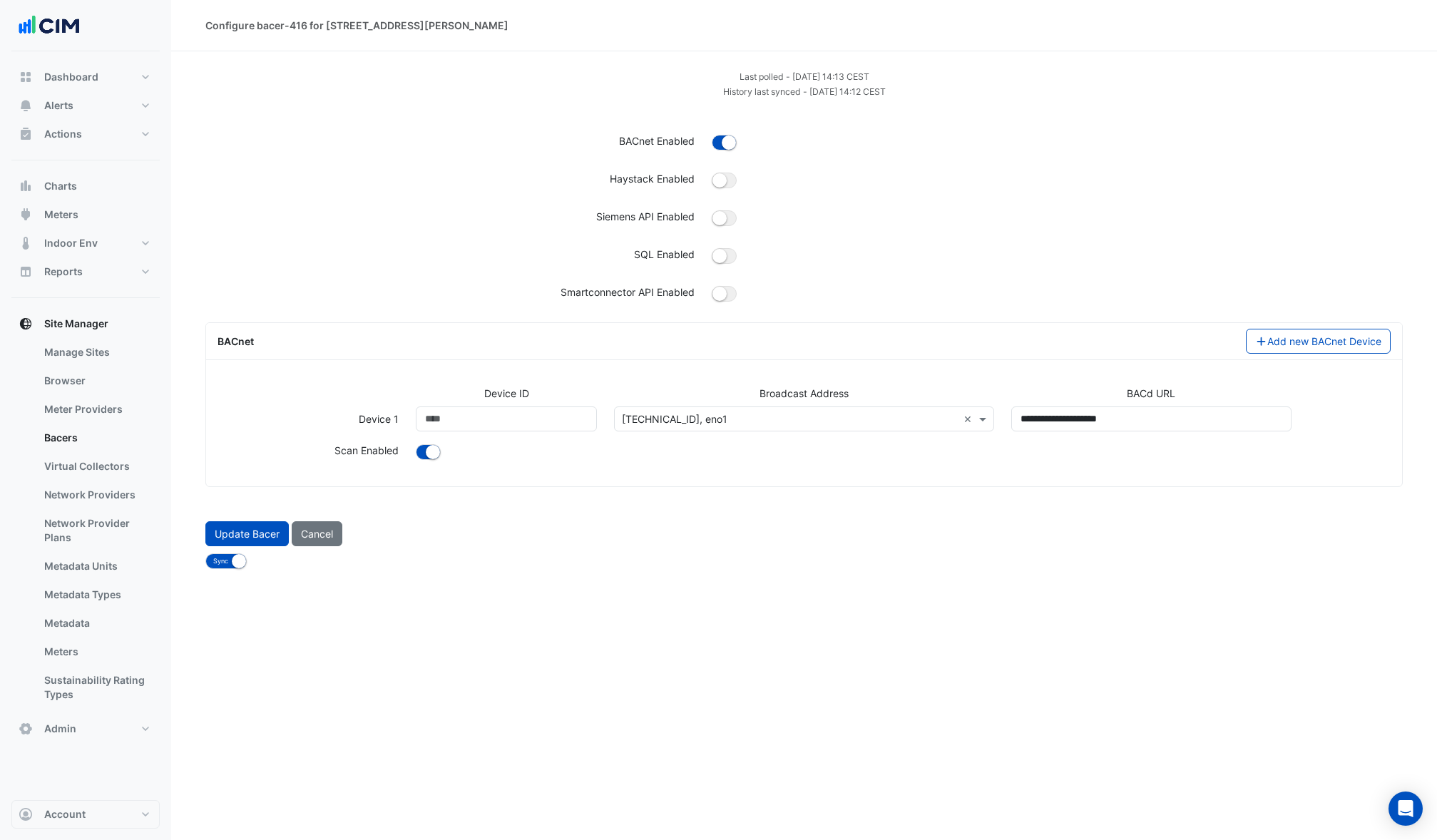
click at [916, 419] on input "text" at bounding box center [789, 420] width 335 height 15
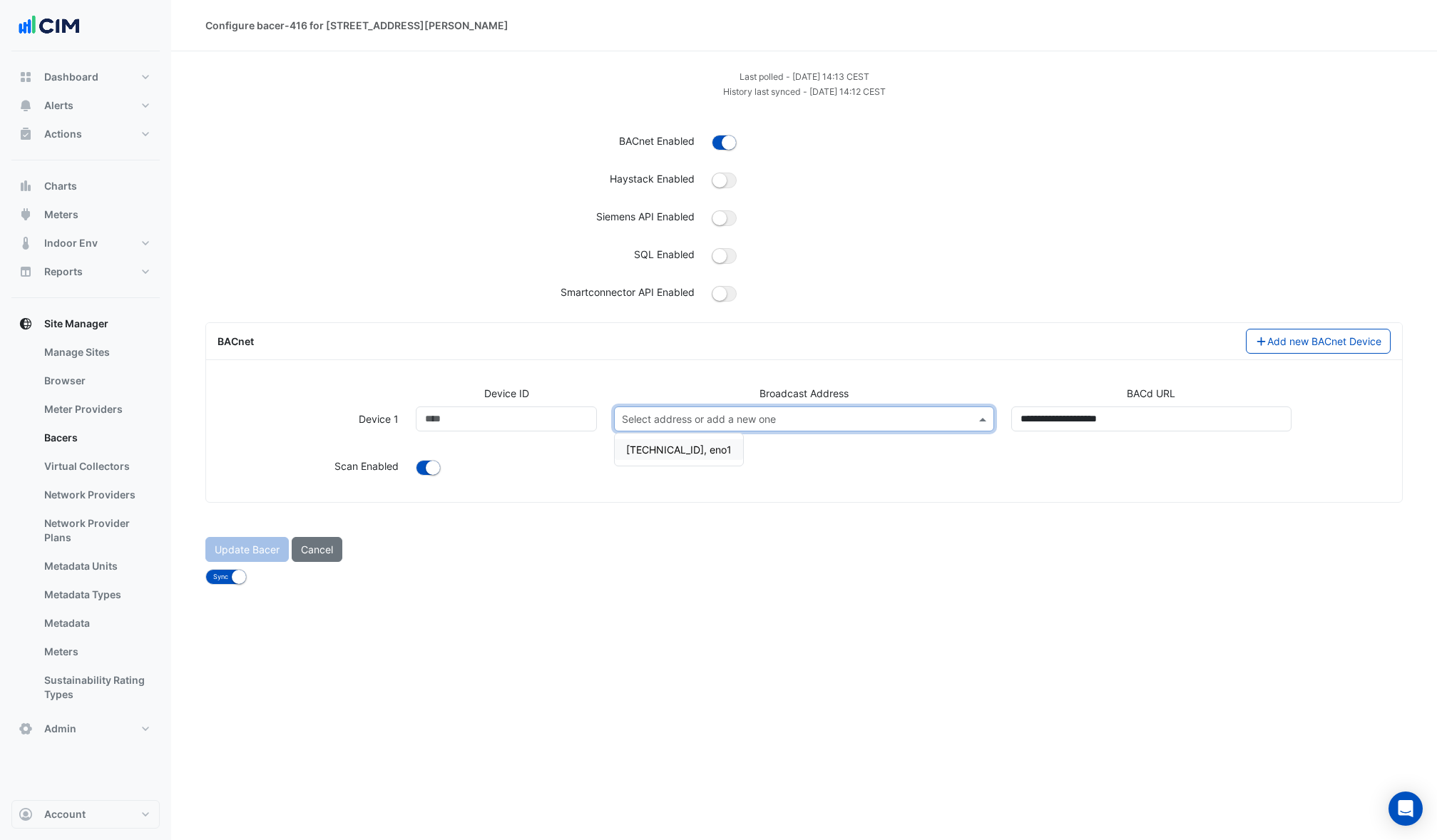
click at [652, 454] on span "192.168.131.255, eno1" at bounding box center [678, 449] width 106 height 12
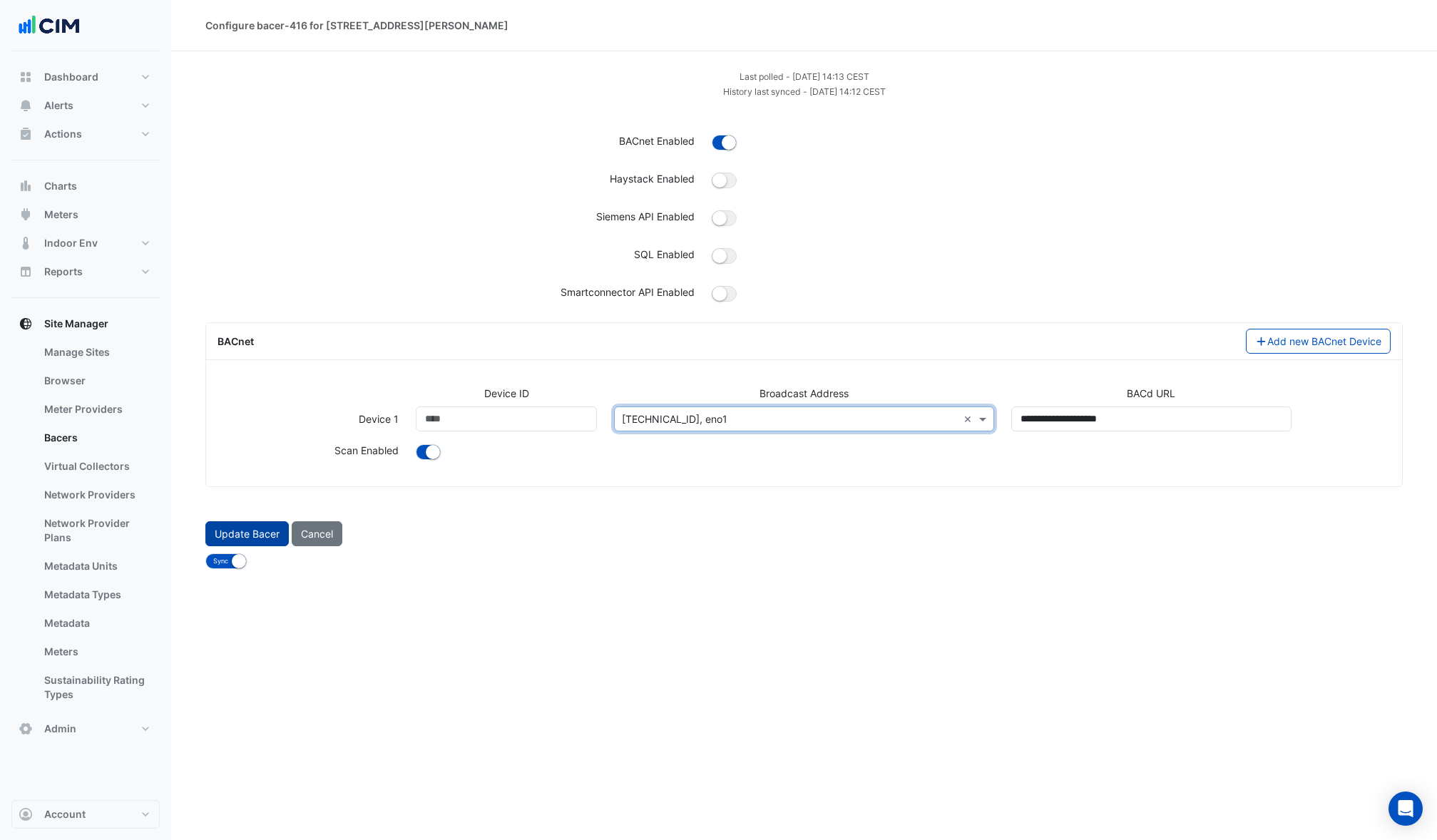
click at [232, 531] on button "Update Bacer" at bounding box center [247, 533] width 83 height 25
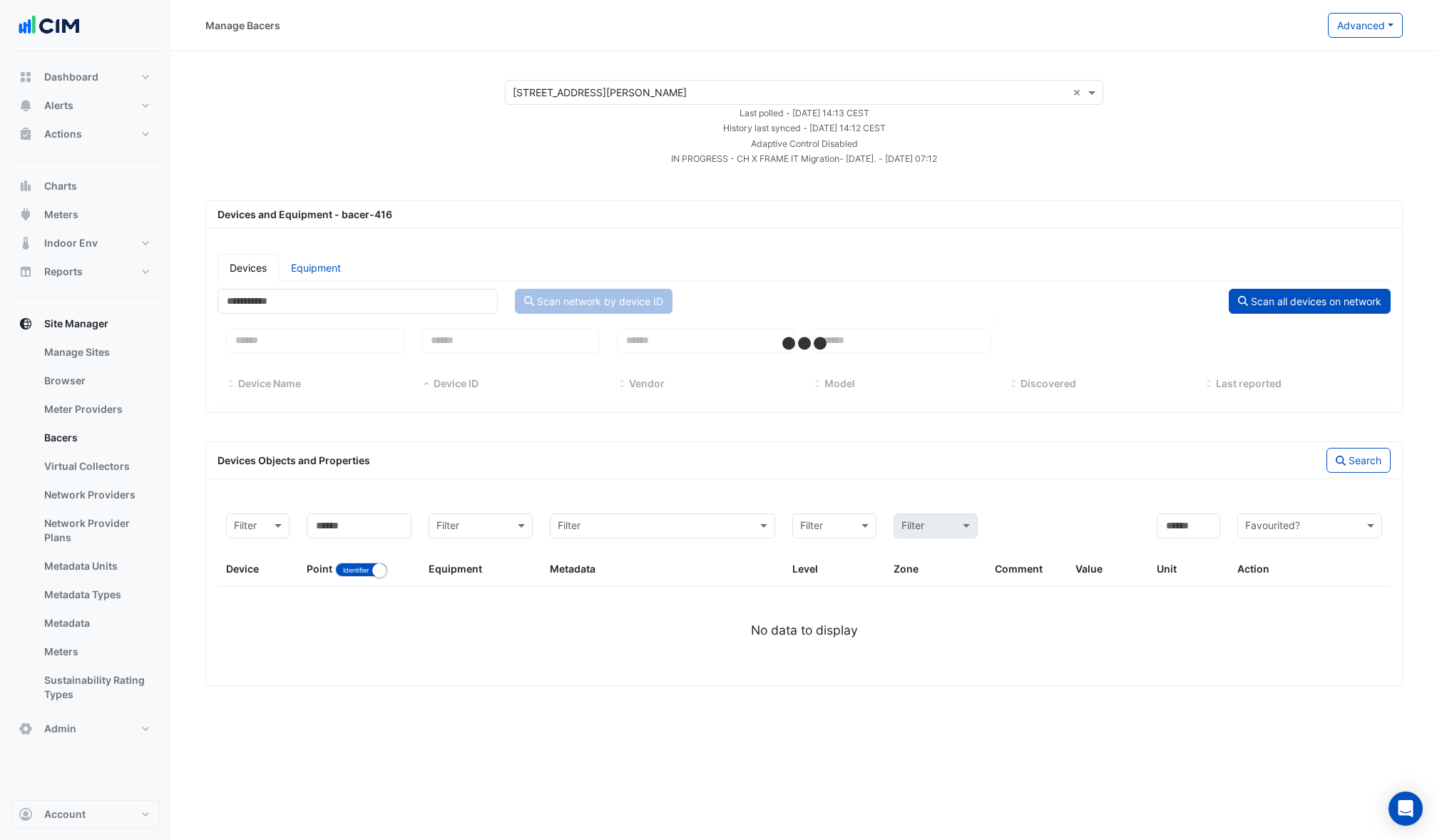
select select "***"
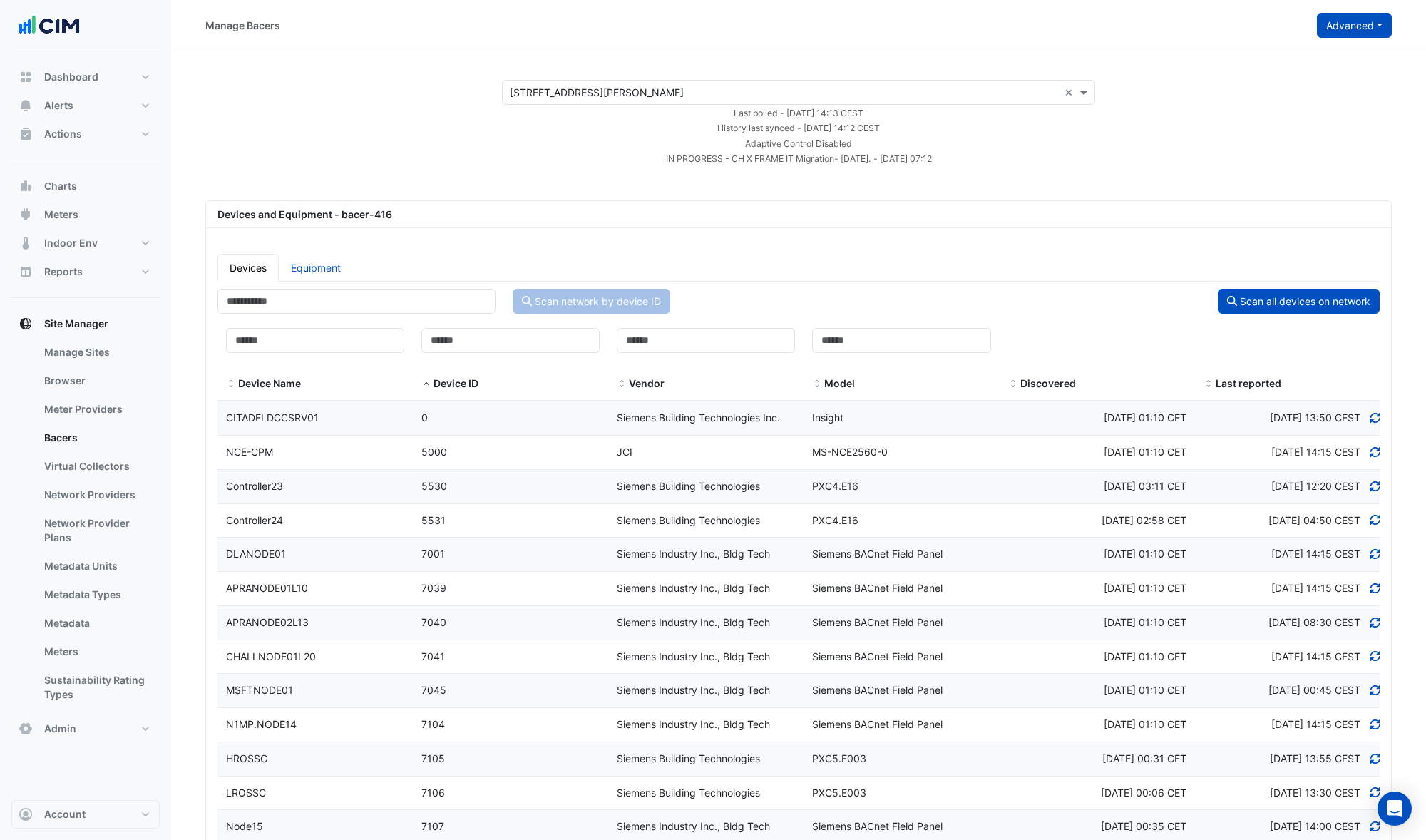
click at [1354, 31] on button "Advanced" at bounding box center [1355, 25] width 75 height 25
click at [1291, 117] on span "Configure bacer-416" at bounding box center [1282, 118] width 97 height 12
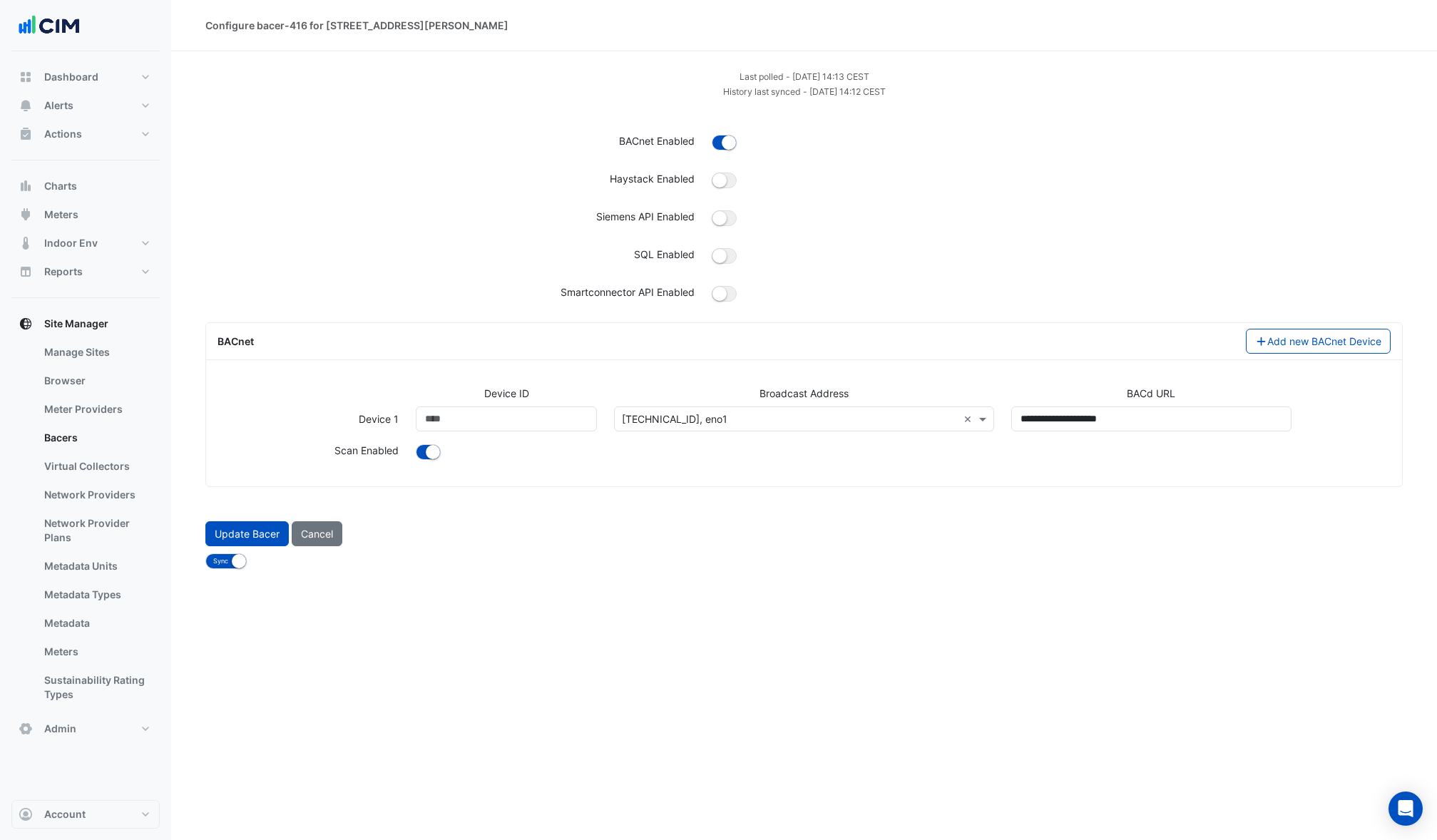
click at [918, 422] on input "text" at bounding box center [789, 420] width 335 height 15
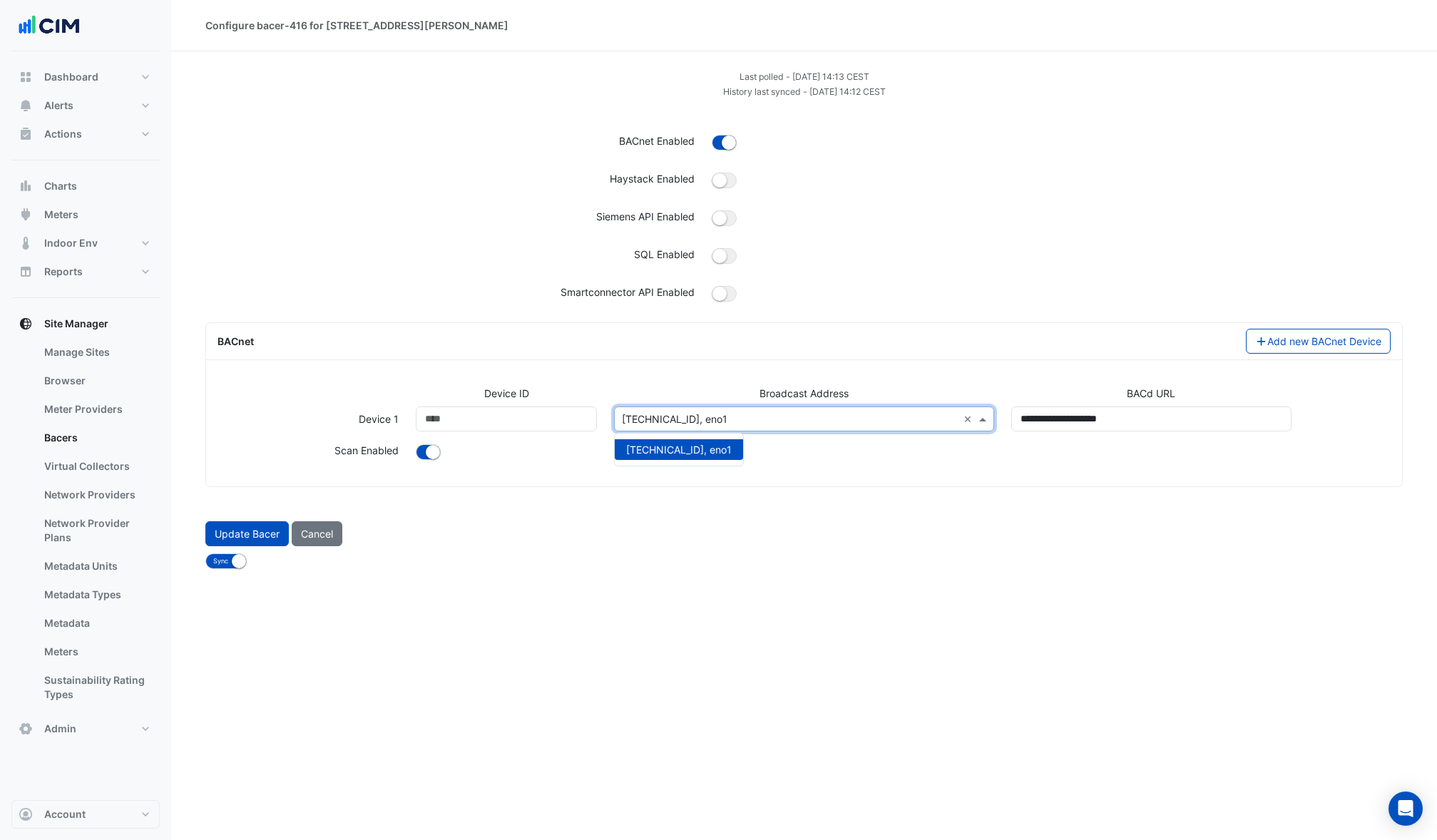
click at [861, 568] on div "Sync No Sync" at bounding box center [804, 560] width 1214 height 17
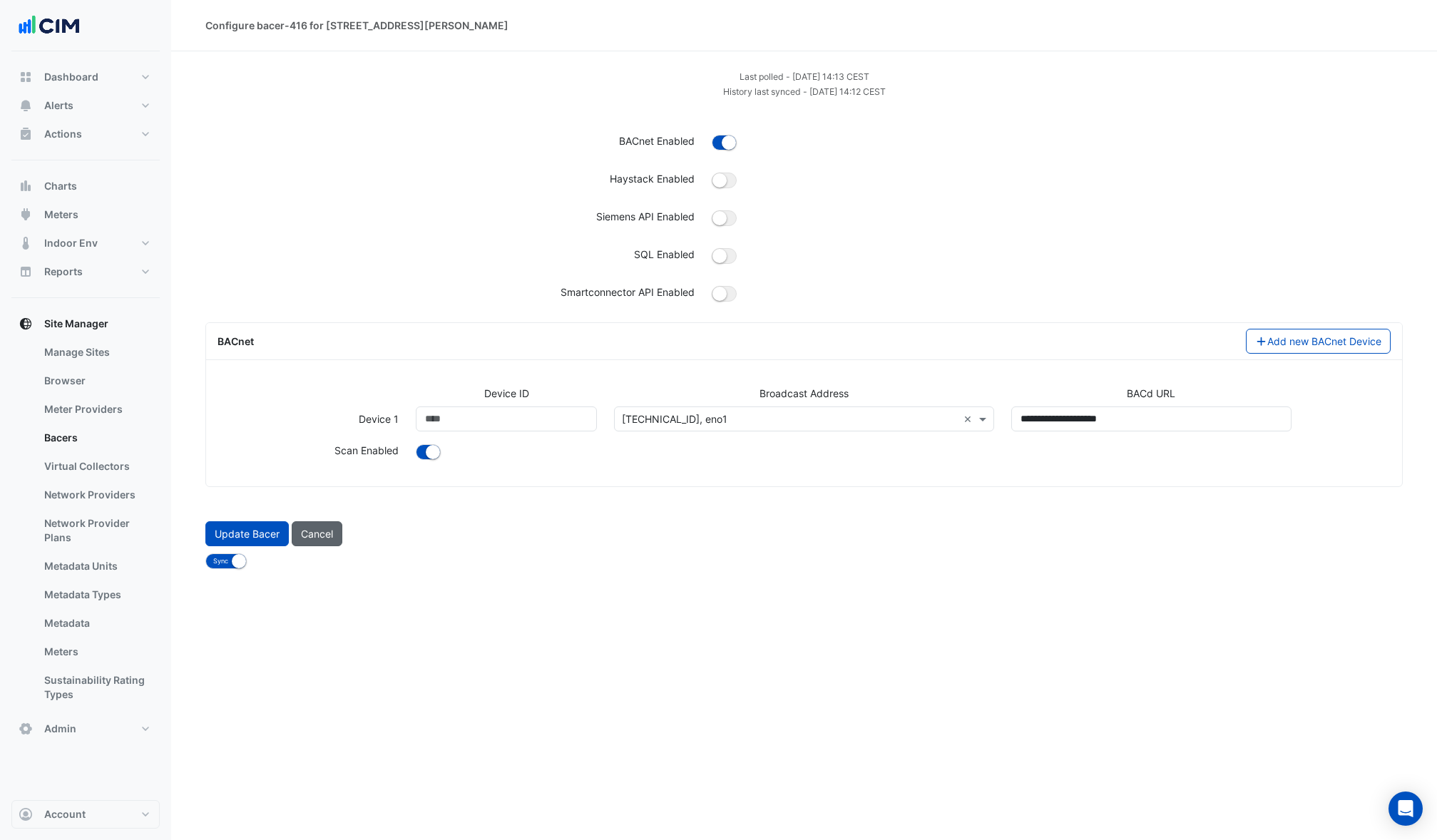
click at [318, 530] on button "Cancel" at bounding box center [317, 533] width 51 height 25
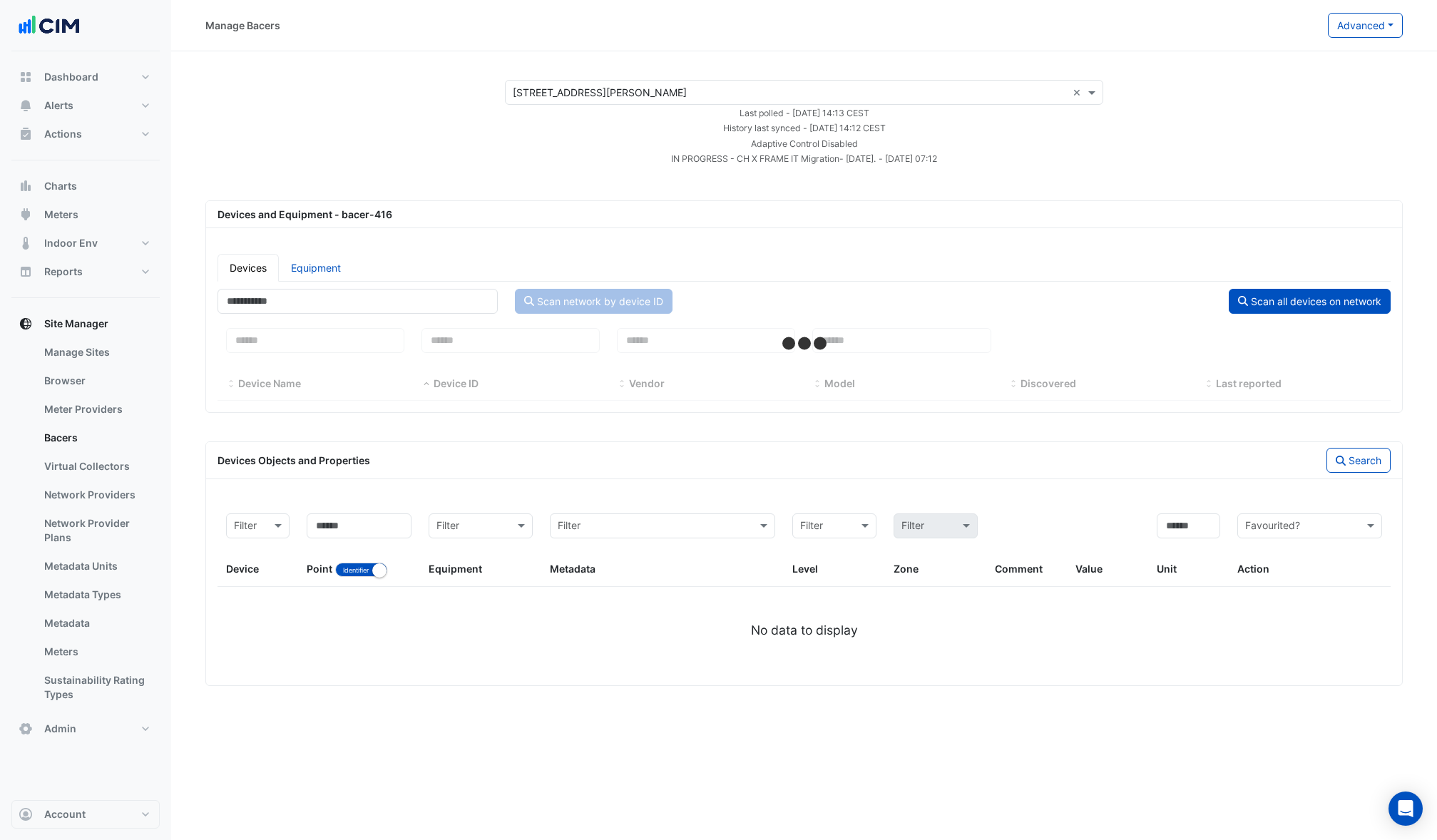
select select "***"
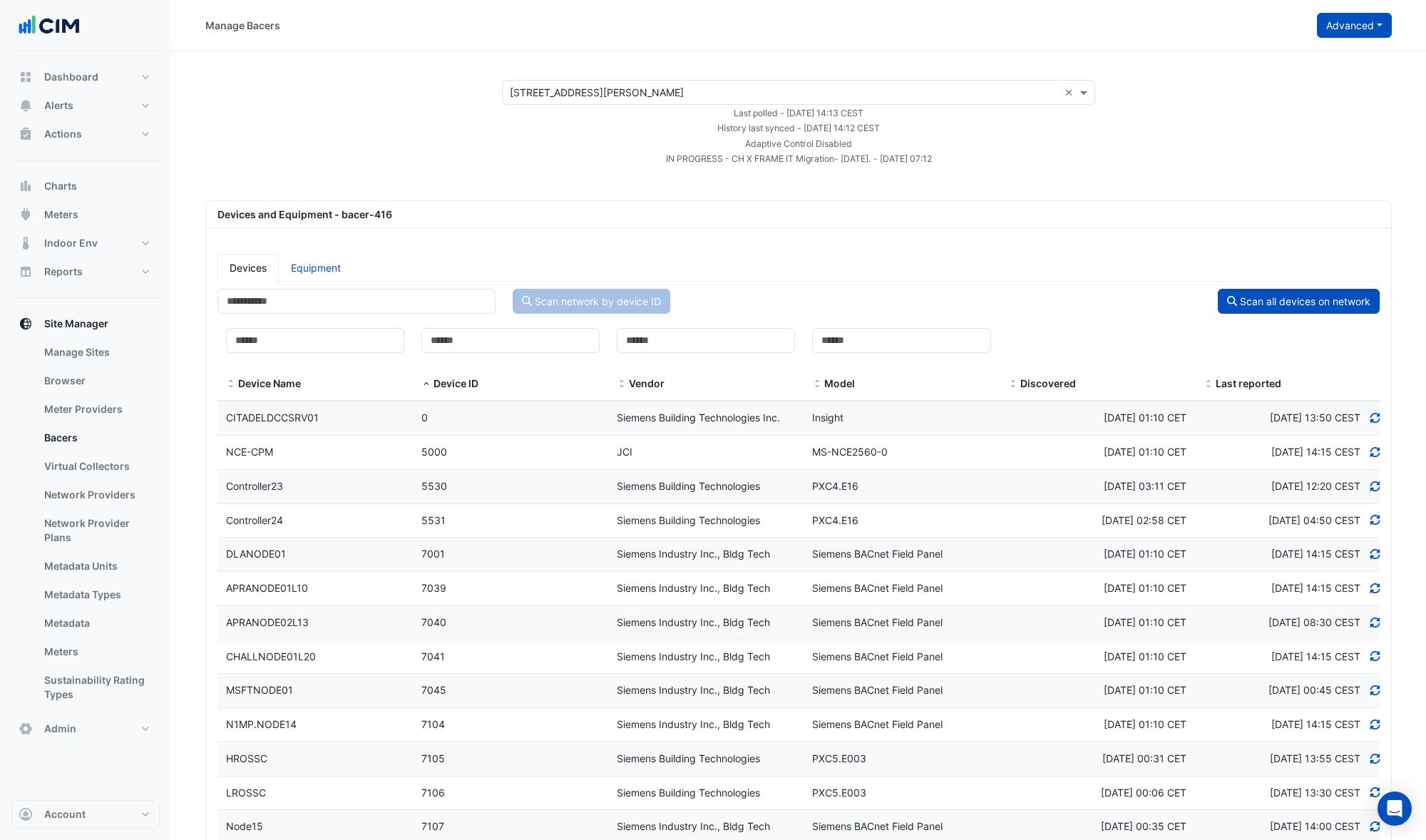
click at [1348, 33] on button "Advanced" at bounding box center [1355, 25] width 75 height 25
click at [1296, 115] on span "Configure bacer-416" at bounding box center [1282, 118] width 97 height 12
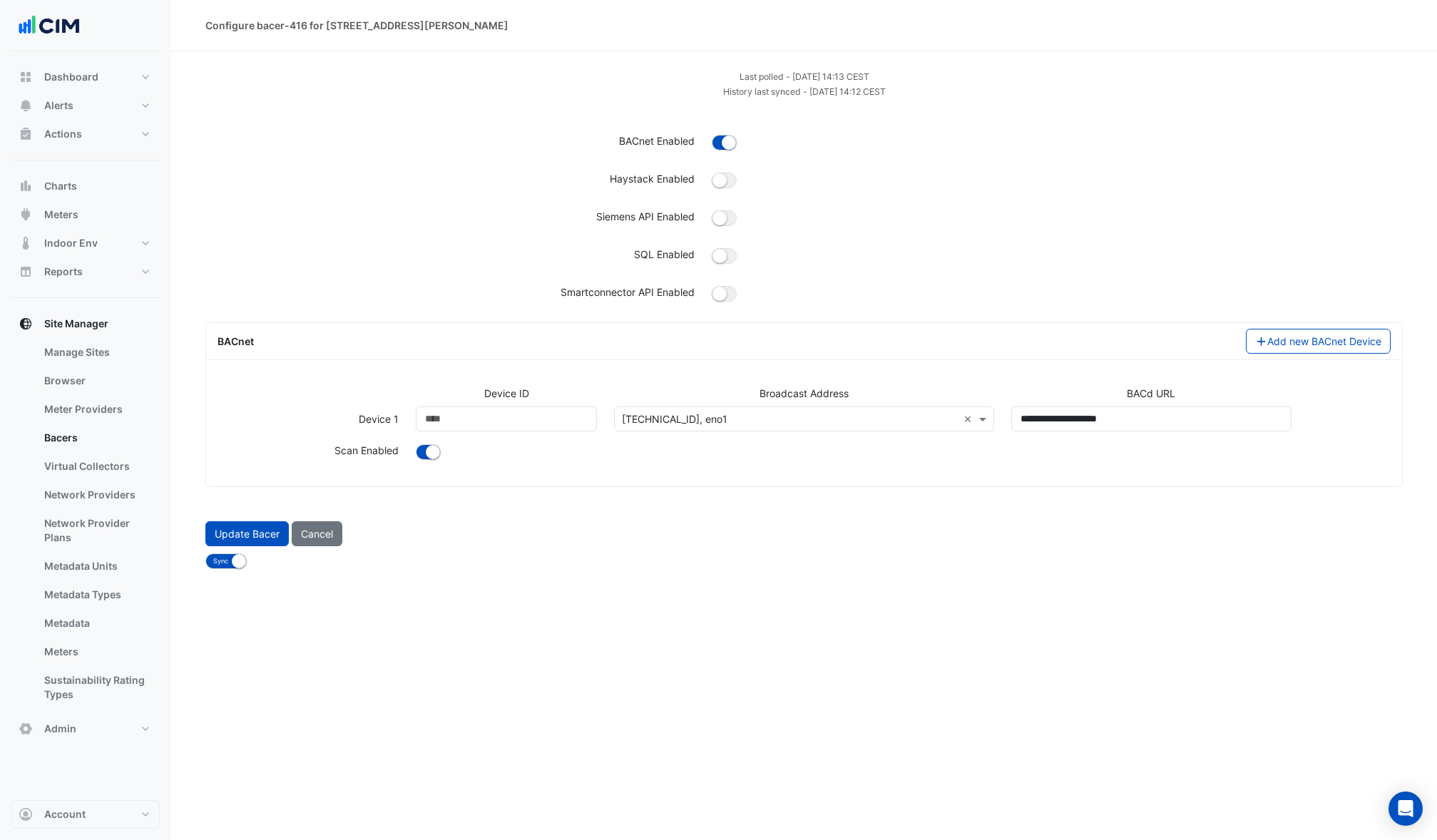
click at [805, 418] on input "text" at bounding box center [789, 420] width 335 height 15
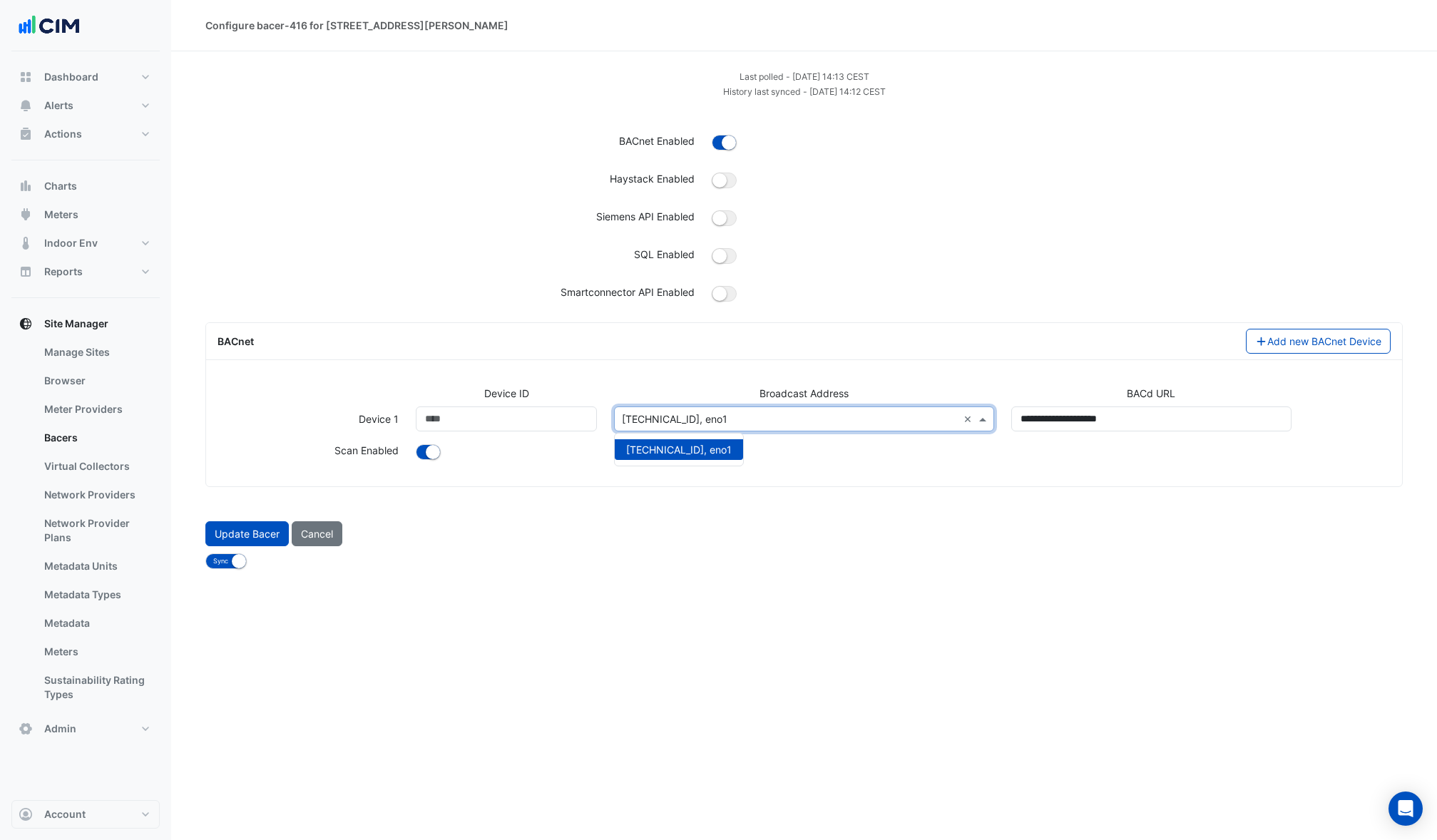
click at [805, 418] on input "text" at bounding box center [789, 420] width 335 height 15
click at [745, 509] on form "Last polled - Wed 24-Sep-2025 14:13 CEST History last synced - Wed 24-Sep-2025 …" at bounding box center [804, 318] width 1198 height 500
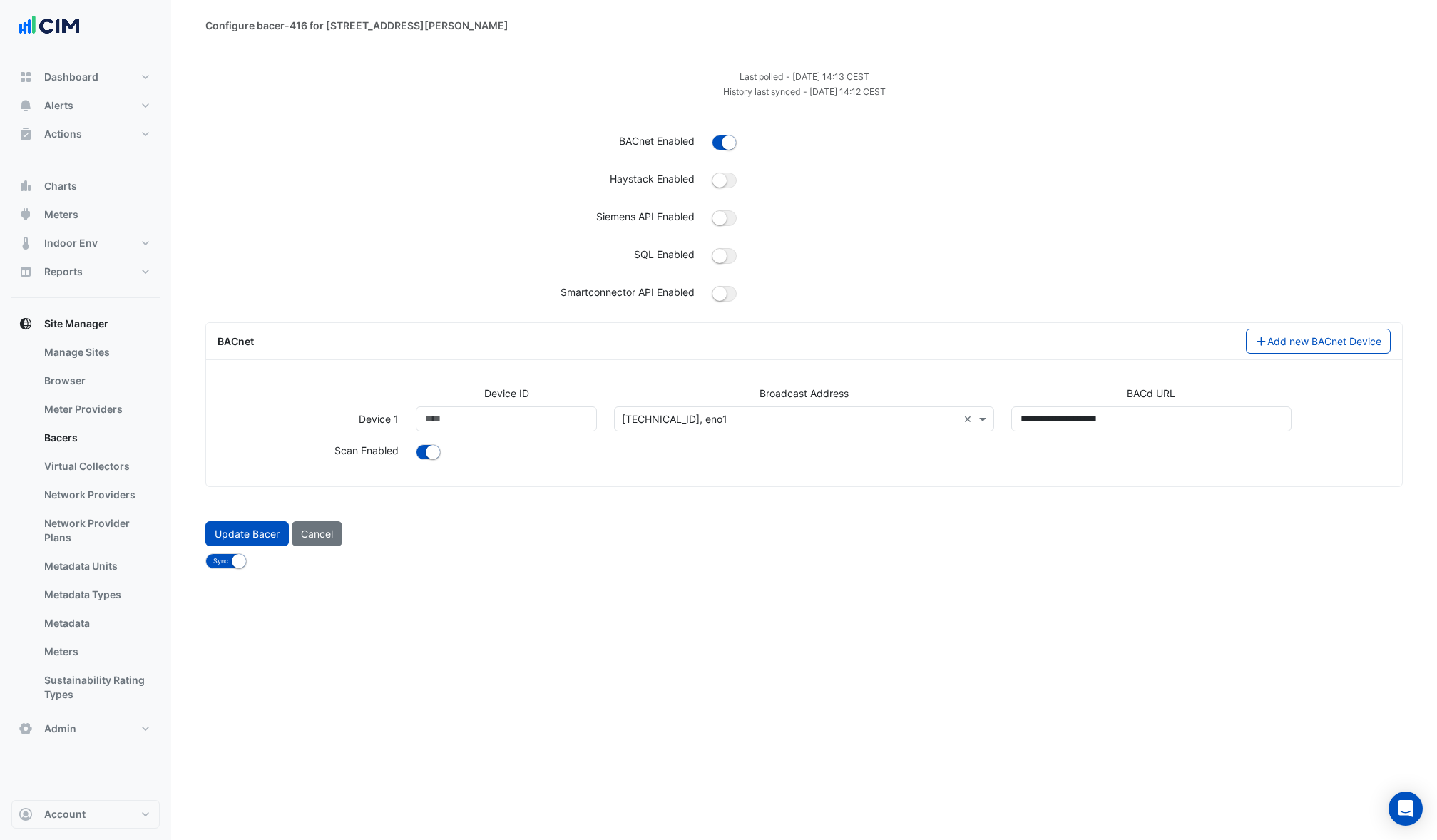
click at [805, 418] on input "text" at bounding box center [789, 420] width 335 height 15
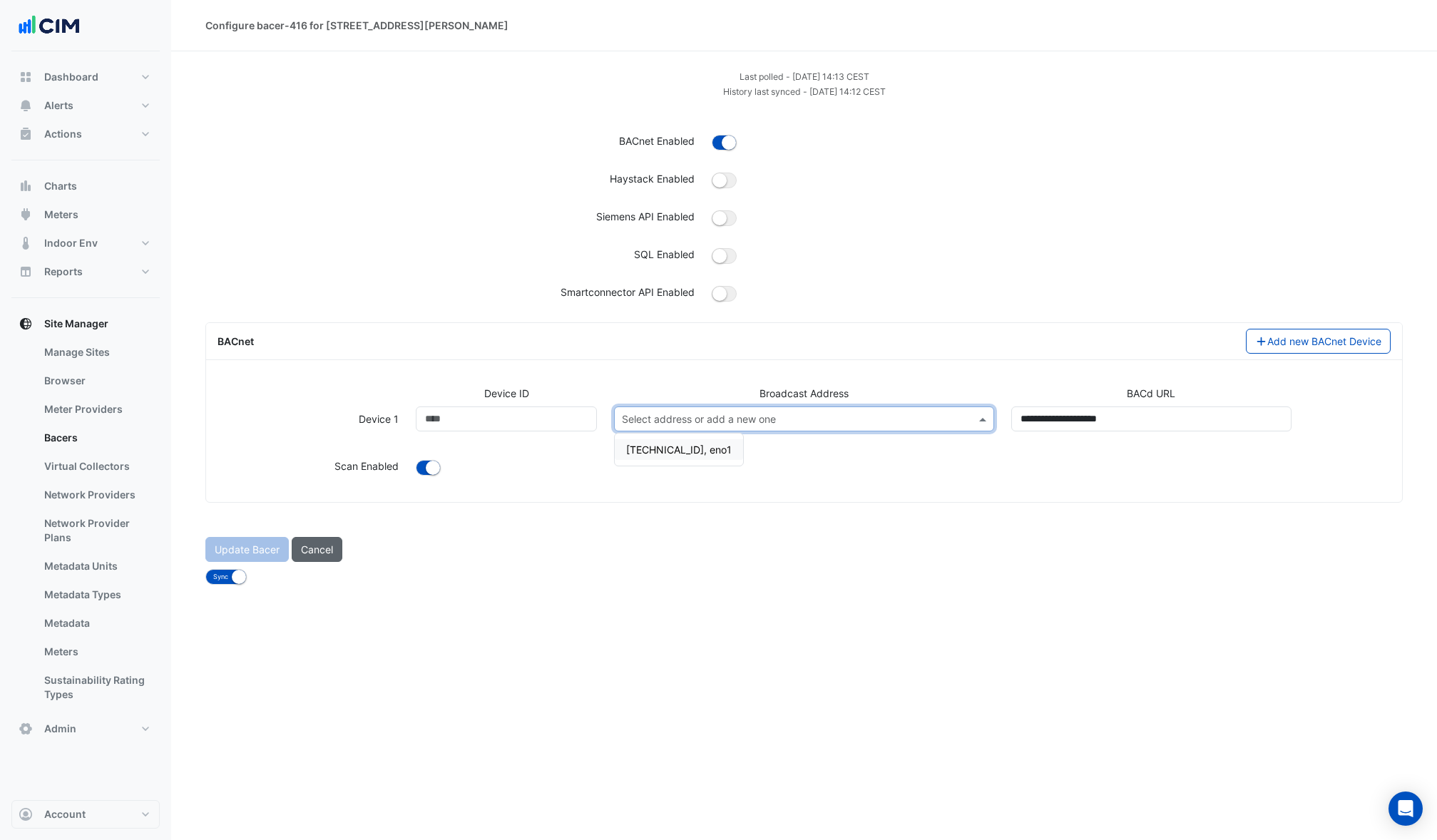
click at [329, 543] on button "Cancel" at bounding box center [317, 549] width 51 height 25
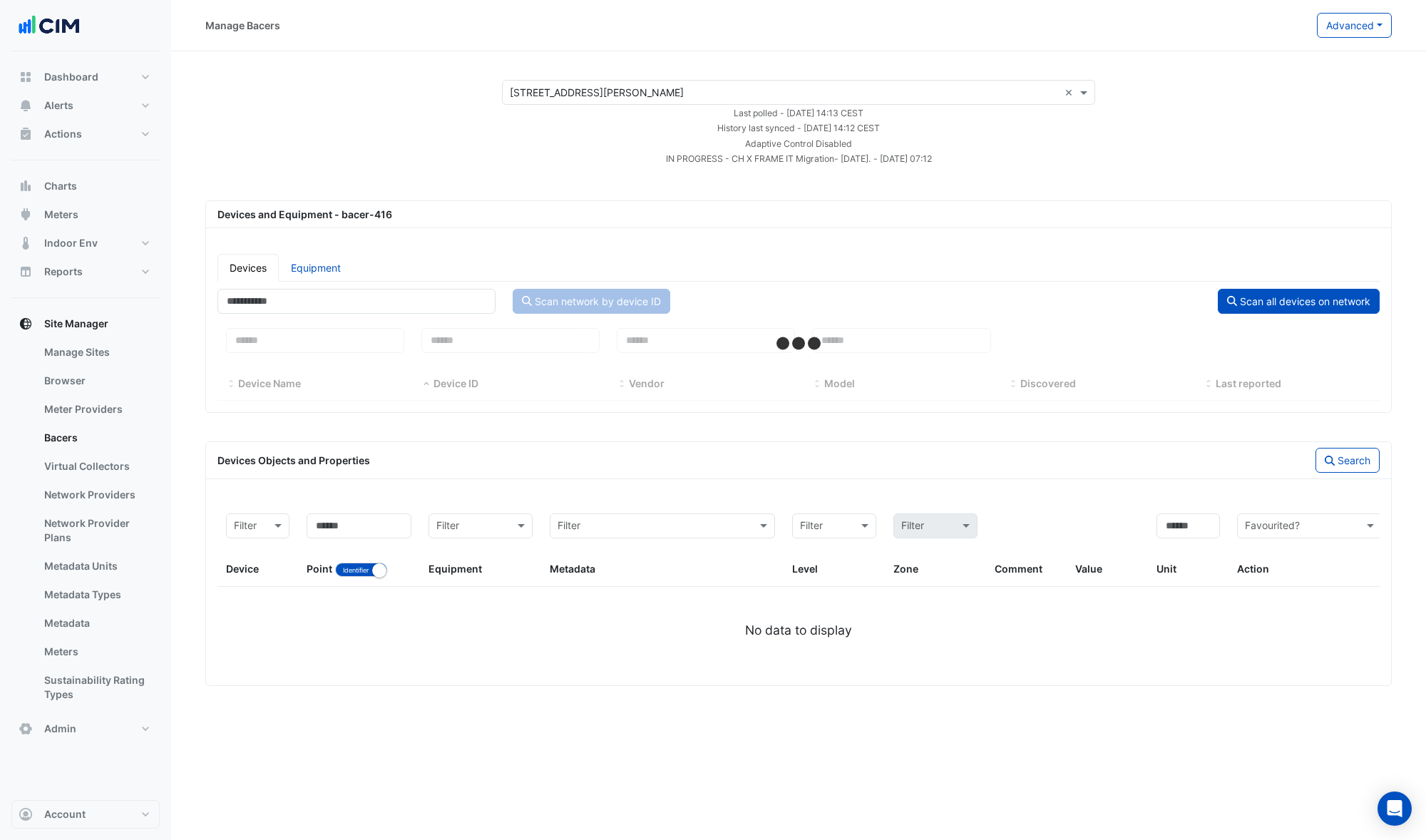
select select "***"
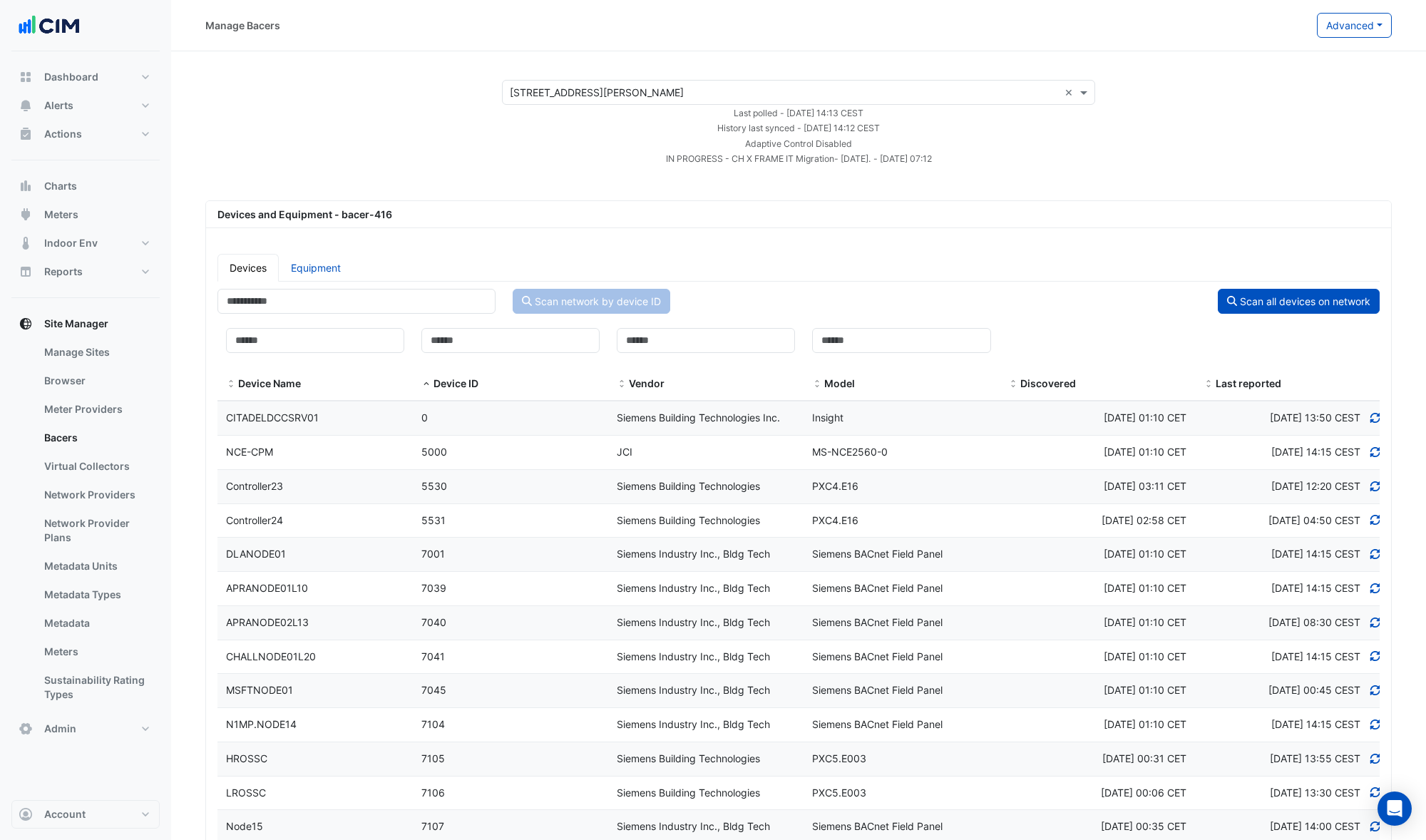
click at [1211, 382] on span at bounding box center [1208, 385] width 10 height 12
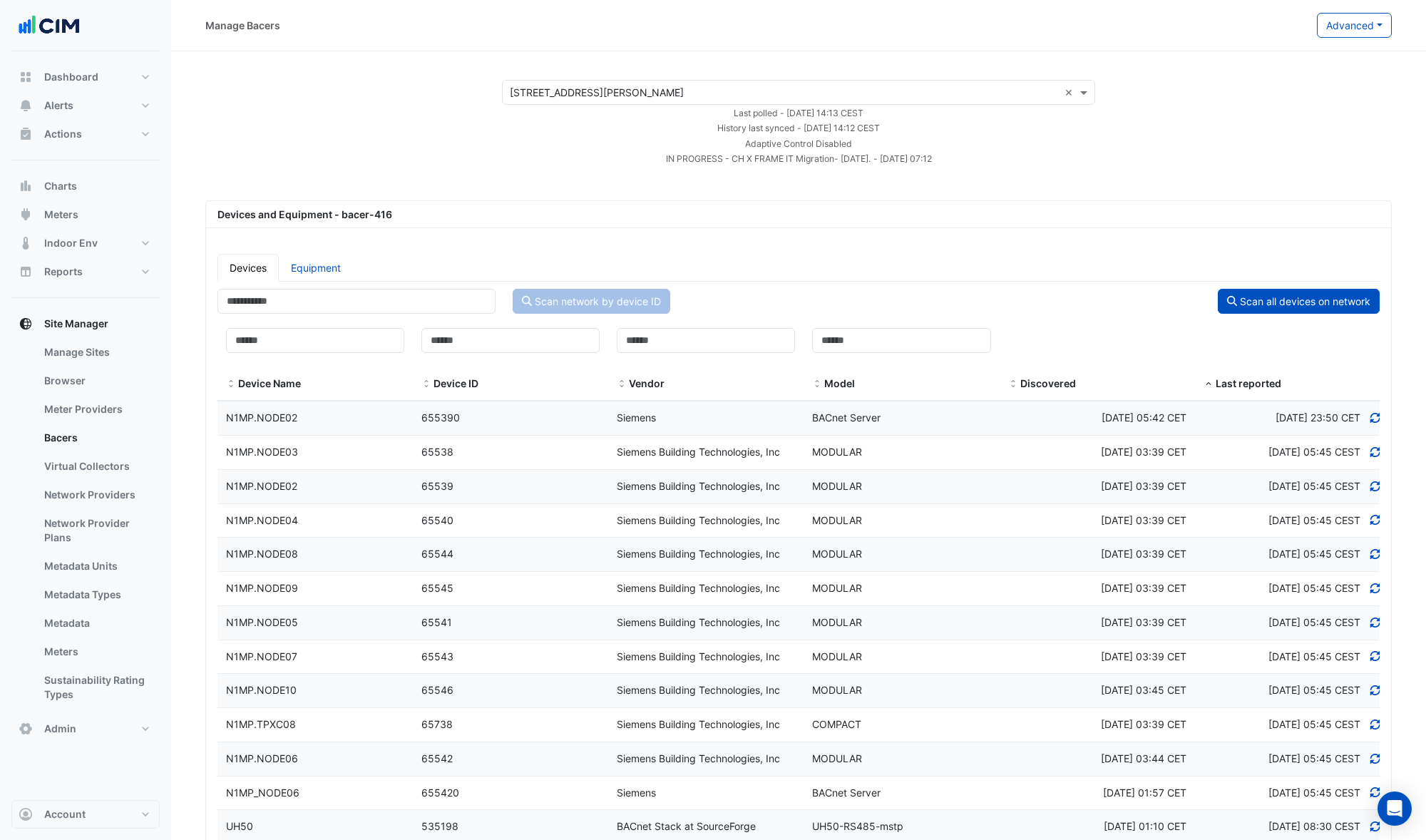
click at [1211, 382] on span at bounding box center [1208, 385] width 10 height 12
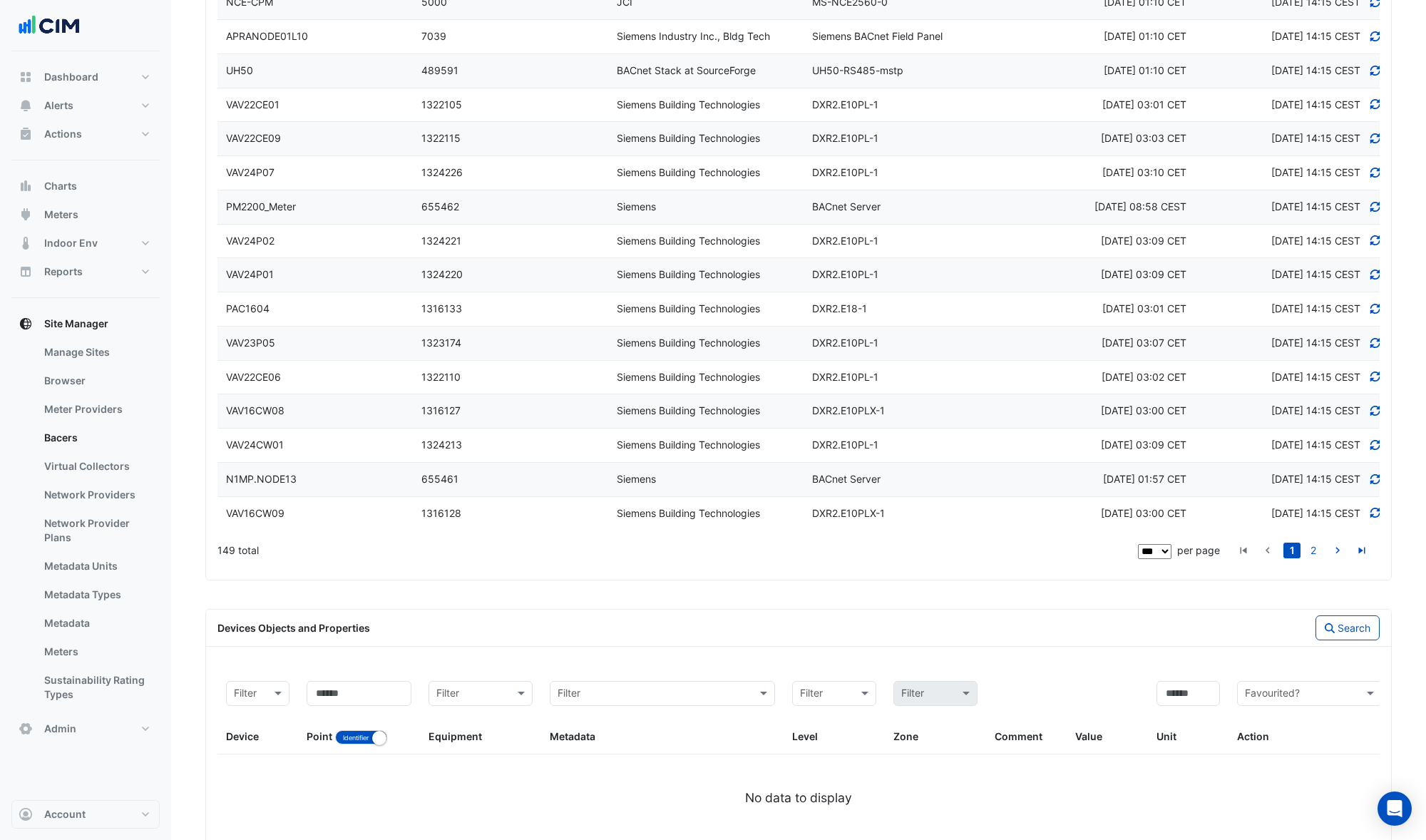
scroll to position [3317, 0]
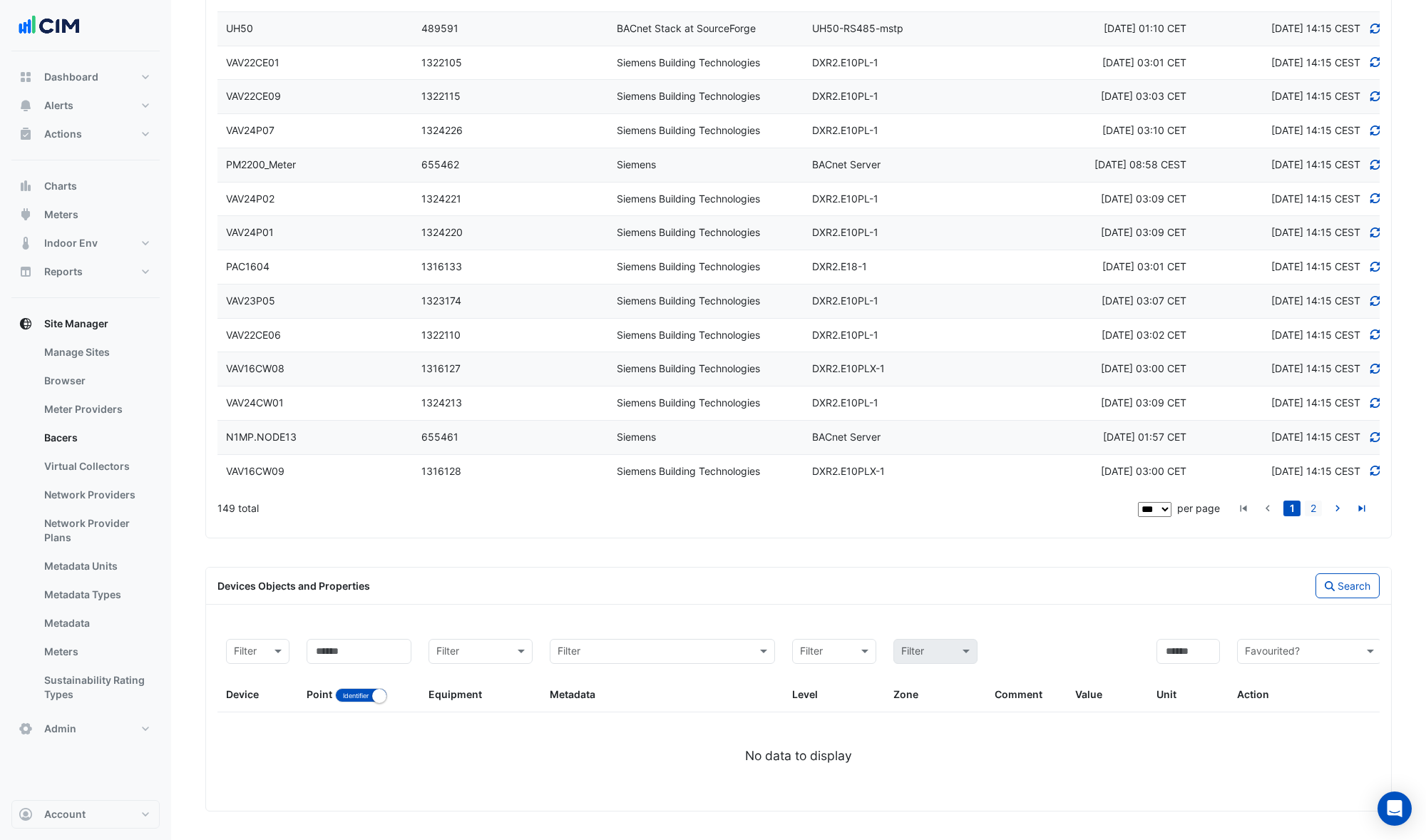
click at [1312, 508] on link "2" at bounding box center [1313, 508] width 17 height 16
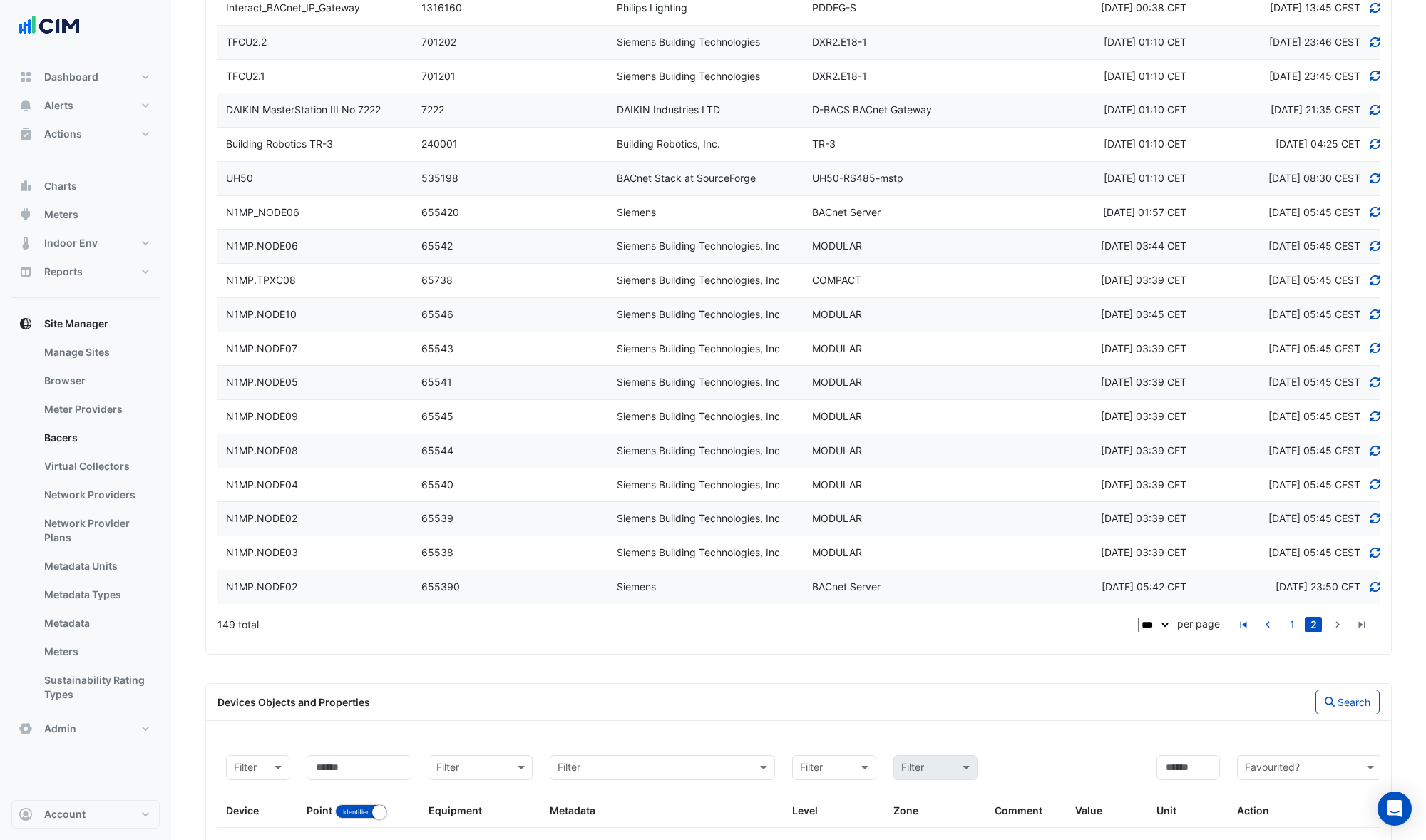
scroll to position [1501, 0]
click at [1292, 623] on link "1" at bounding box center [1291, 621] width 17 height 16
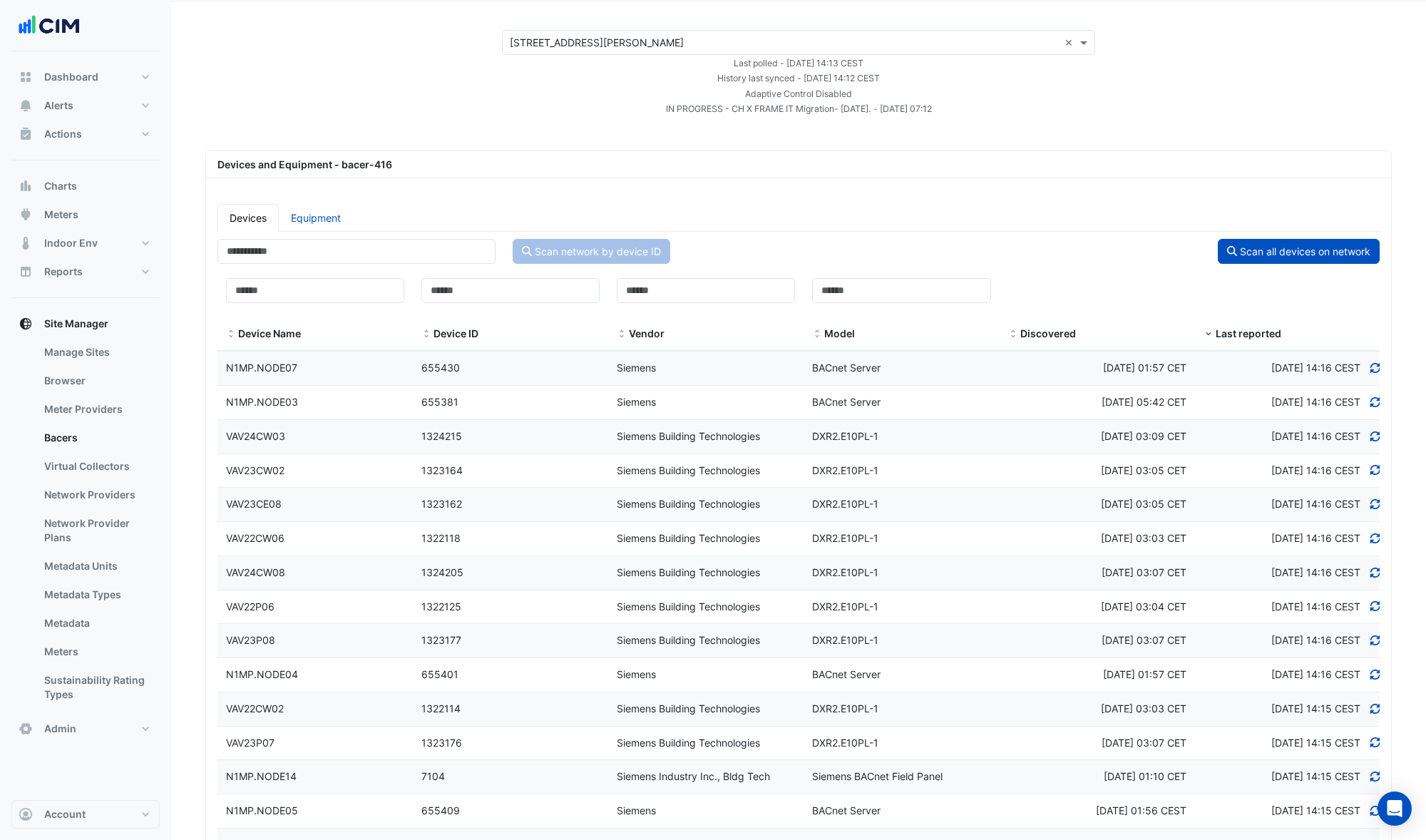
scroll to position [0, 0]
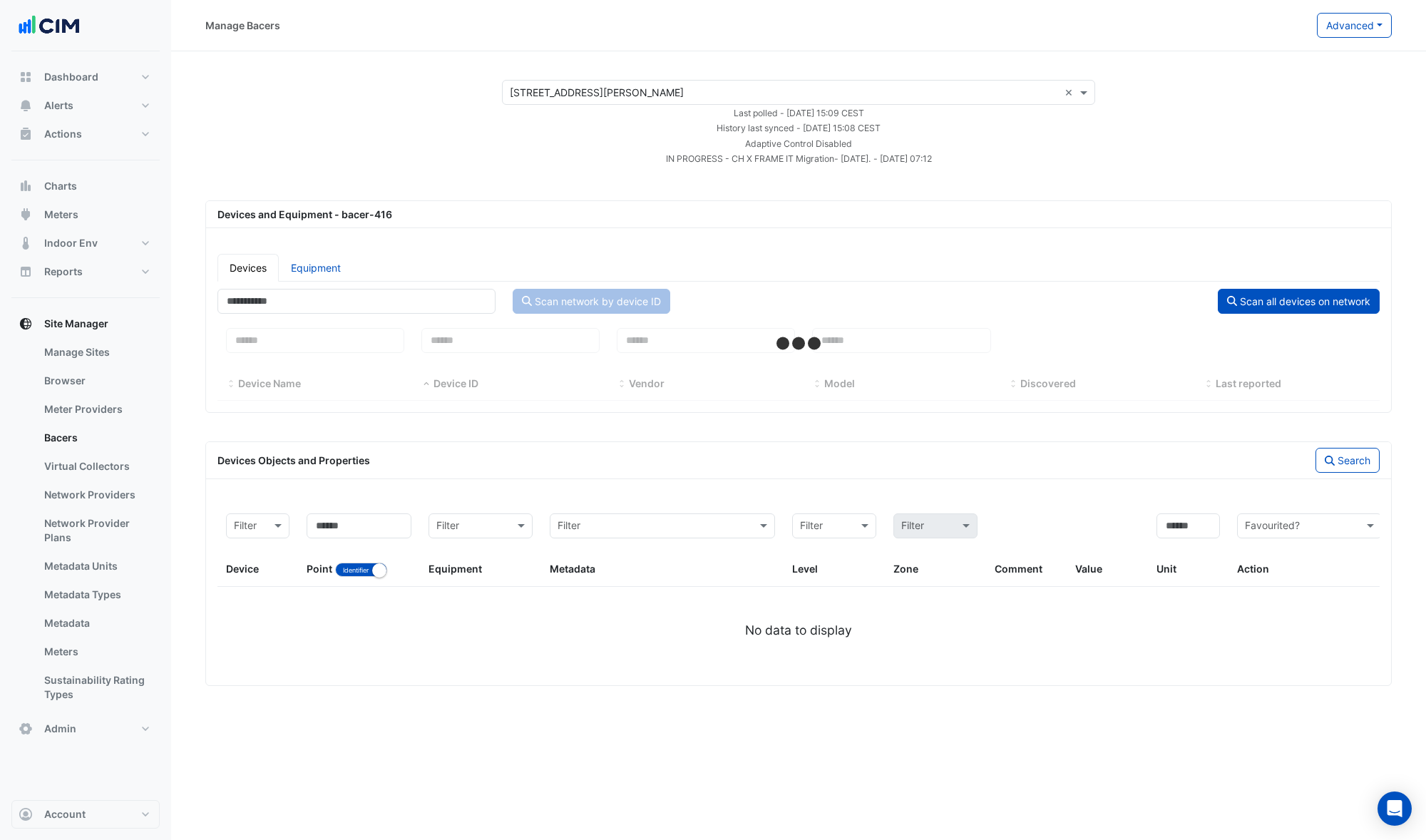
select select "***"
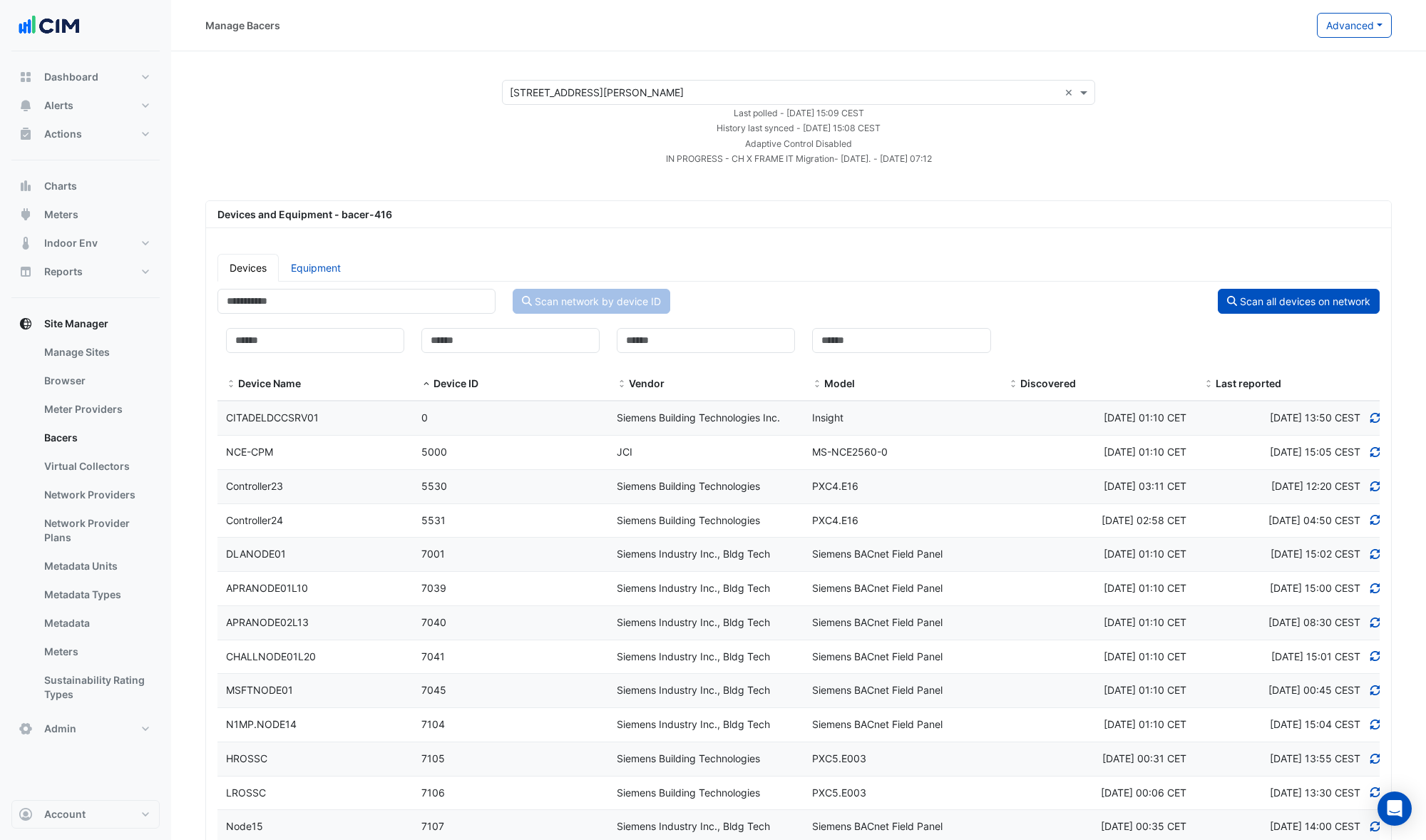
click at [1208, 383] on span at bounding box center [1208, 385] width 10 height 12
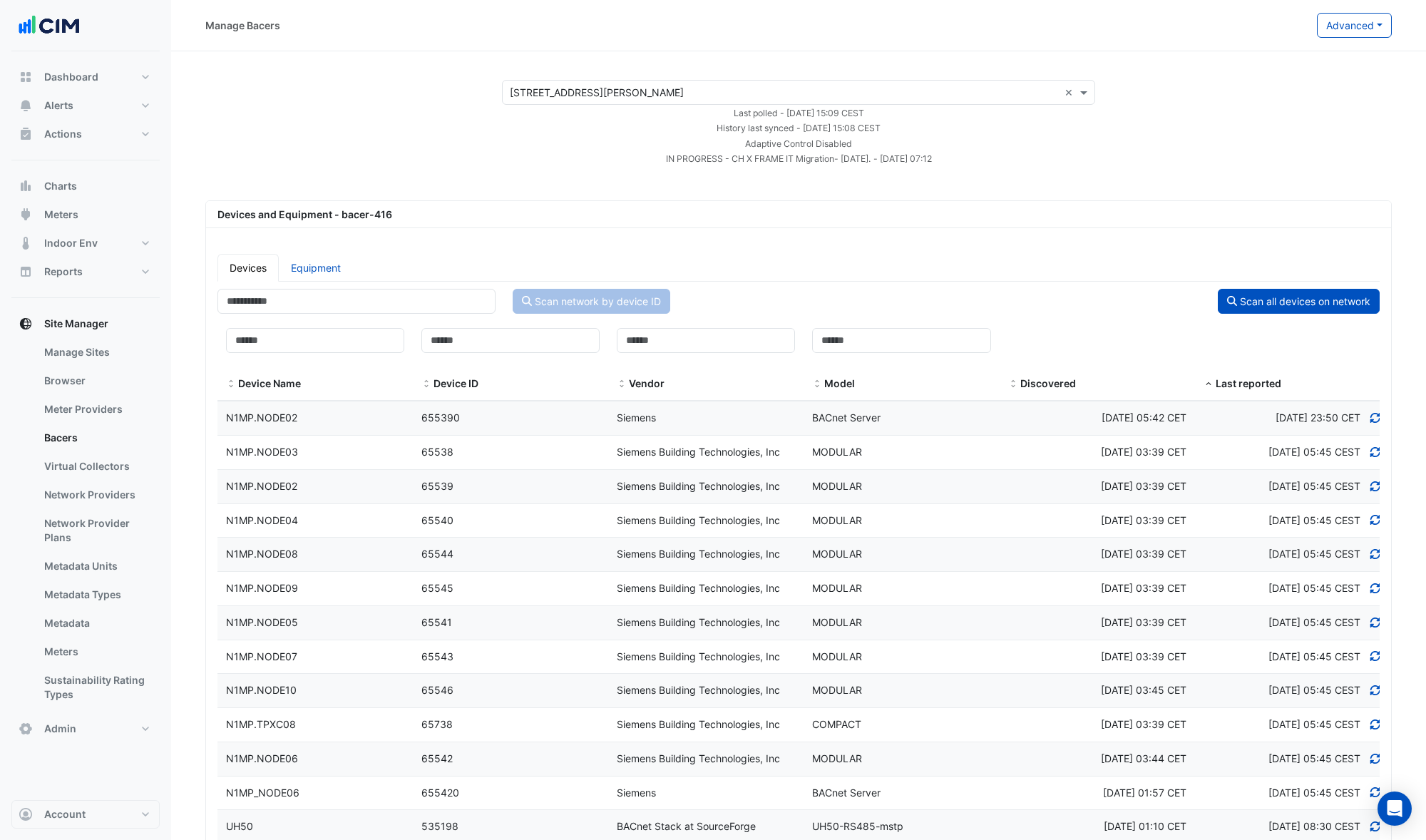
click at [1208, 383] on span at bounding box center [1208, 385] width 10 height 12
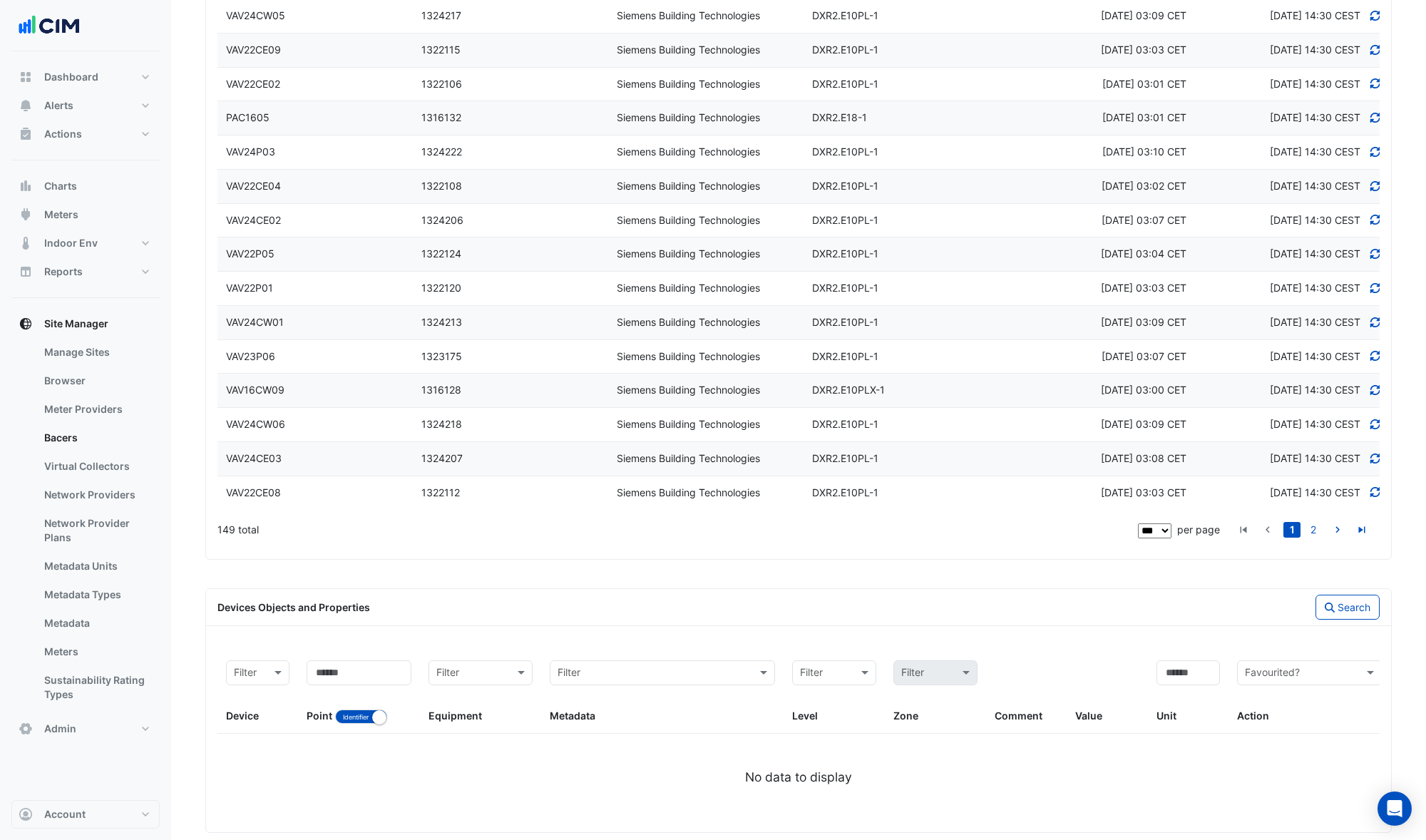
scroll to position [3299, 0]
click at [1311, 528] on link "2" at bounding box center [1313, 527] width 17 height 16
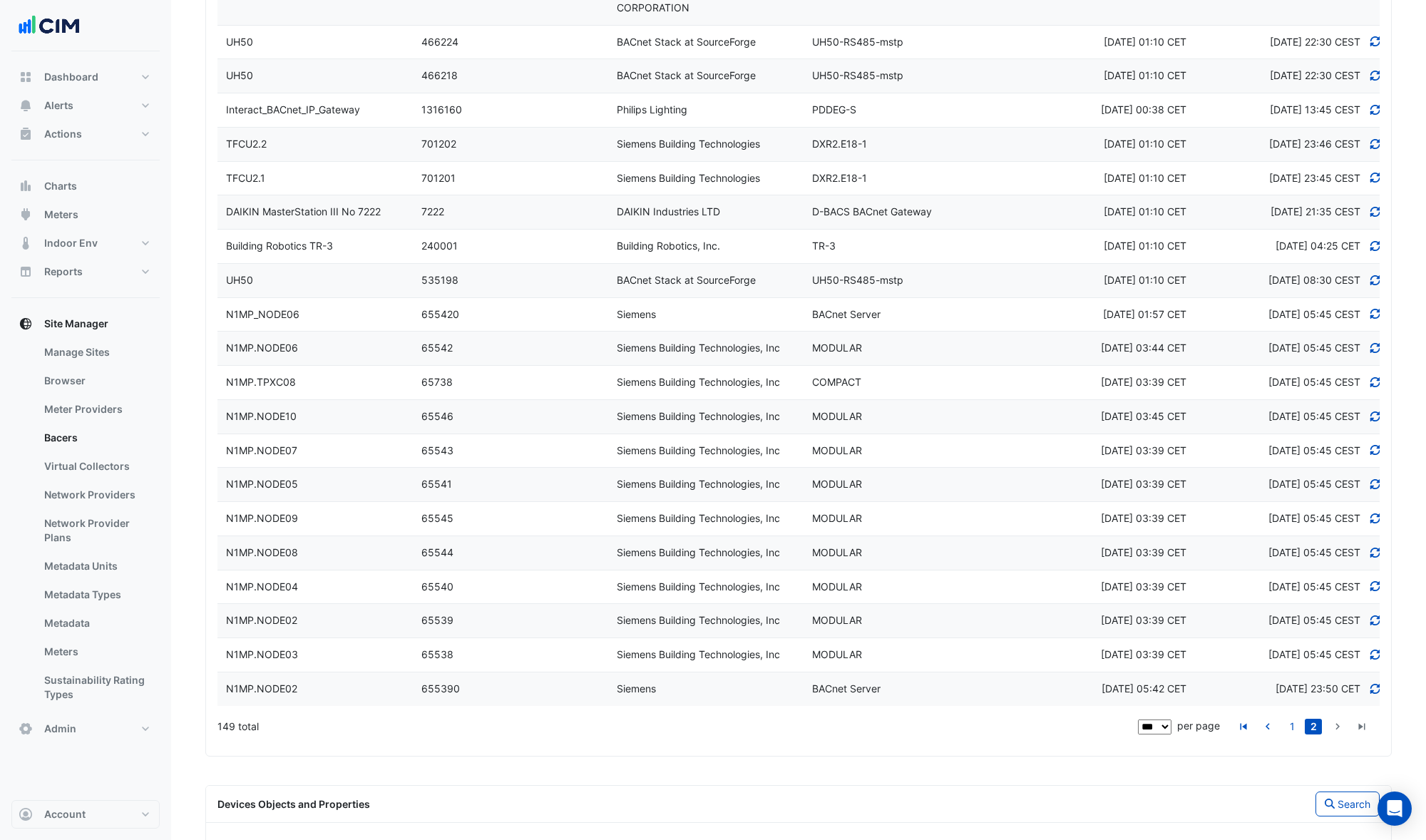
scroll to position [1614, 0]
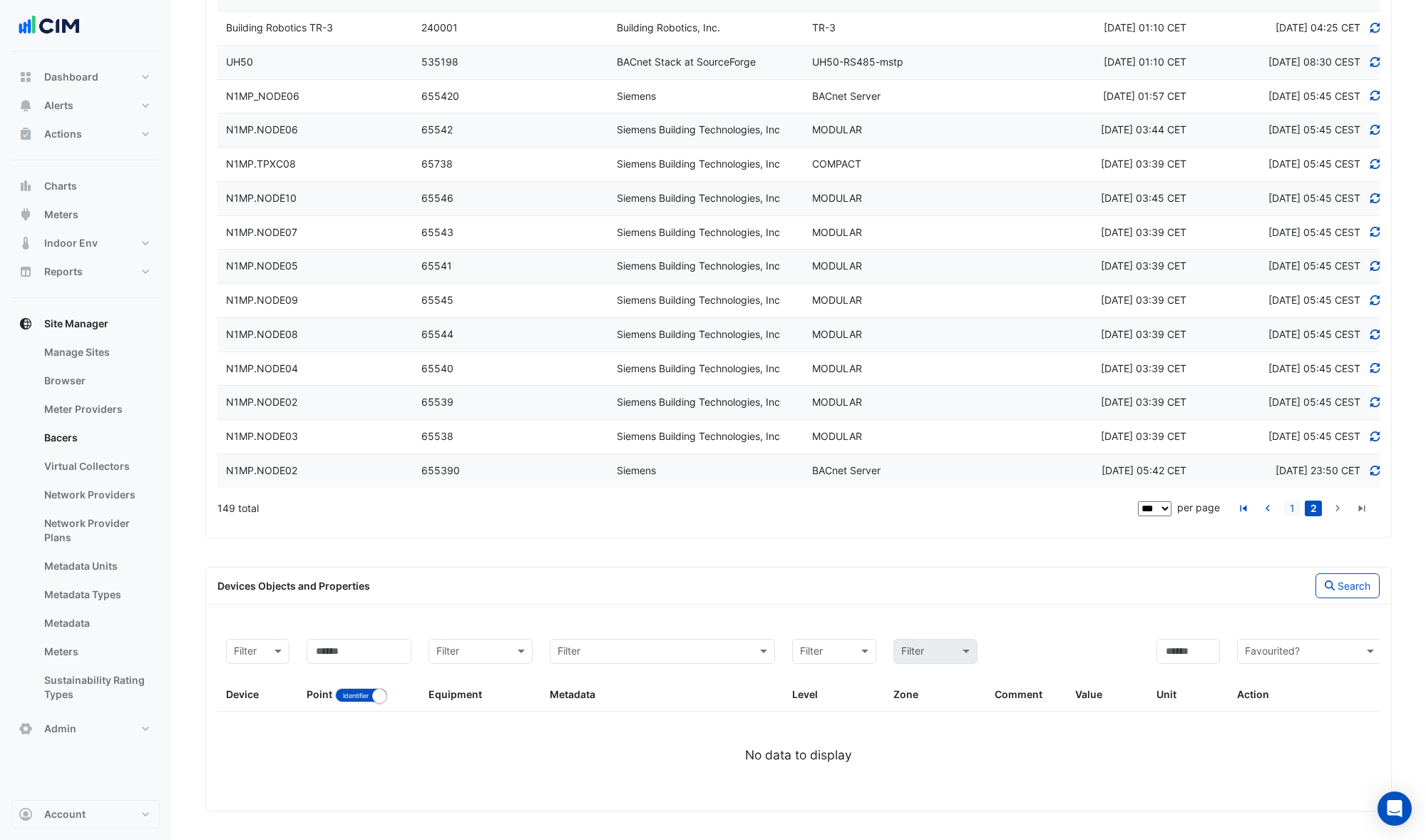
click at [1293, 511] on link "1" at bounding box center [1291, 508] width 17 height 16
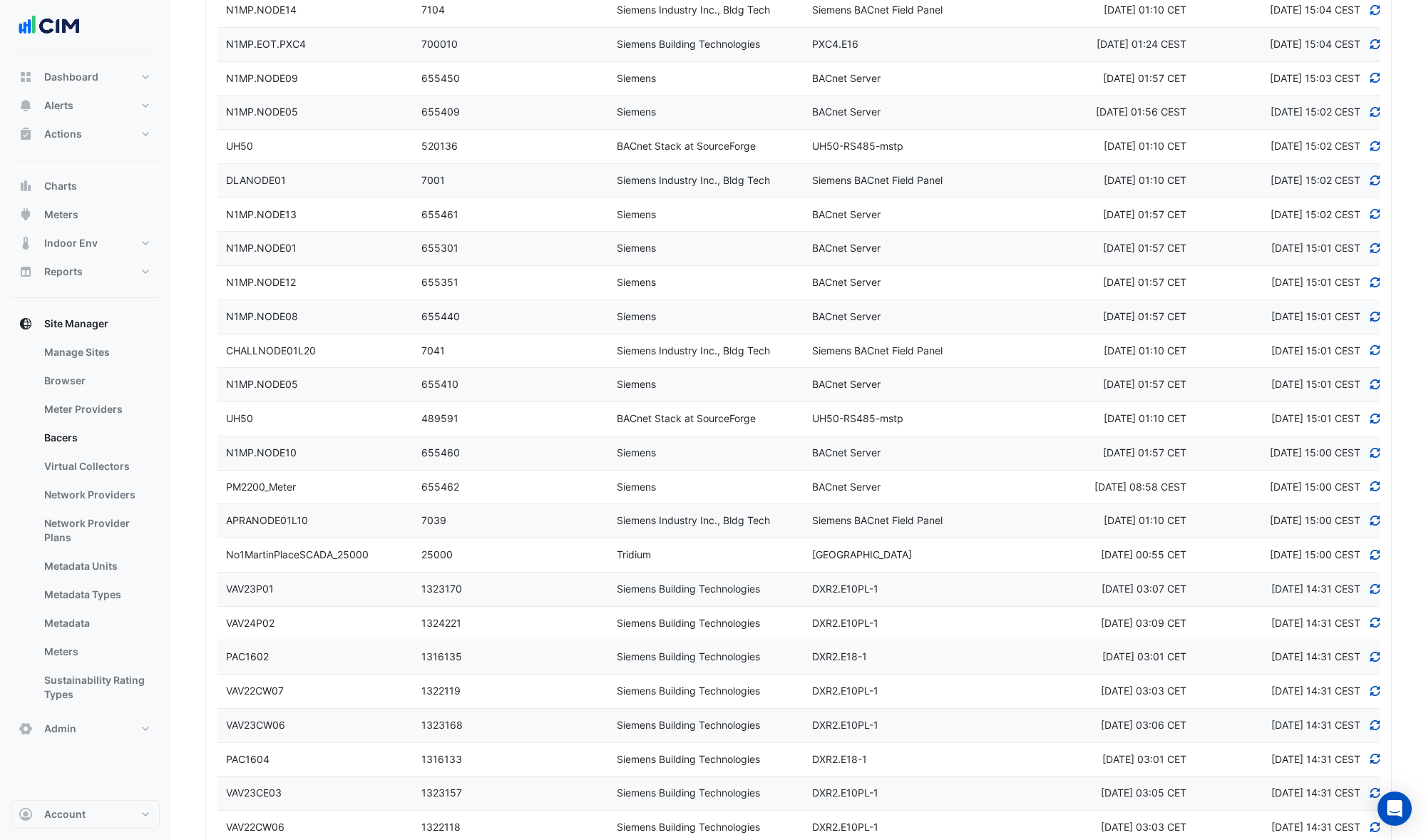
scroll to position [554, 0]
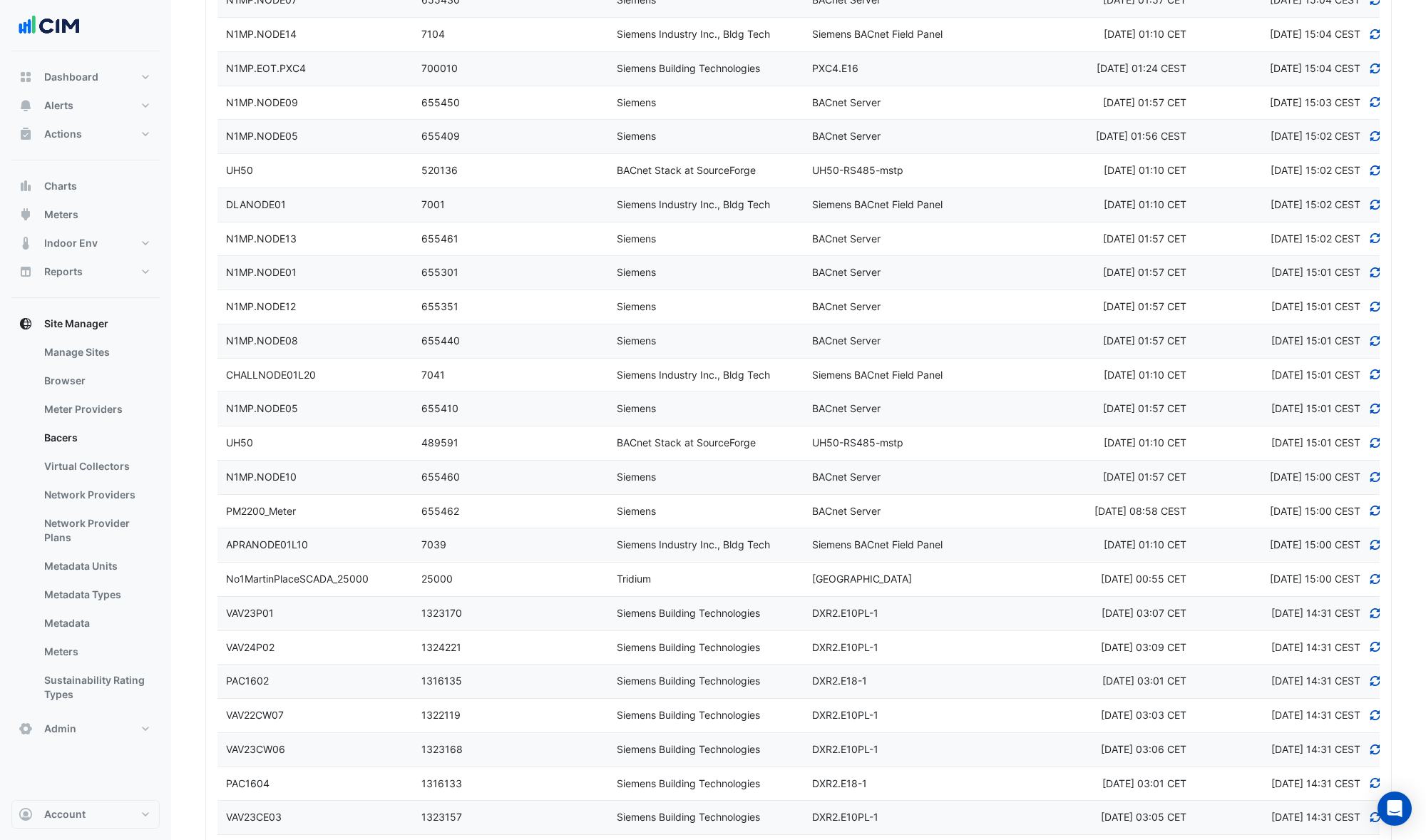
drag, startPoint x: 1364, startPoint y: 581, endPoint x: 1217, endPoint y: 576, distance: 147.1
click at [1270, 576] on div "Wed 24-Sep-2025 15:00 CEST" at bounding box center [1325, 579] width 112 height 17
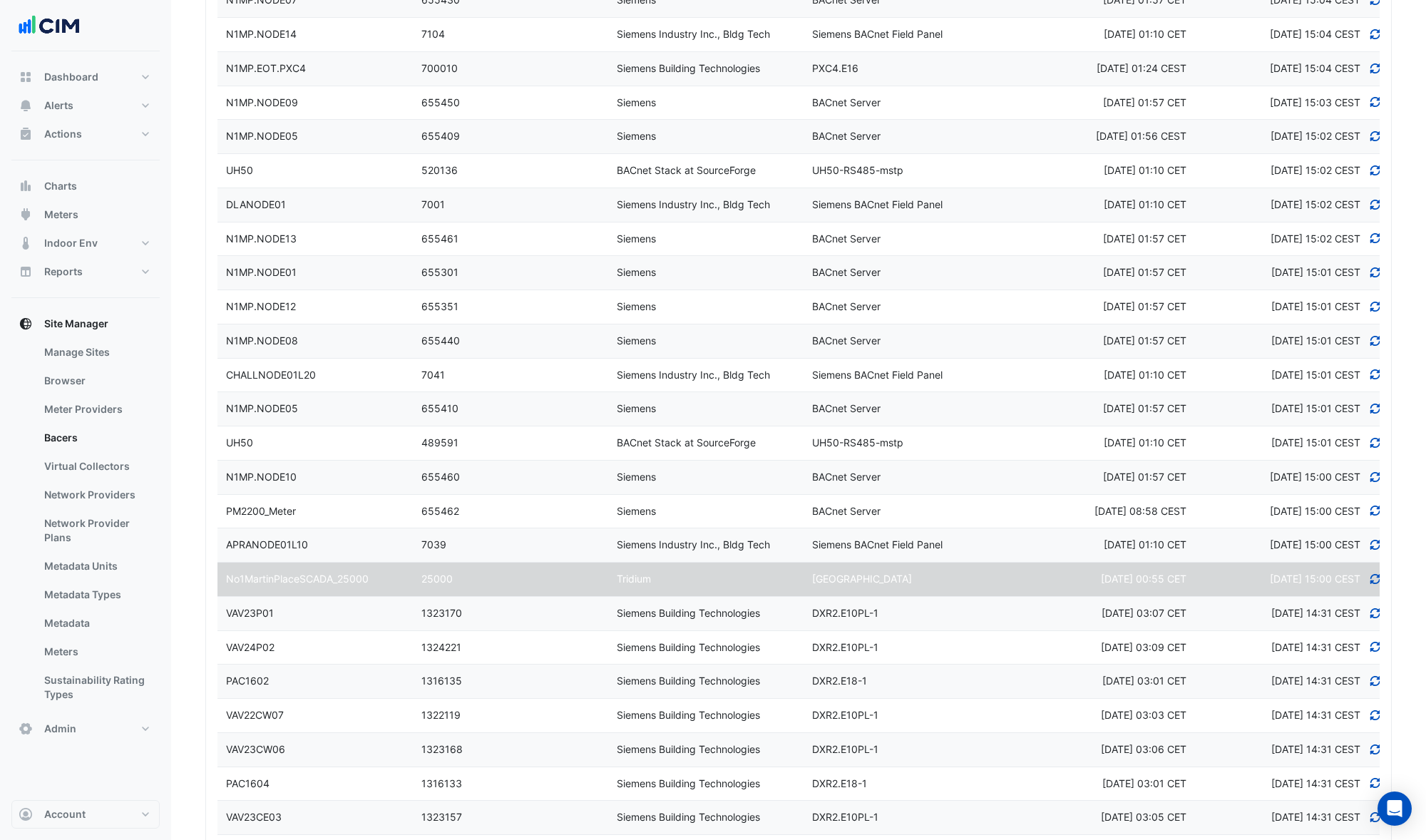
select select "***"
click at [1271, 132] on span "Wed 24-Sep-2025 15:02 CEST" at bounding box center [1315, 135] width 90 height 12
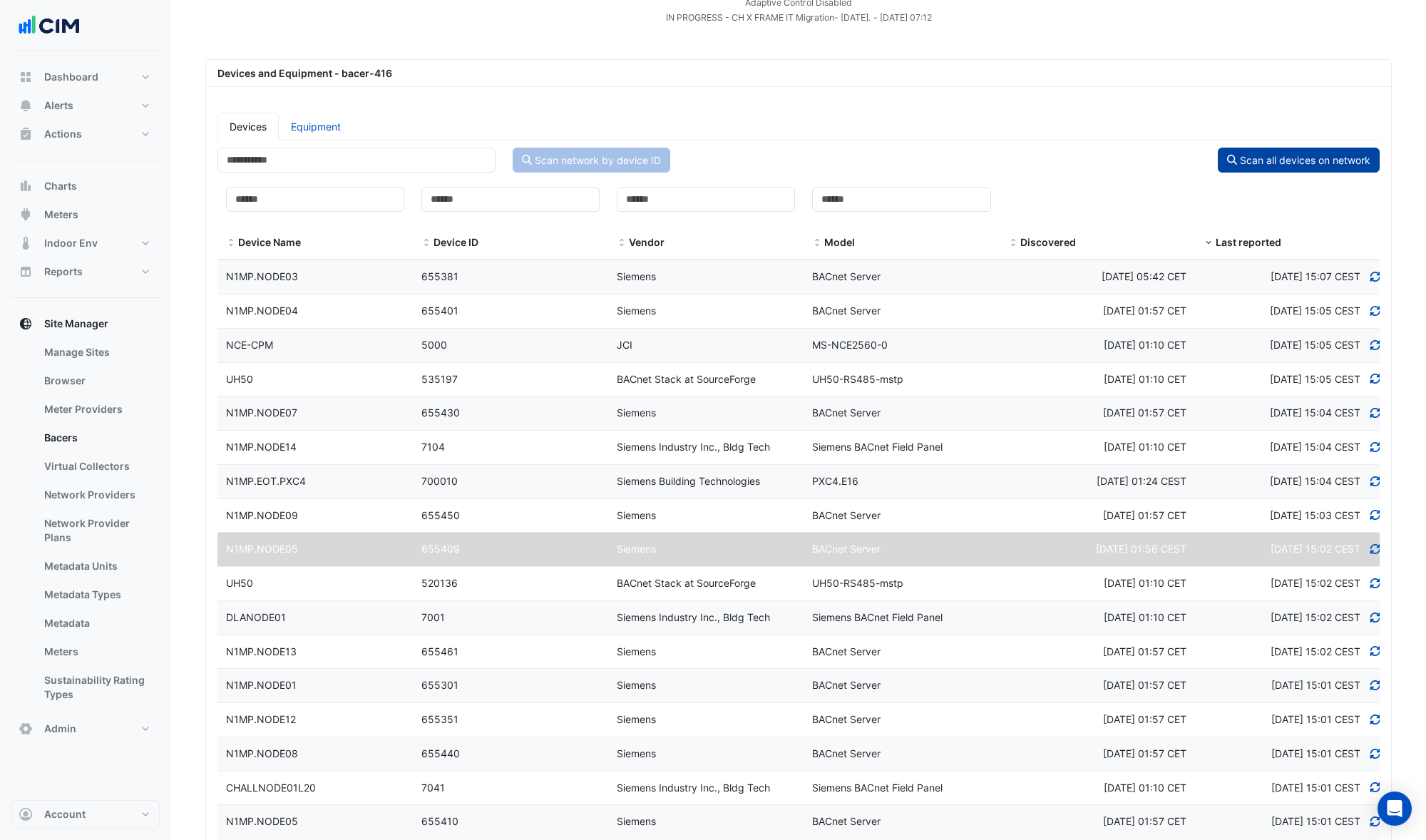
scroll to position [138, 0]
select select "***"
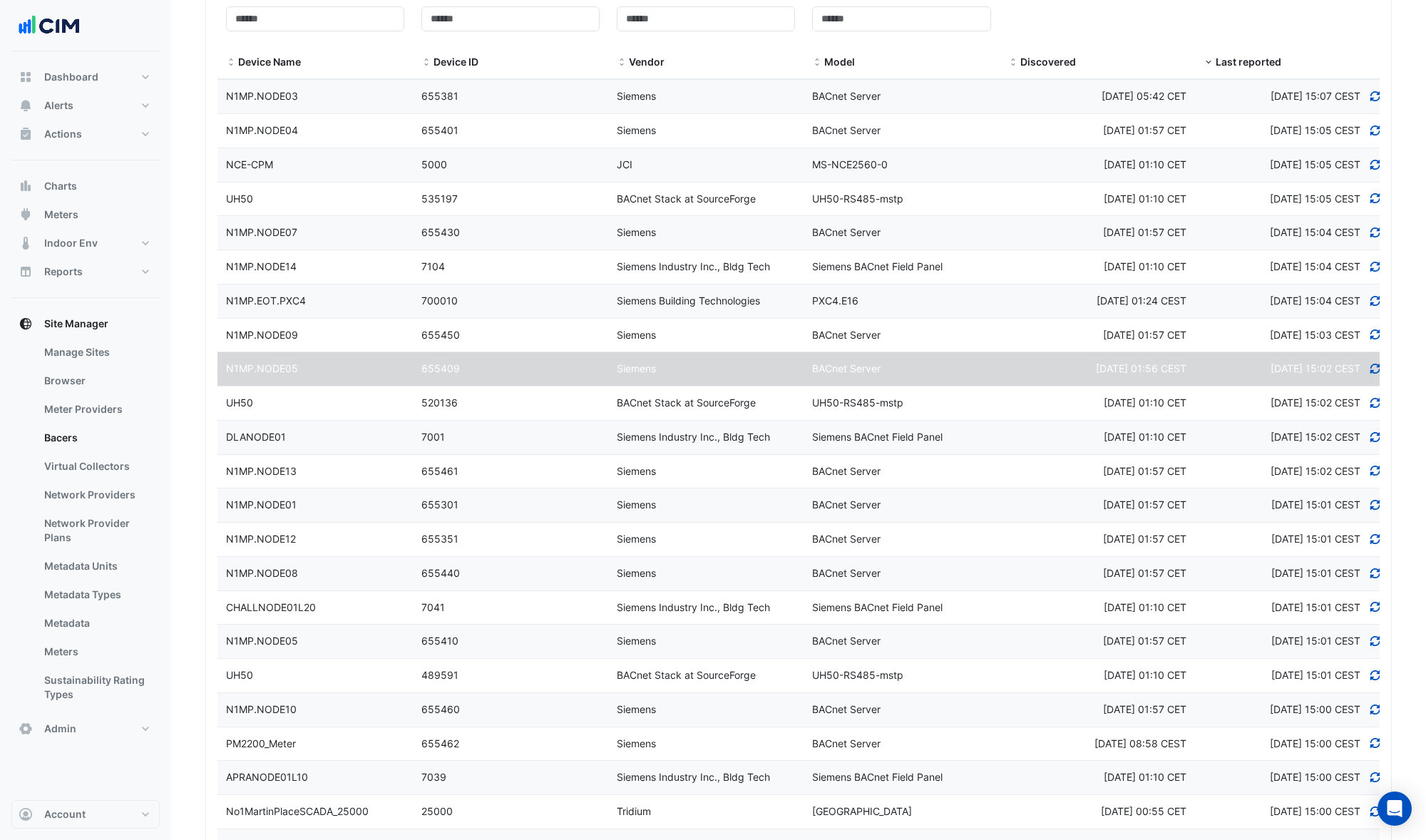
scroll to position [322, 0]
click at [952, 368] on div "BACnet Server" at bounding box center [901, 368] width 195 height 17
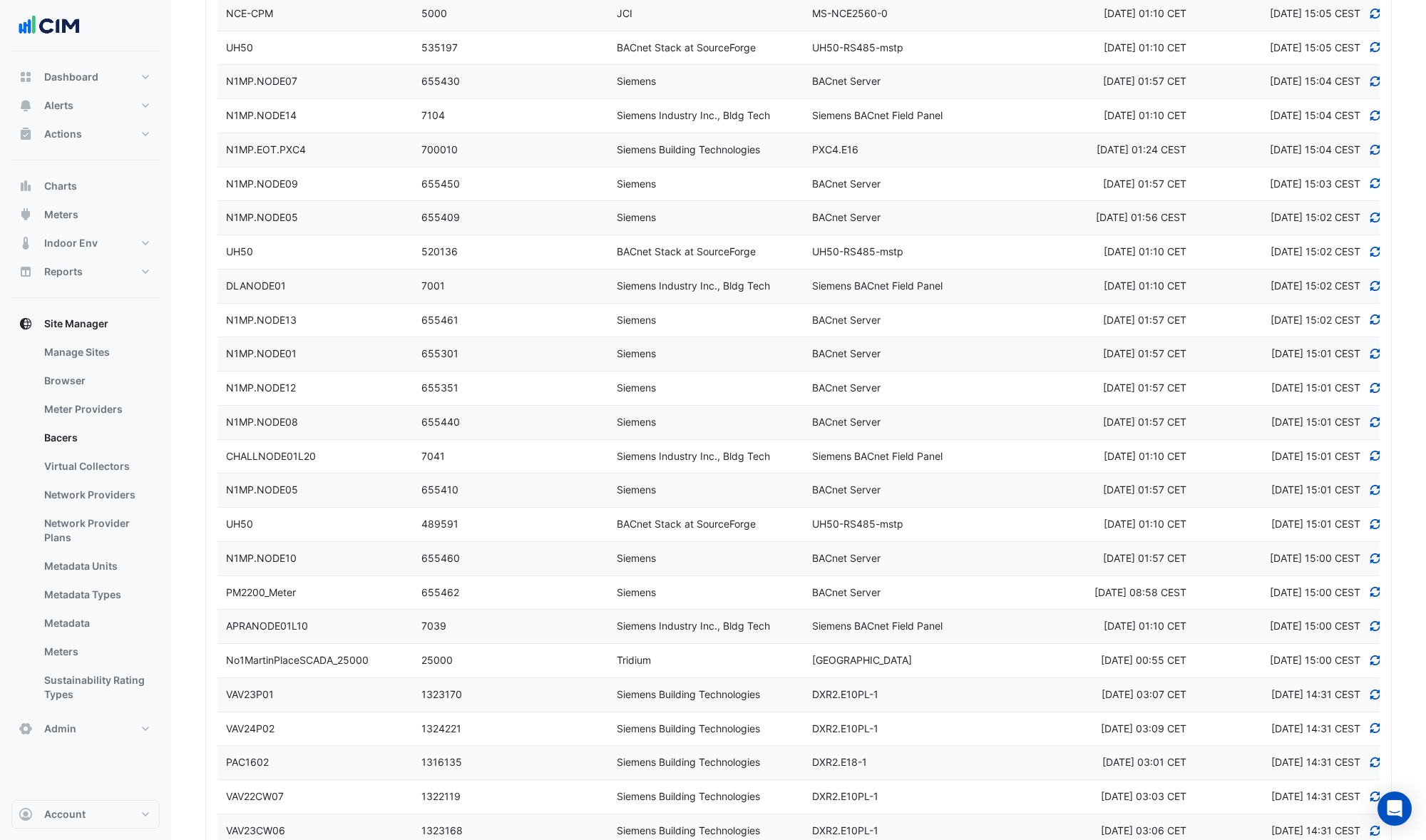
scroll to position [513, 0]
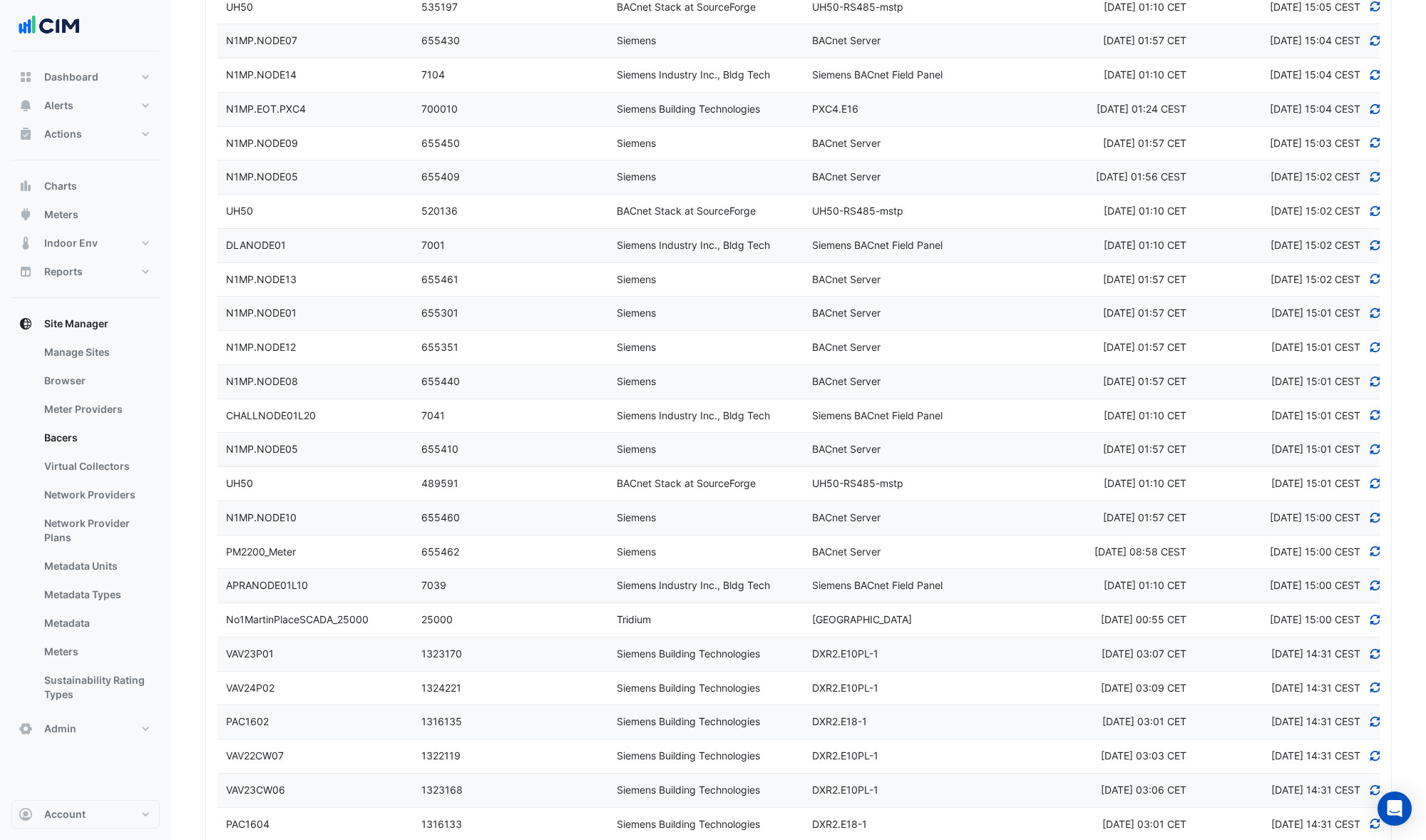
click at [1378, 653] on icon at bounding box center [1374, 654] width 12 height 10
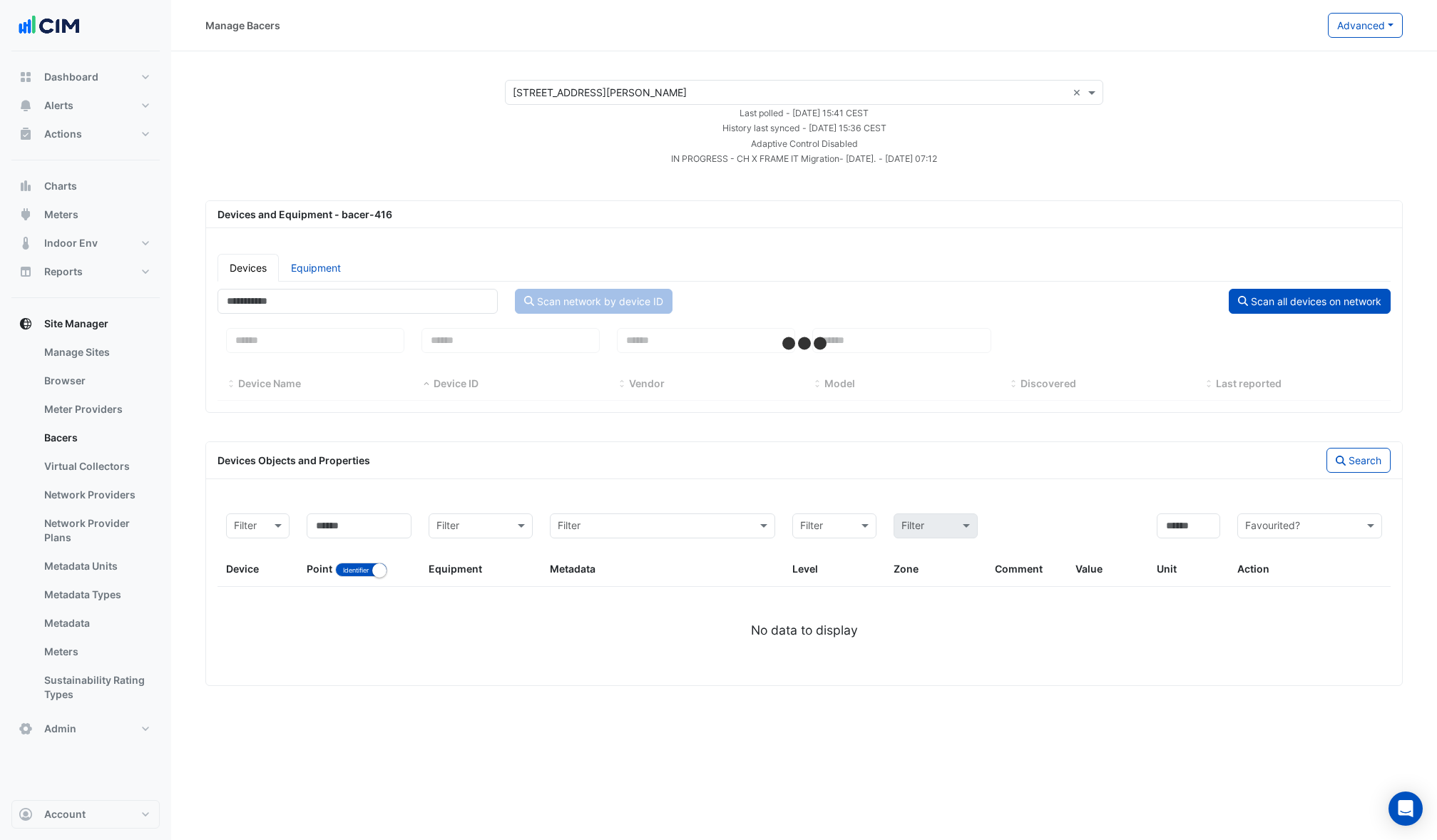
select select "***"
